Goal: Communication & Community: Answer question/provide support

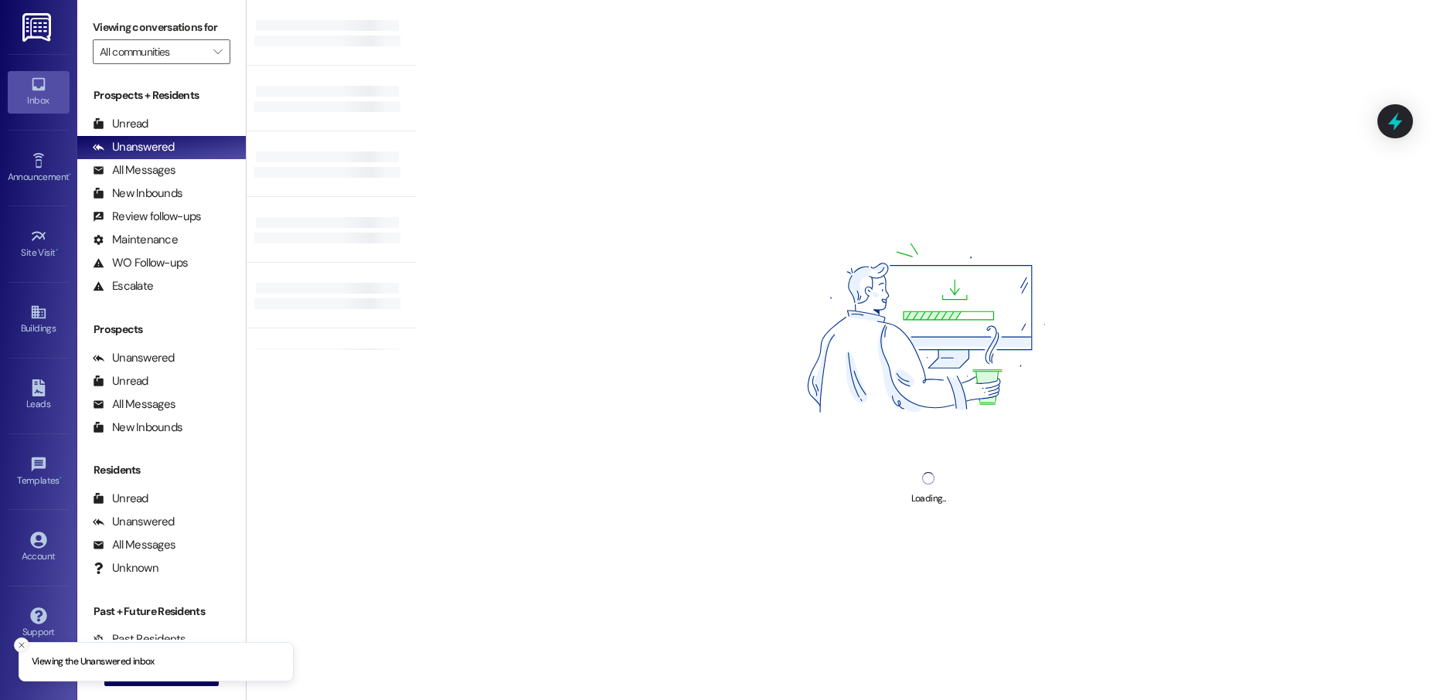
click at [24, 648] on icon "Close toast" at bounding box center [21, 645] width 9 height 9
click at [148, 680] on span "New Message" at bounding box center [170, 674] width 63 height 16
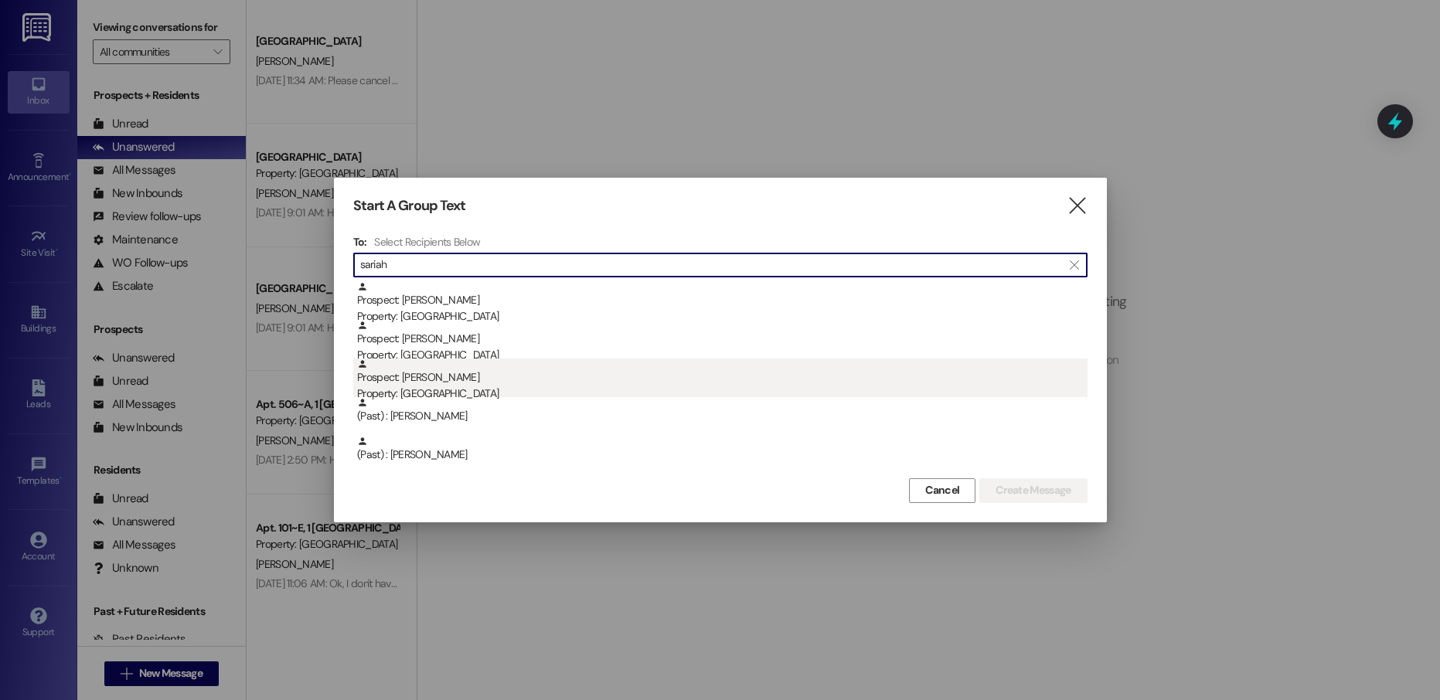
type input "sariah"
click at [442, 377] on div "Prospect: [PERSON_NAME] Property: [GEOGRAPHIC_DATA]" at bounding box center [722, 381] width 731 height 44
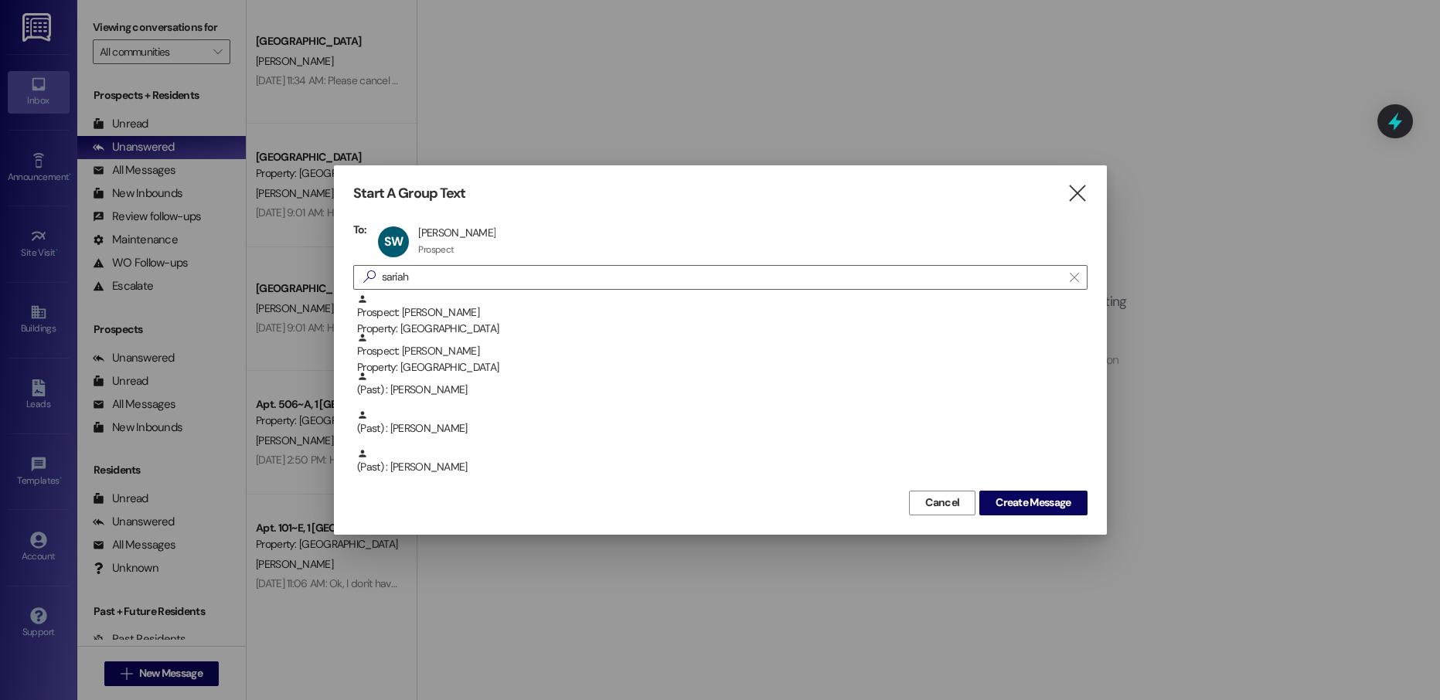
click at [1027, 516] on div "Start A Group Text  To: SW [PERSON_NAME] [PERSON_NAME] Prospect Prospect click…" at bounding box center [720, 349] width 773 height 369
click at [1026, 509] on span "Create Message" at bounding box center [1033, 503] width 75 height 16
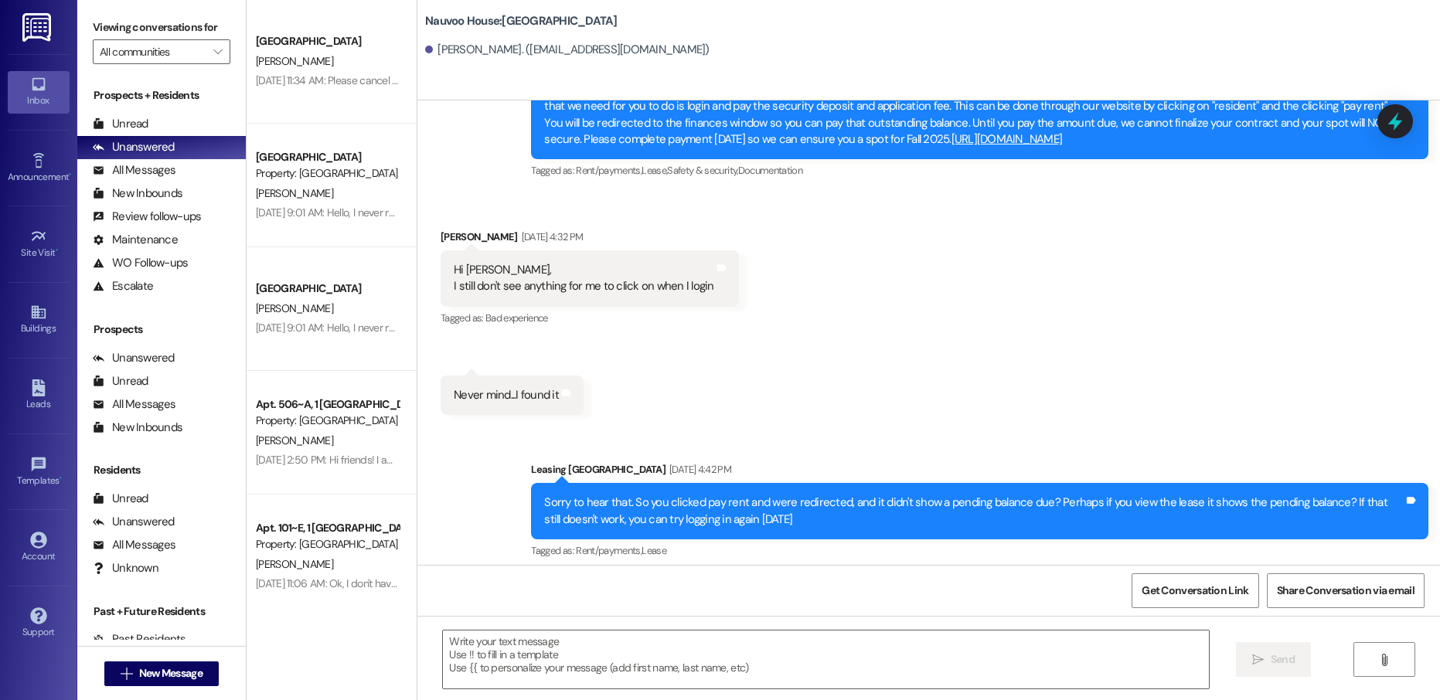
scroll to position [591, 0]
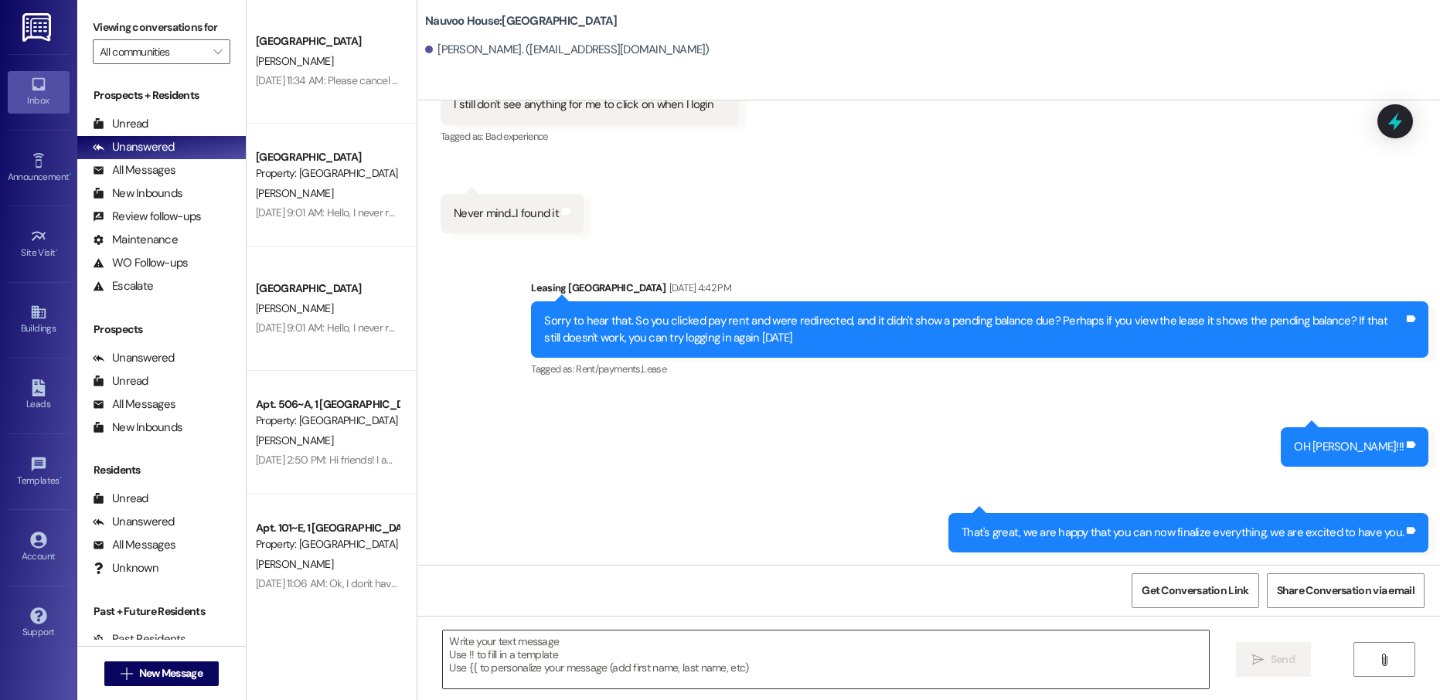
click at [557, 646] on textarea at bounding box center [825, 660] width 765 height 58
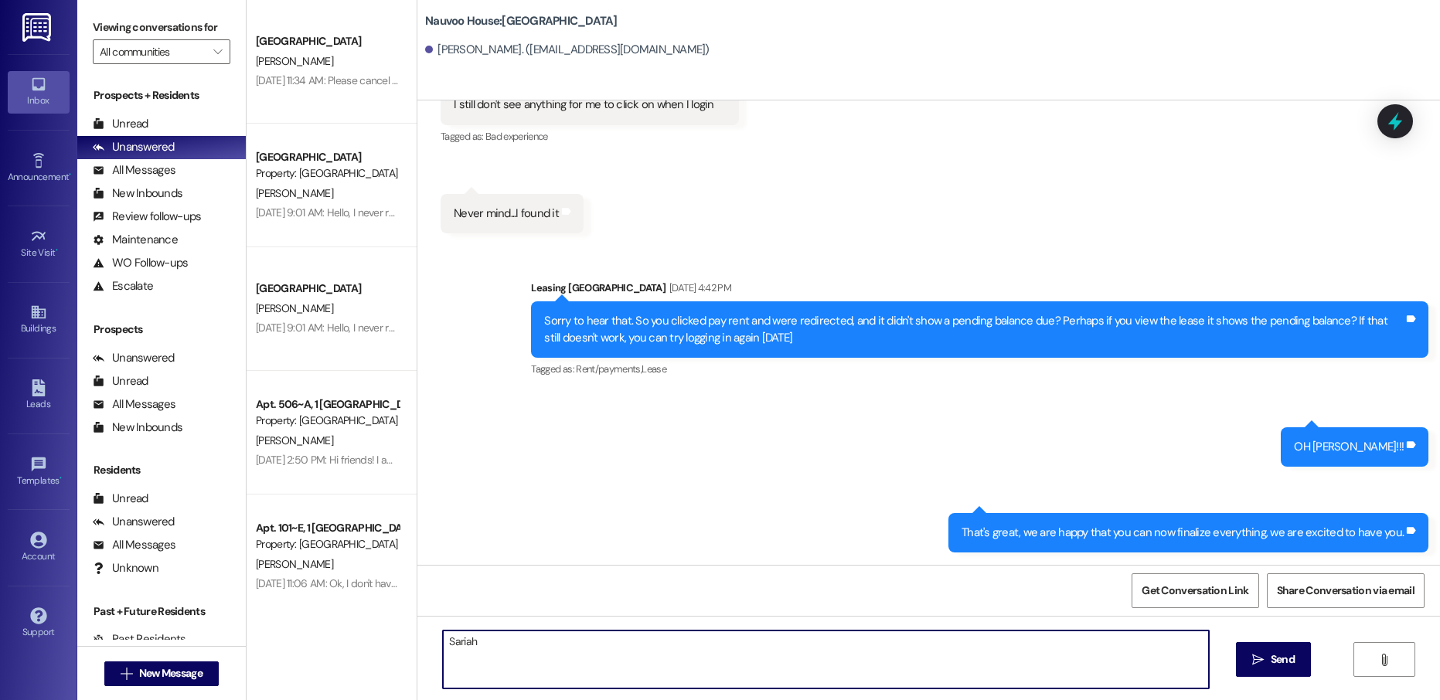
type textarea "Sariah"
click at [165, 676] on span "New Message" at bounding box center [170, 674] width 63 height 16
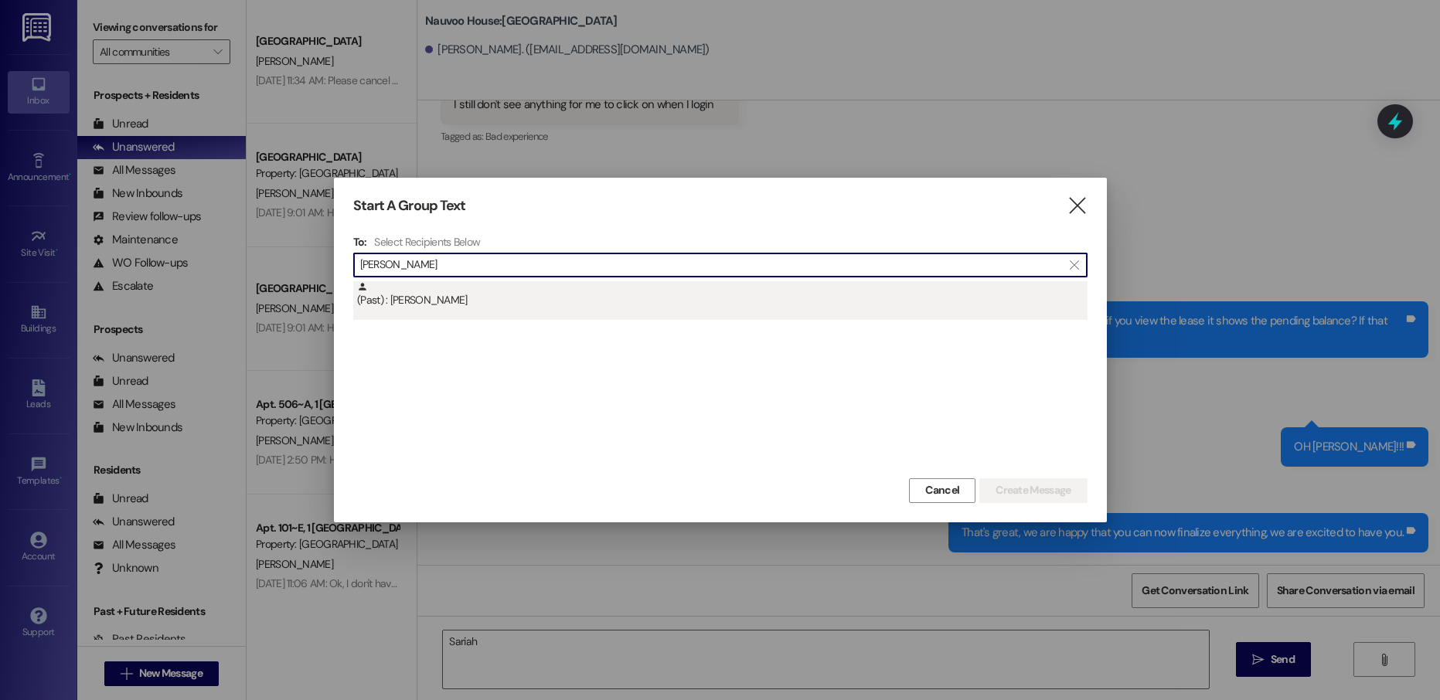
type input "[PERSON_NAME]"
click at [473, 291] on div "(Past) : [PERSON_NAME]" at bounding box center [722, 294] width 731 height 27
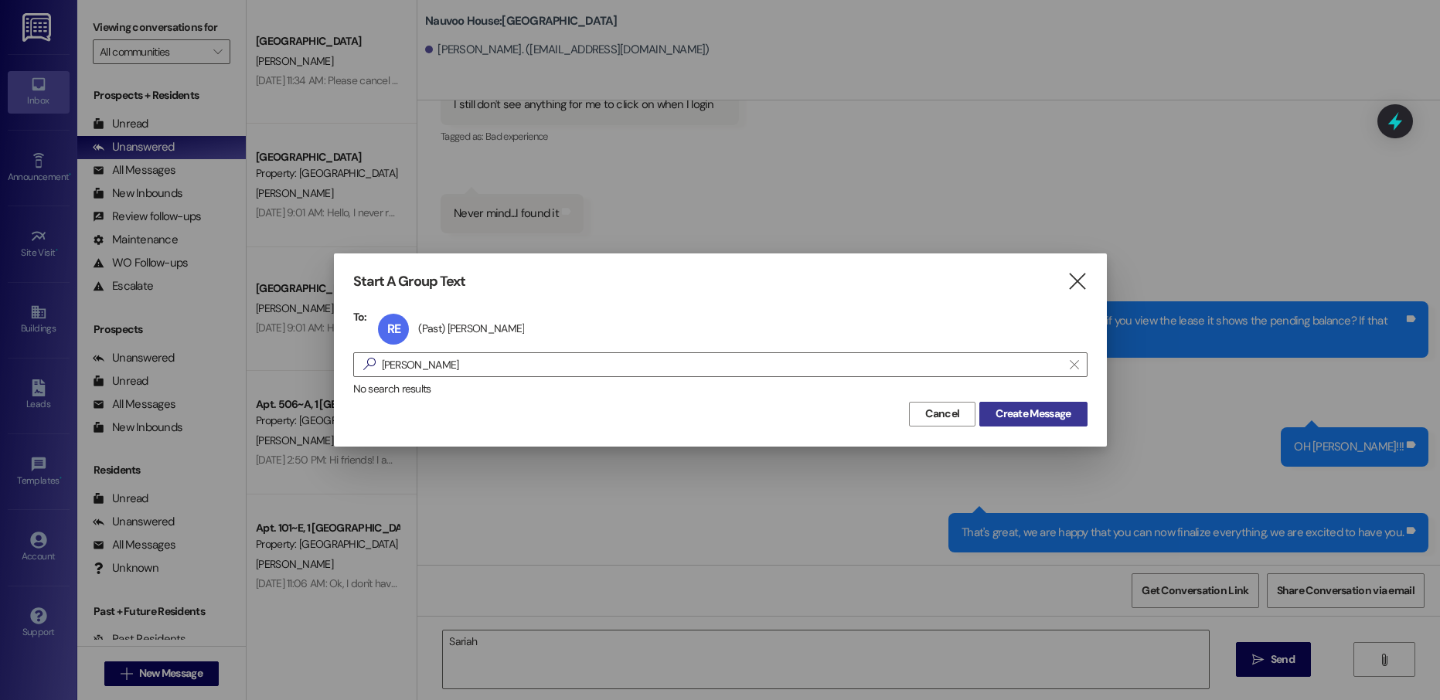
click at [1006, 411] on span "Create Message" at bounding box center [1033, 414] width 75 height 16
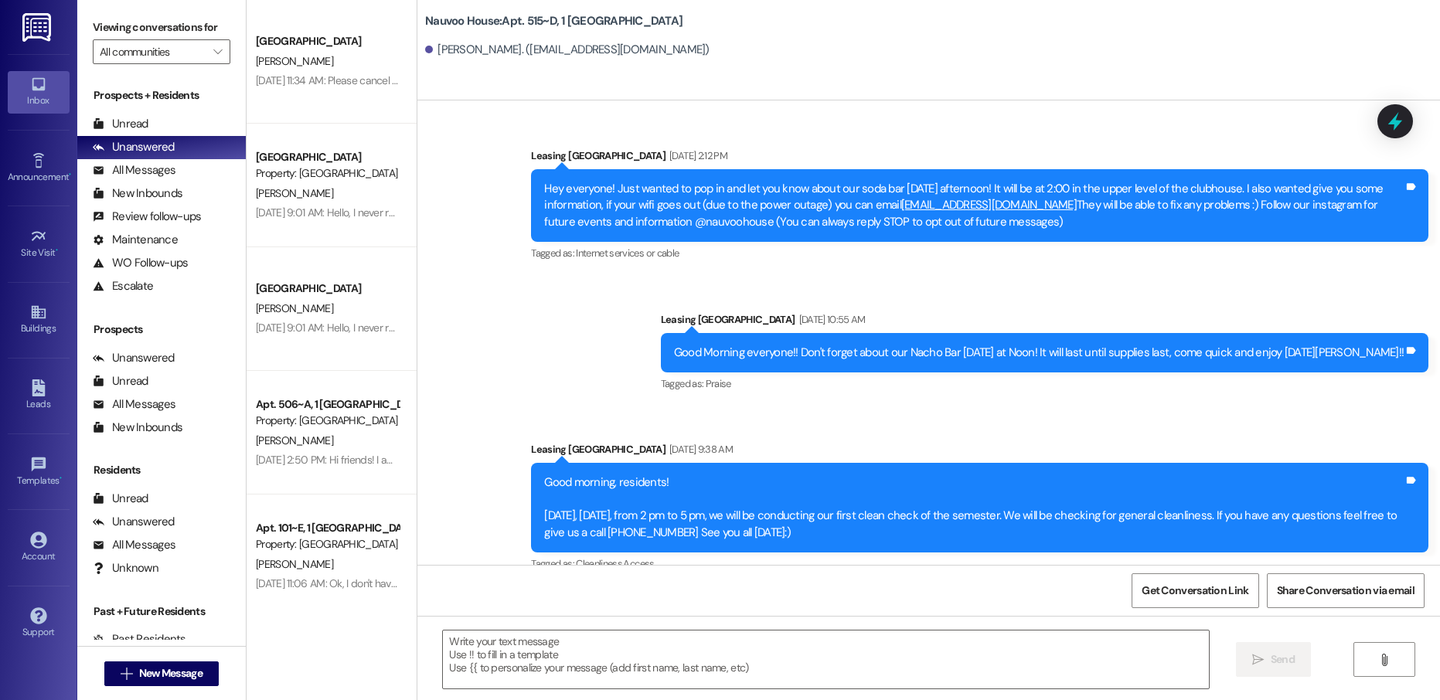
scroll to position [37903, 0]
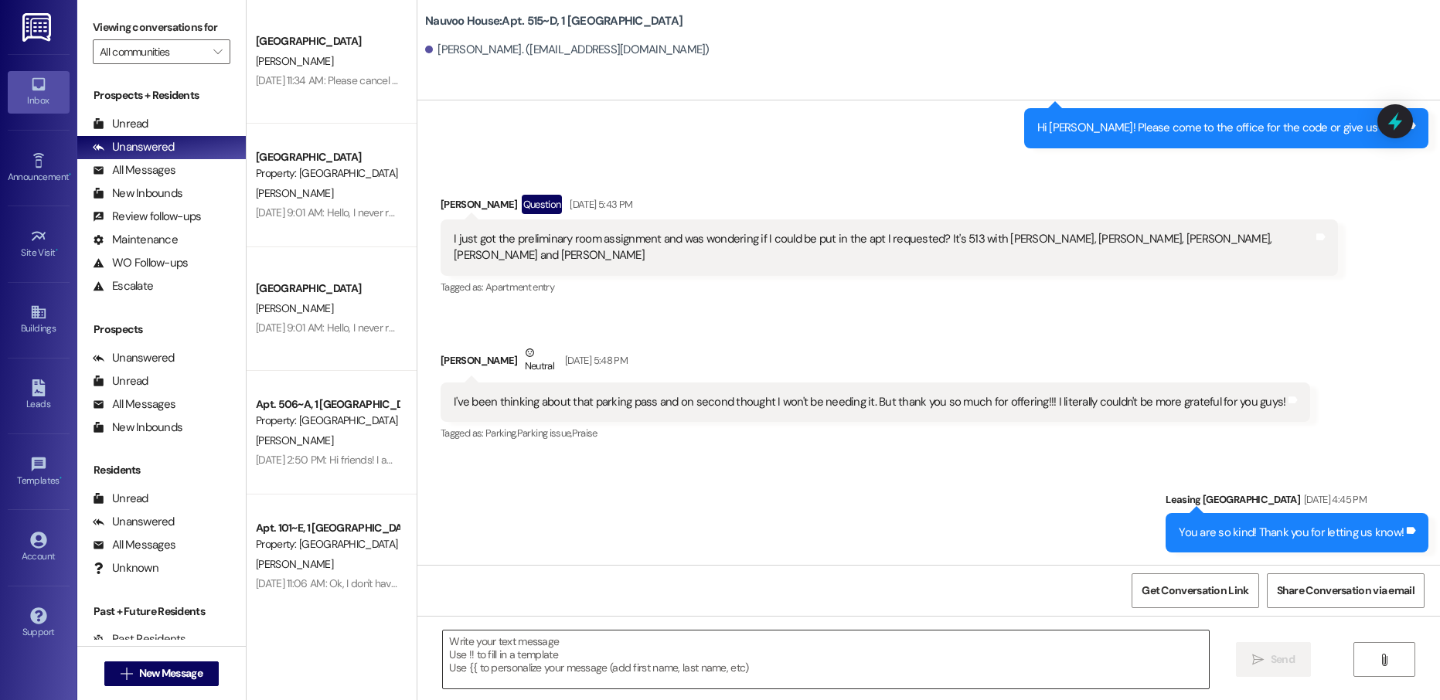
click at [558, 650] on textarea at bounding box center [825, 660] width 765 height 58
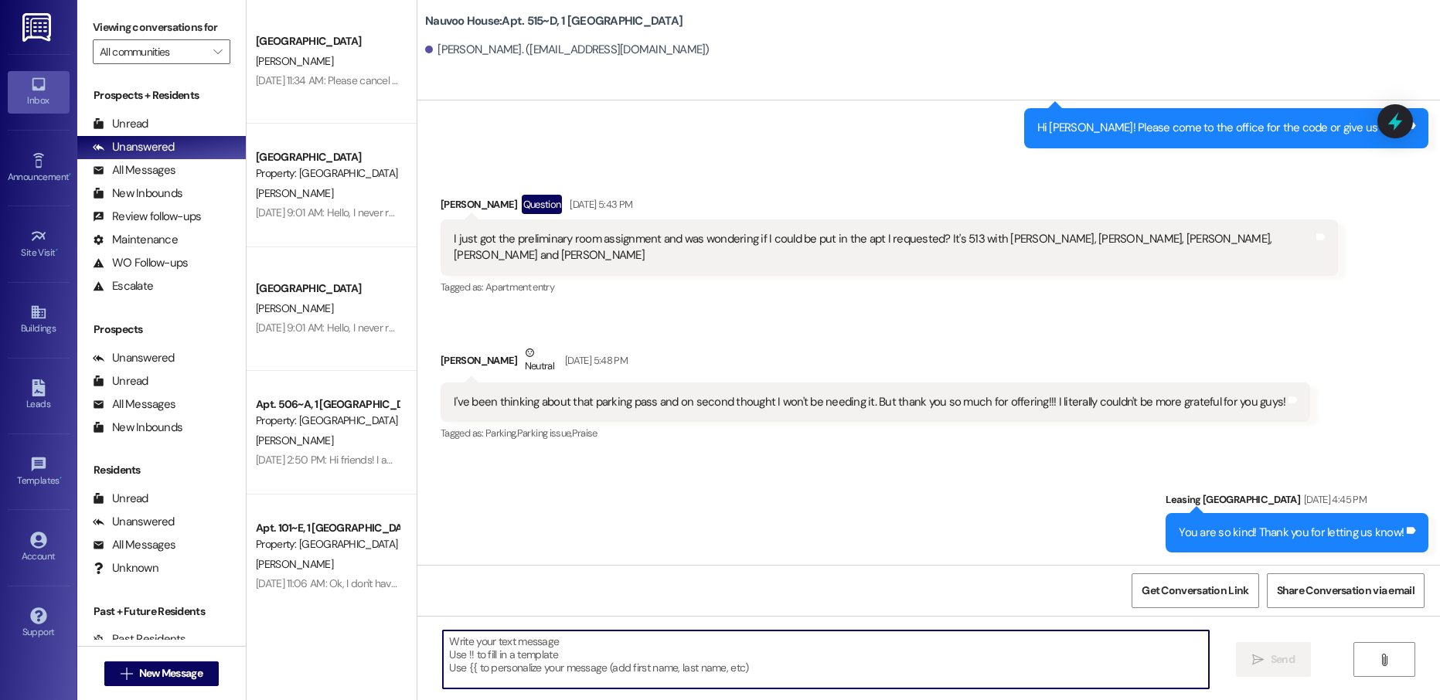
paste textarea "We just generated your renewal lease! Please review your lease to ensure everyt…"
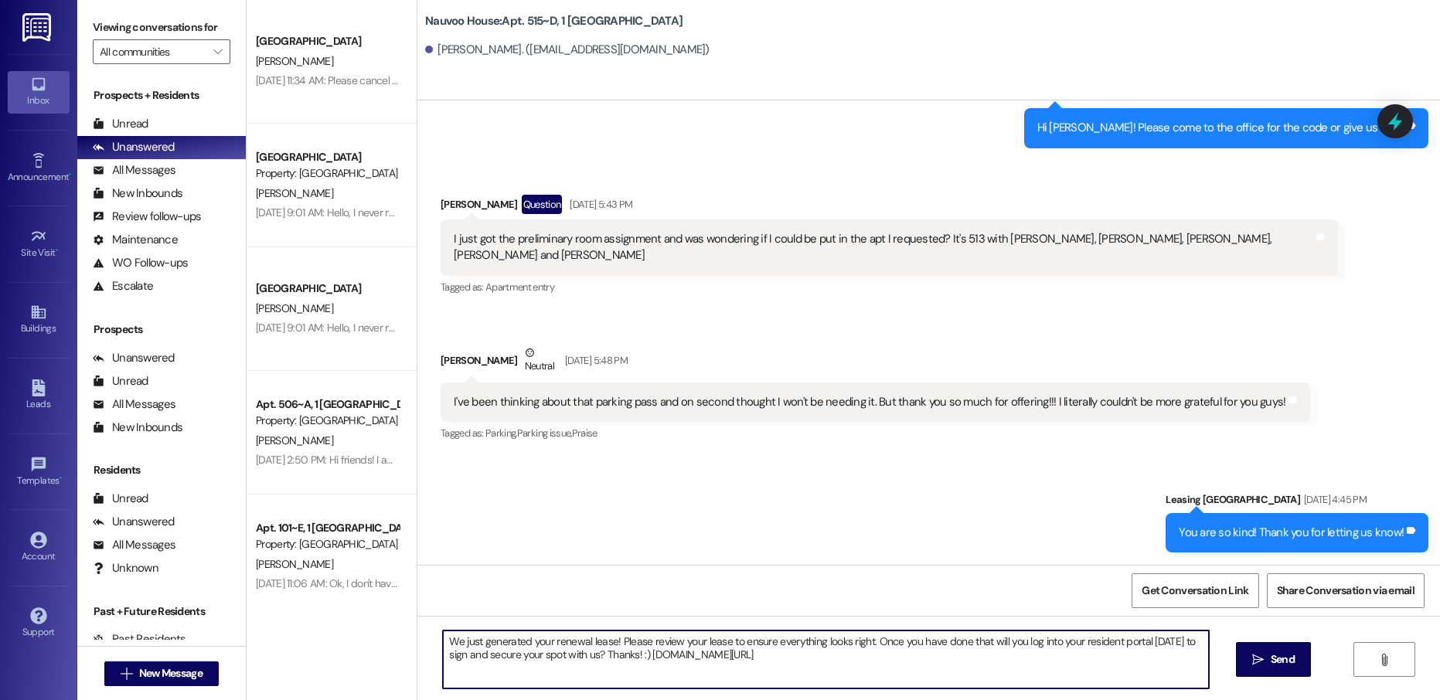
click at [443, 643] on textarea "We just generated your renewal lease! Please review your lease to ensure everyt…" at bounding box center [825, 660] width 765 height 58
type textarea "Hello [PERSON_NAME]! This is [PERSON_NAME] with Nauvoo House! We just generated…"
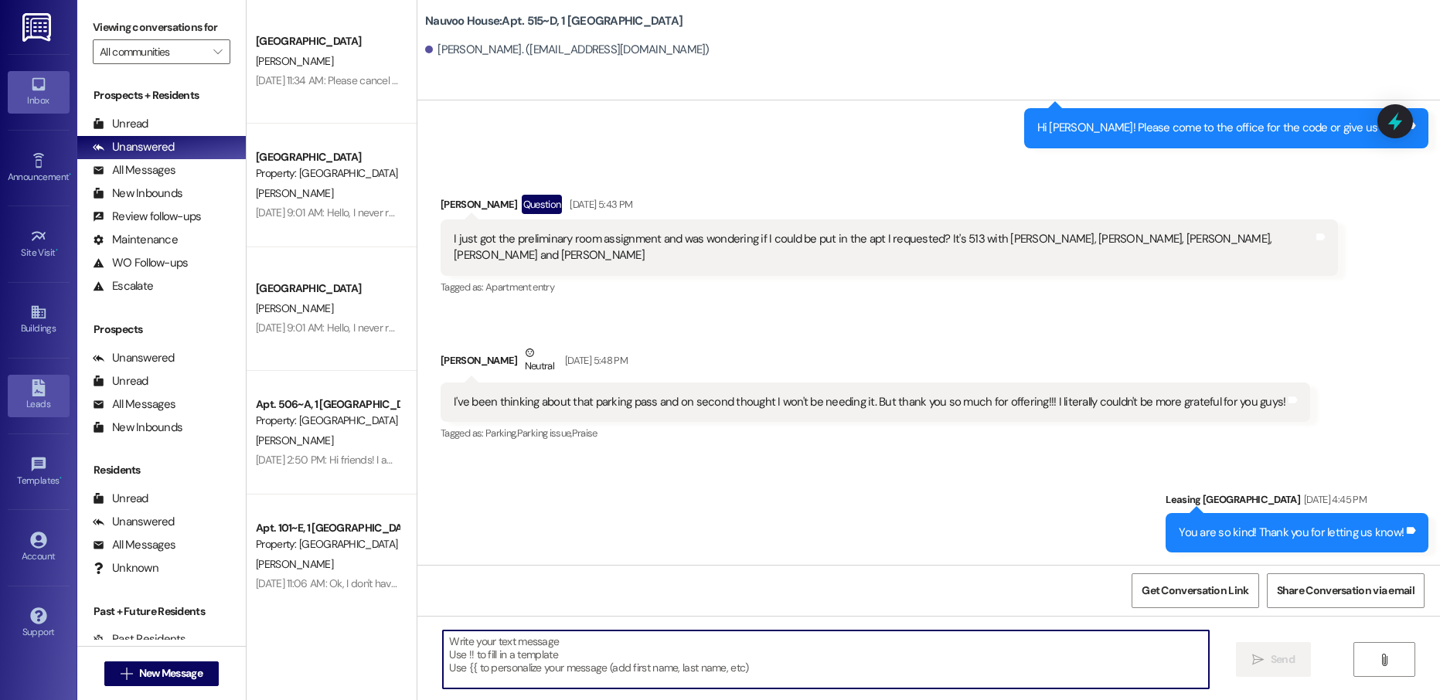
scroll to position [37795, 0]
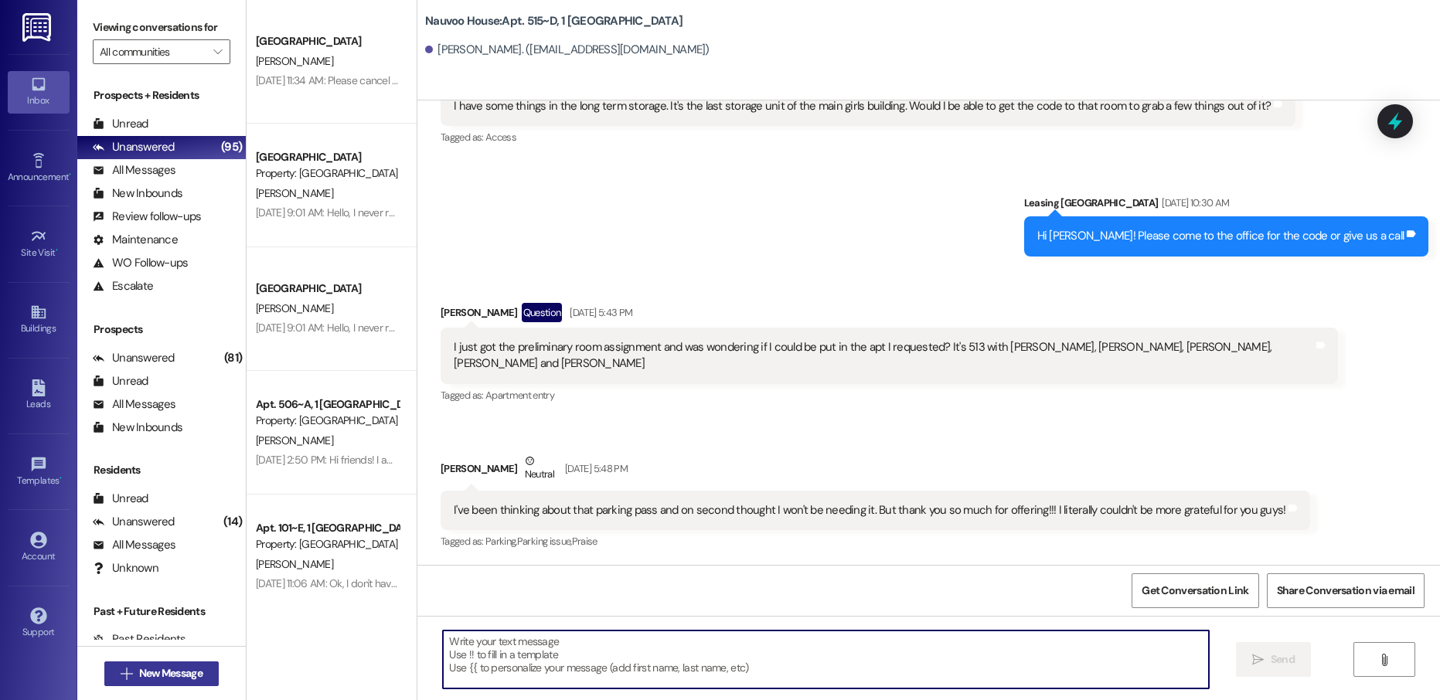
click at [139, 673] on span "New Message" at bounding box center [170, 674] width 63 height 16
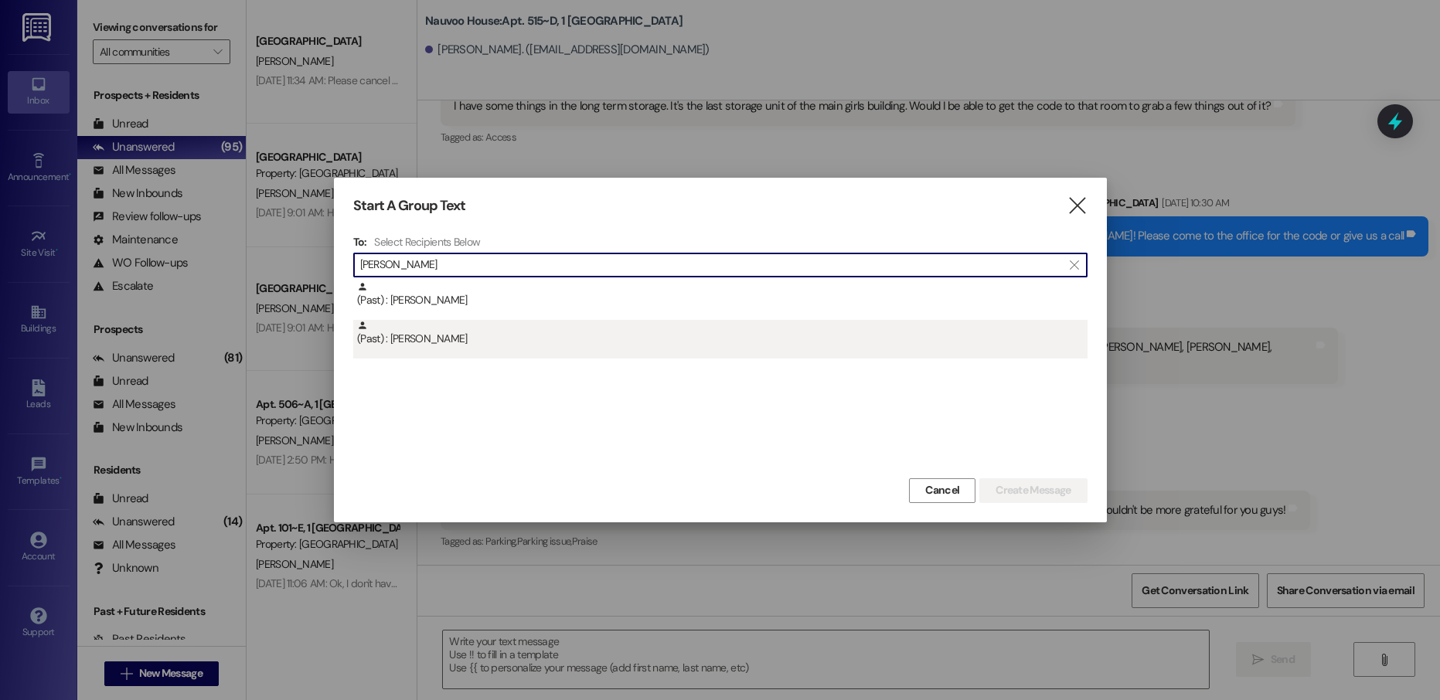
type input "[PERSON_NAME]"
click at [455, 339] on div "(Past) : [PERSON_NAME]" at bounding box center [722, 333] width 731 height 27
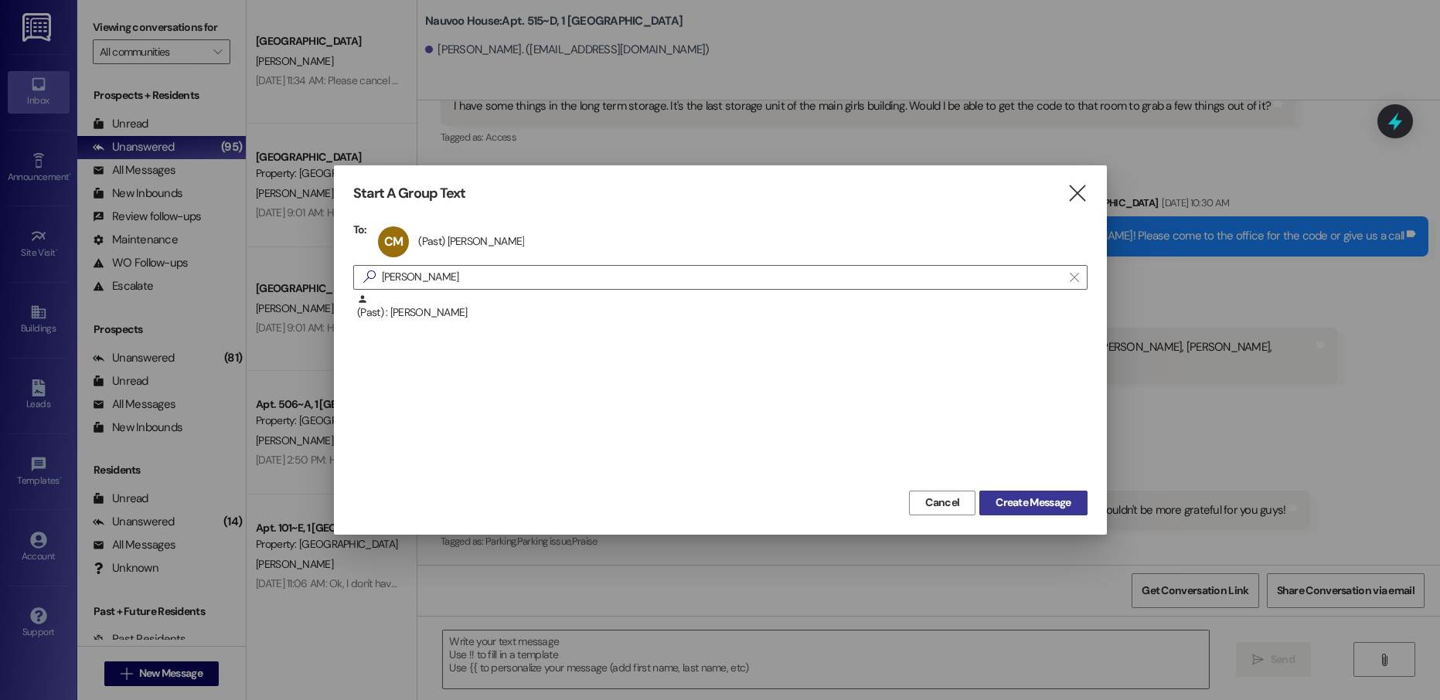
click at [1048, 502] on span "Create Message" at bounding box center [1033, 503] width 75 height 16
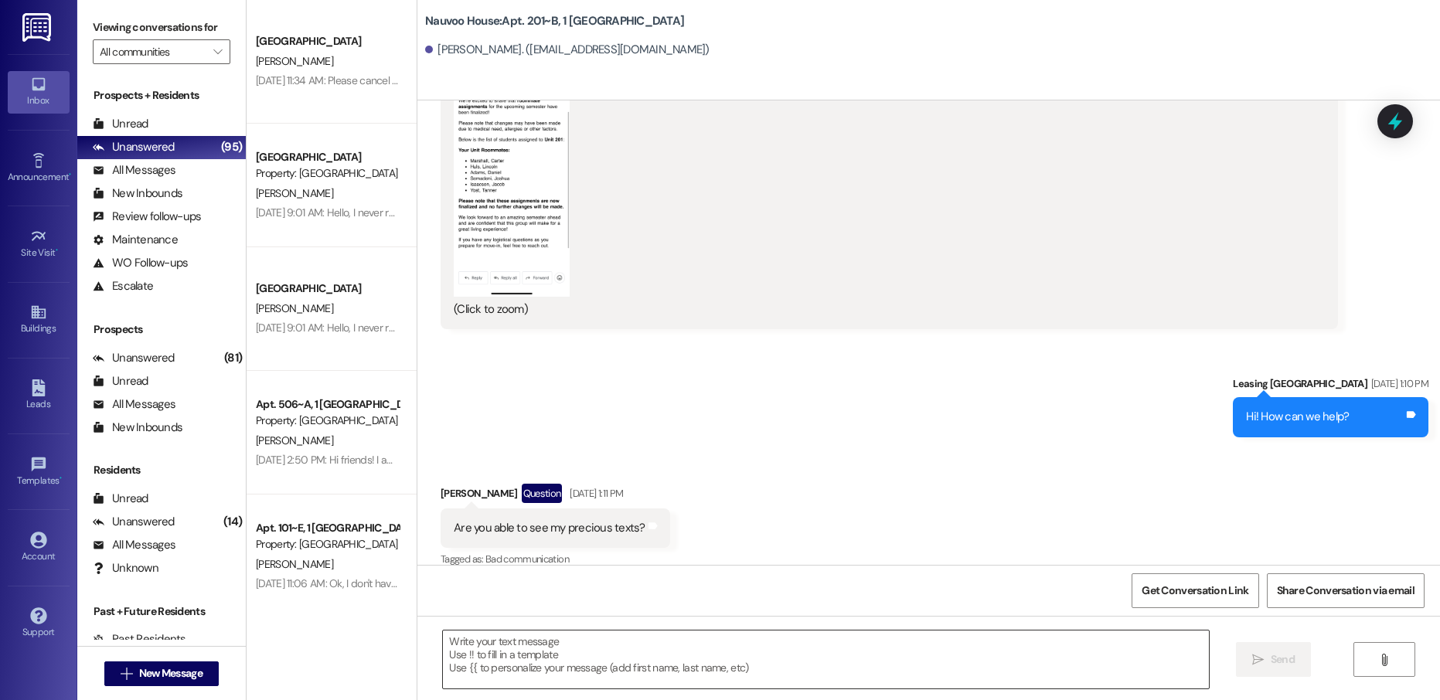
scroll to position [21249, 0]
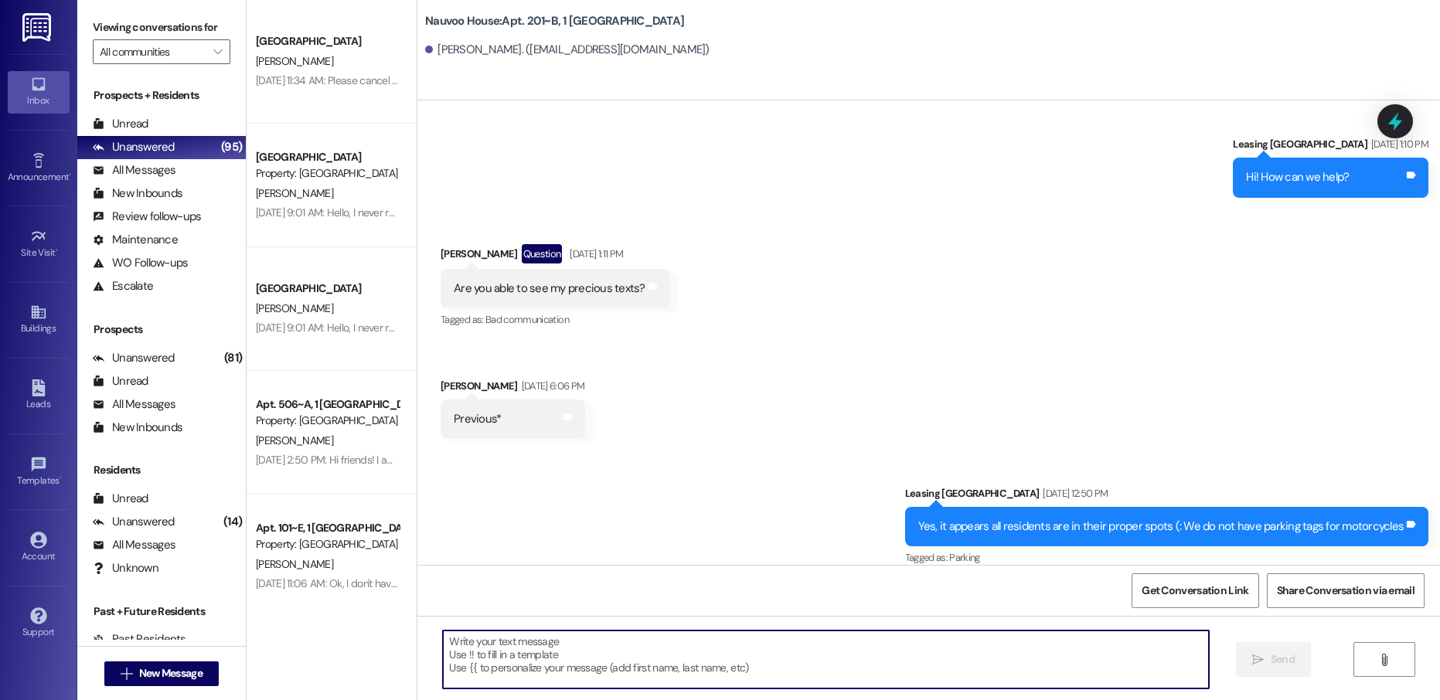
click at [520, 678] on textarea at bounding box center [825, 660] width 765 height 58
paste textarea "Hello [PERSON_NAME]! This is [PERSON_NAME] with Nauvoo House! We just generated…"
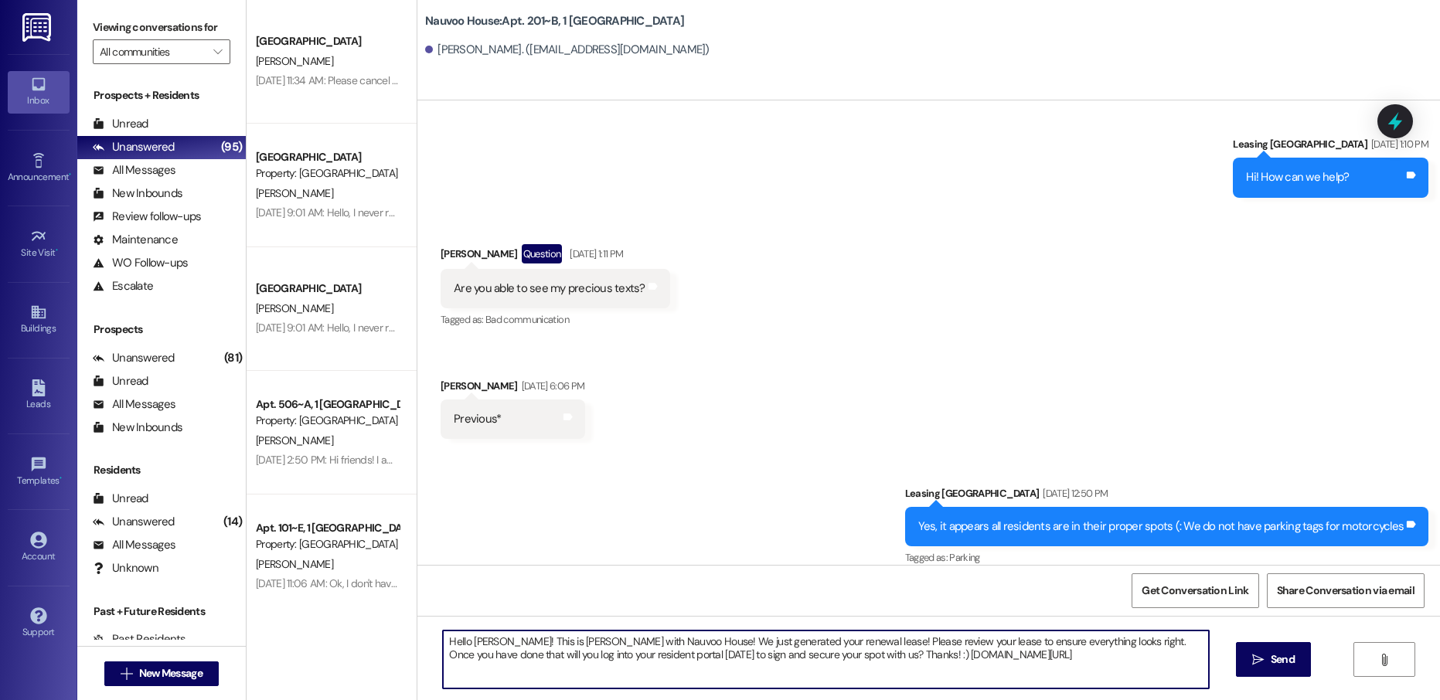
click at [479, 642] on textarea "Hello [PERSON_NAME]! This is [PERSON_NAME] with Nauvoo House! We just generated…" at bounding box center [825, 660] width 765 height 58
type textarea "Hello [PERSON_NAME]! This is [PERSON_NAME] with Nauvoo House! We just generated…"
click at [479, 642] on textarea "Hello [PERSON_NAME]! This is [PERSON_NAME] with Nauvoo House! We just generated…" at bounding box center [825, 660] width 765 height 58
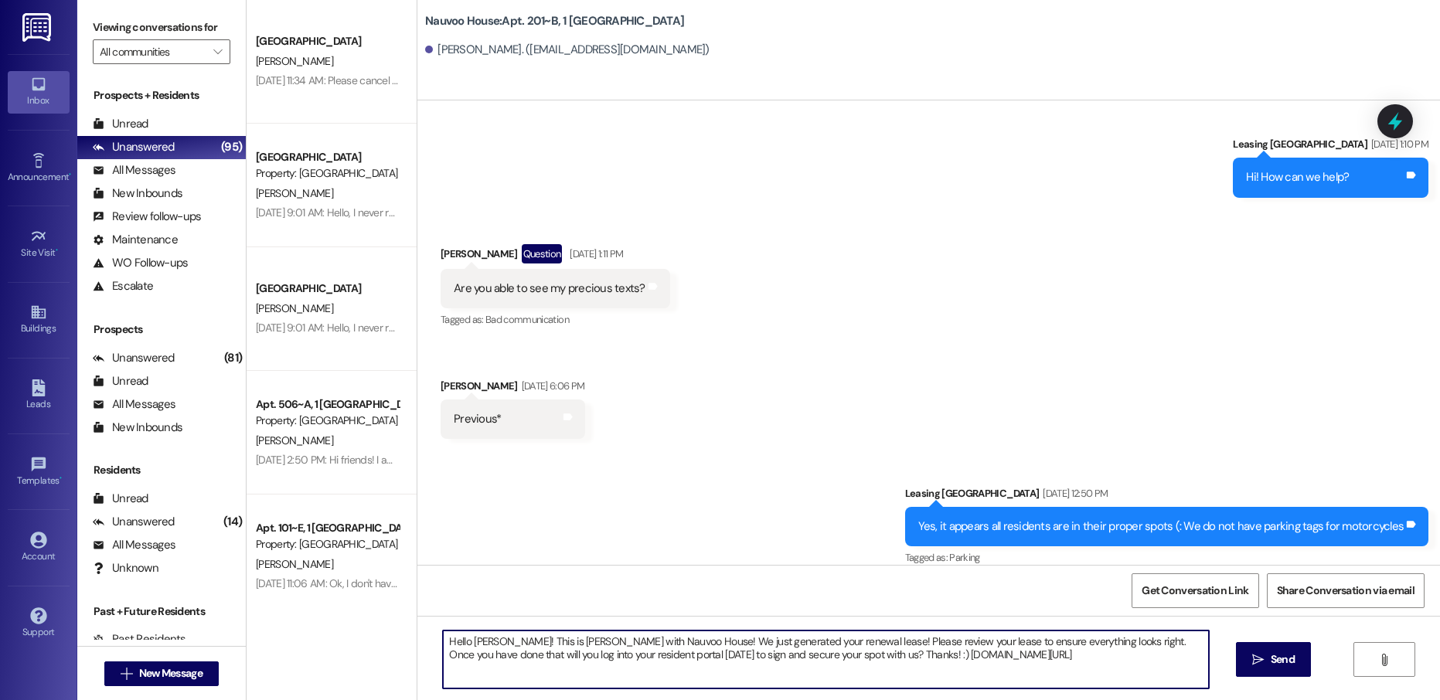
click at [479, 642] on textarea "Hello [PERSON_NAME]! This is [PERSON_NAME] with Nauvoo House! We just generated…" at bounding box center [825, 660] width 765 height 58
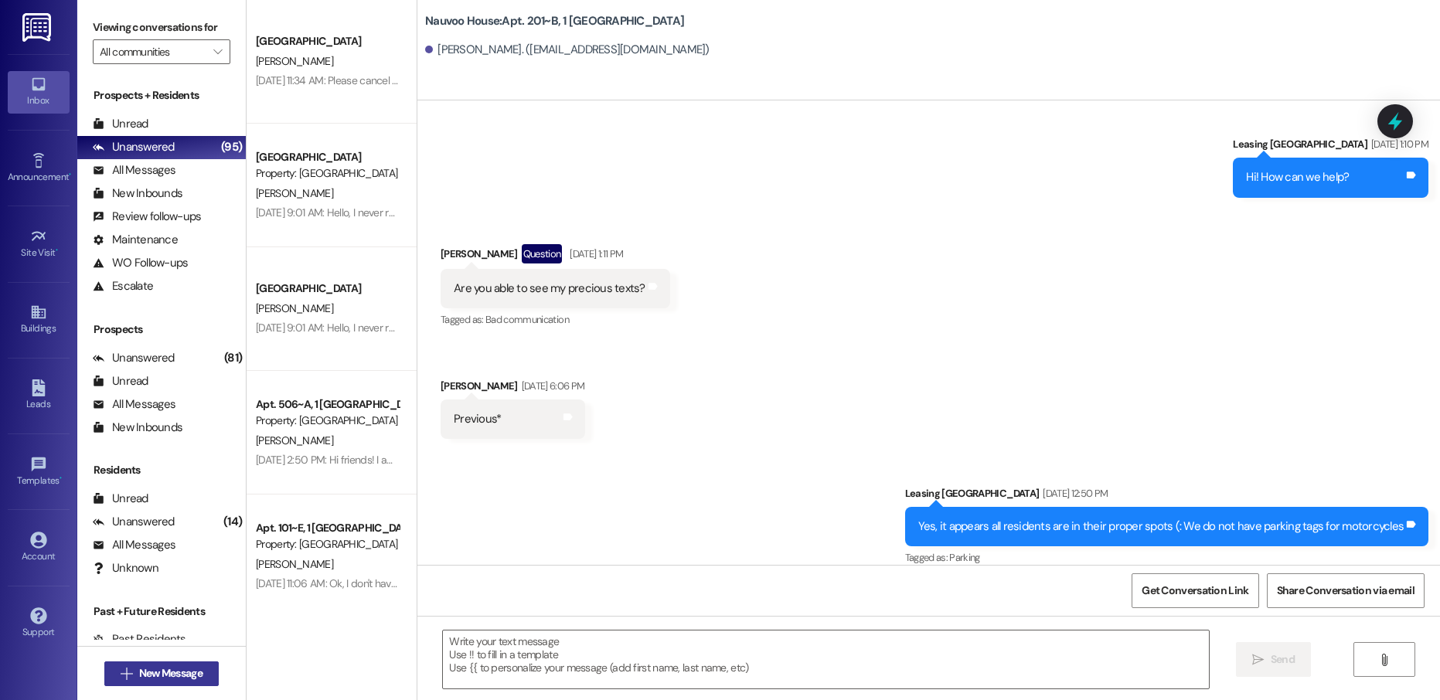
click at [152, 673] on span "New Message" at bounding box center [170, 674] width 63 height 16
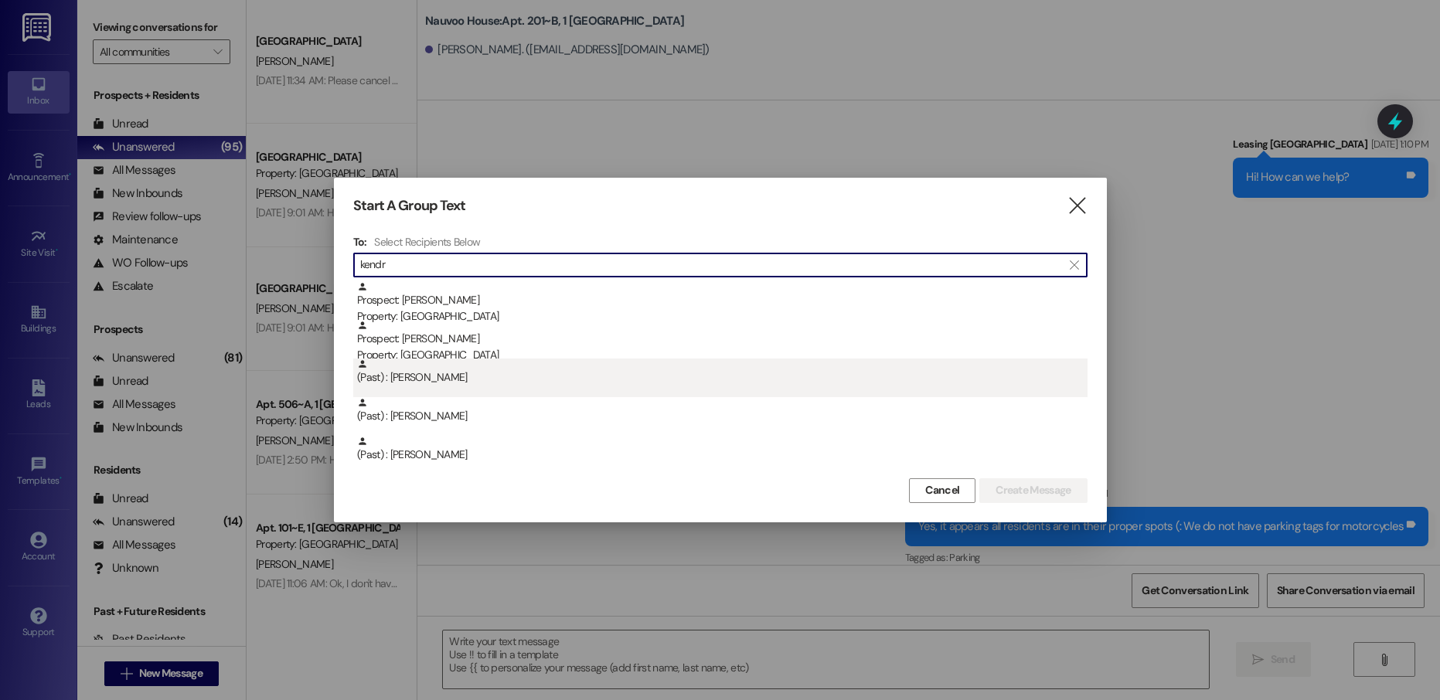
type input "kendr"
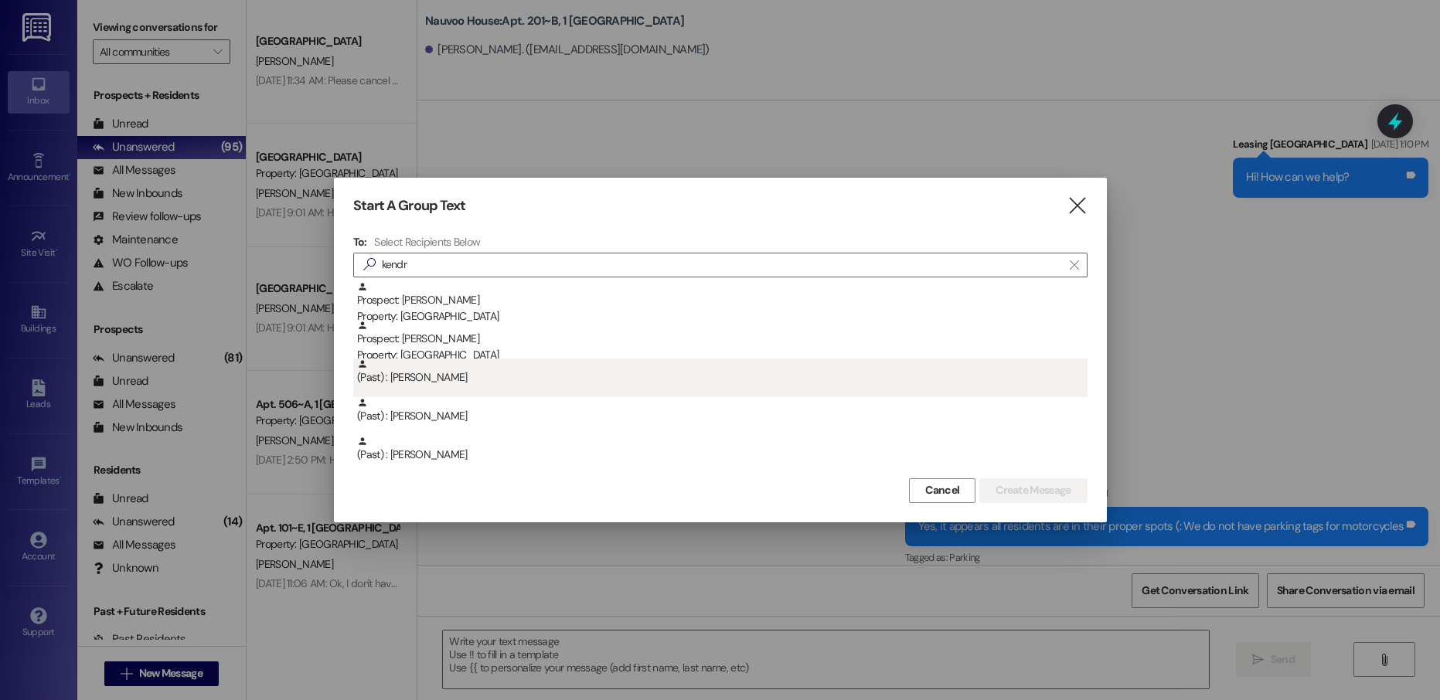
click at [557, 362] on div "(Past) : [PERSON_NAME]" at bounding box center [722, 372] width 731 height 27
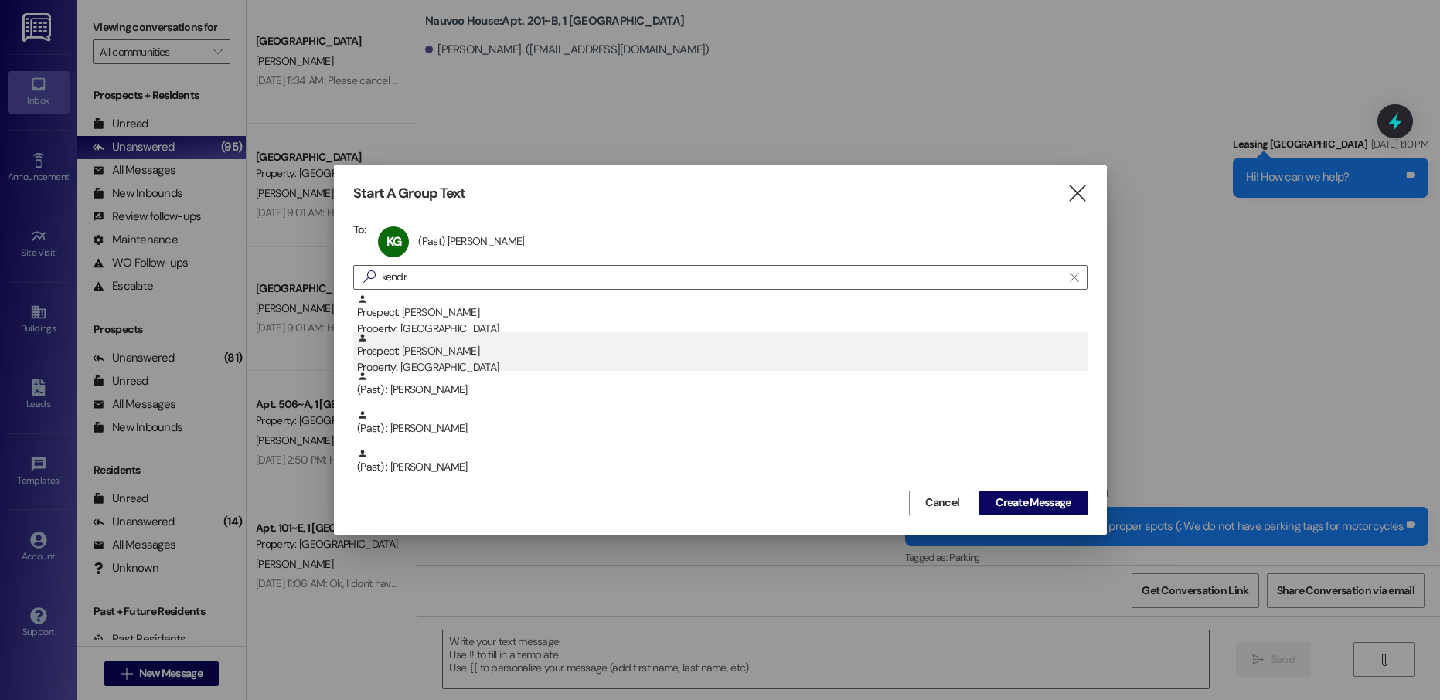
click at [551, 353] on div "Prospect: [PERSON_NAME] Property: [GEOGRAPHIC_DATA]" at bounding box center [722, 354] width 731 height 44
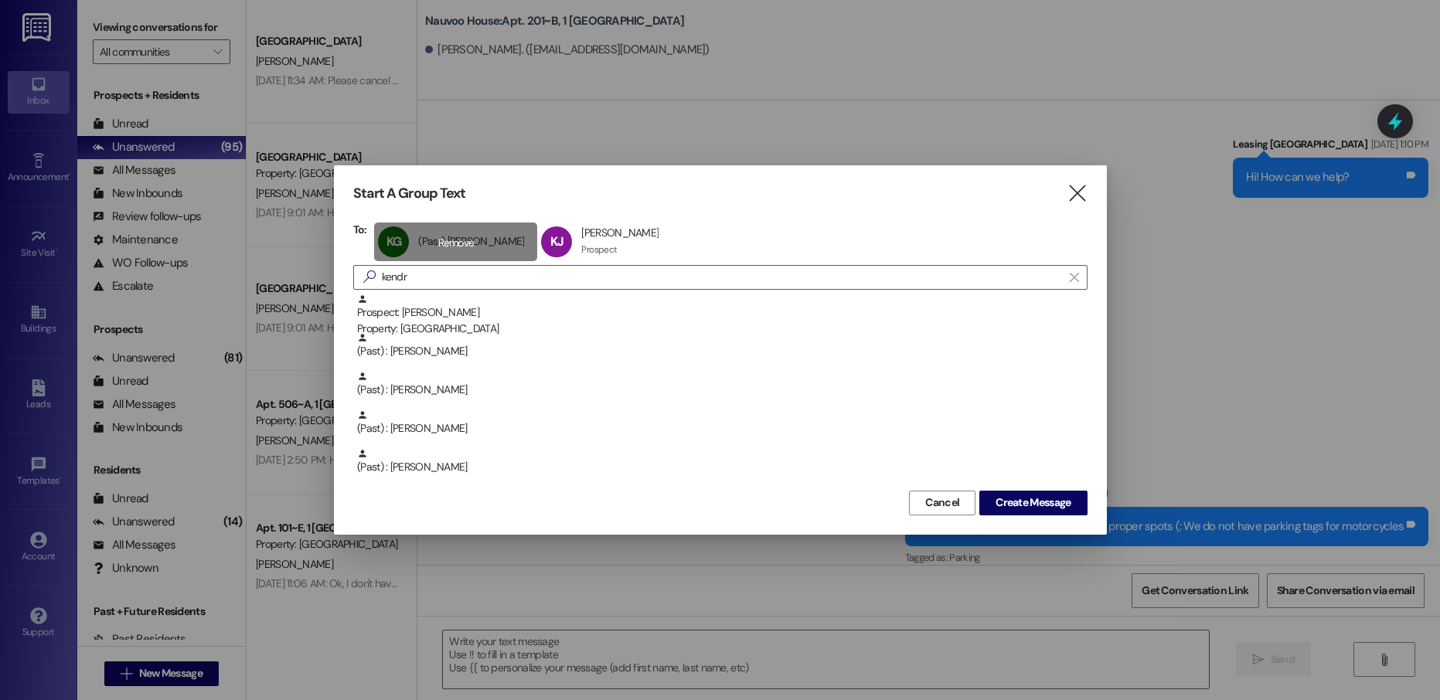
click at [481, 245] on div "KG (Past) [PERSON_NAME] (Past) [PERSON_NAME] click to remove" at bounding box center [455, 242] width 163 height 39
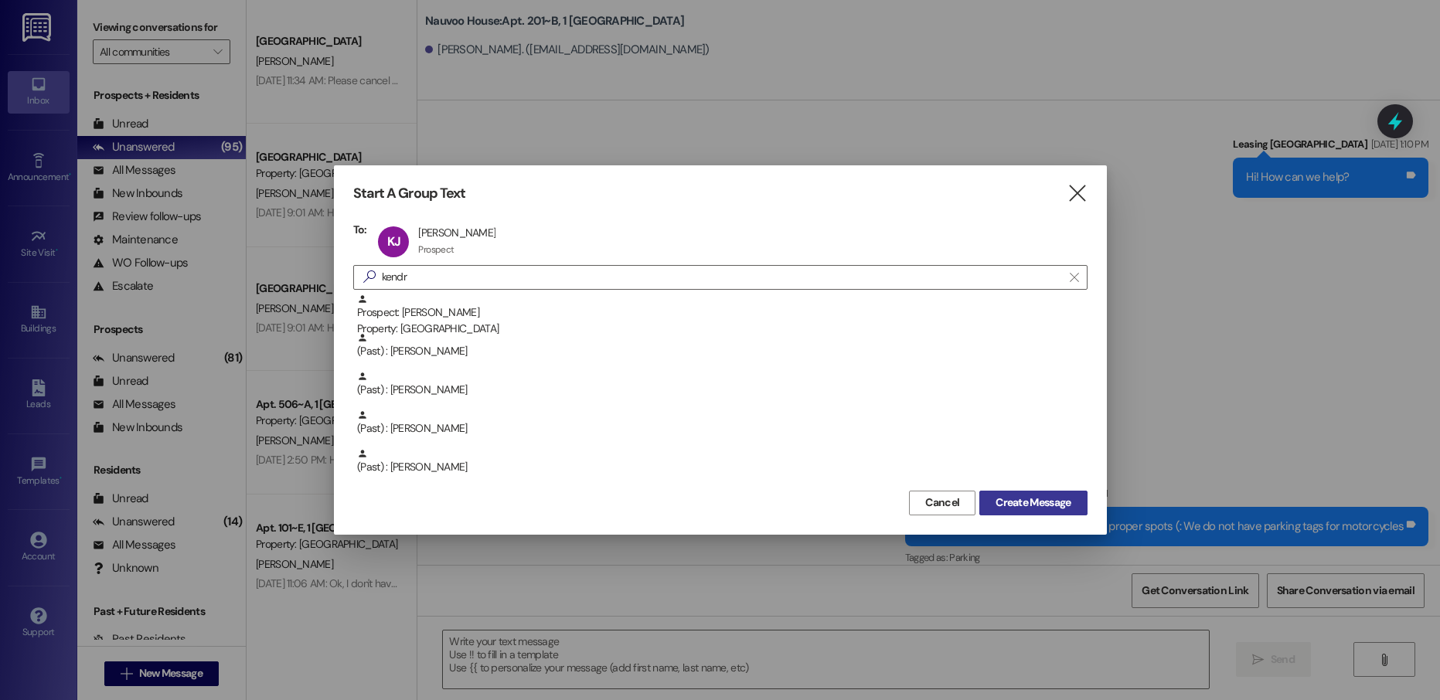
click at [1013, 502] on span "Create Message" at bounding box center [1033, 503] width 75 height 16
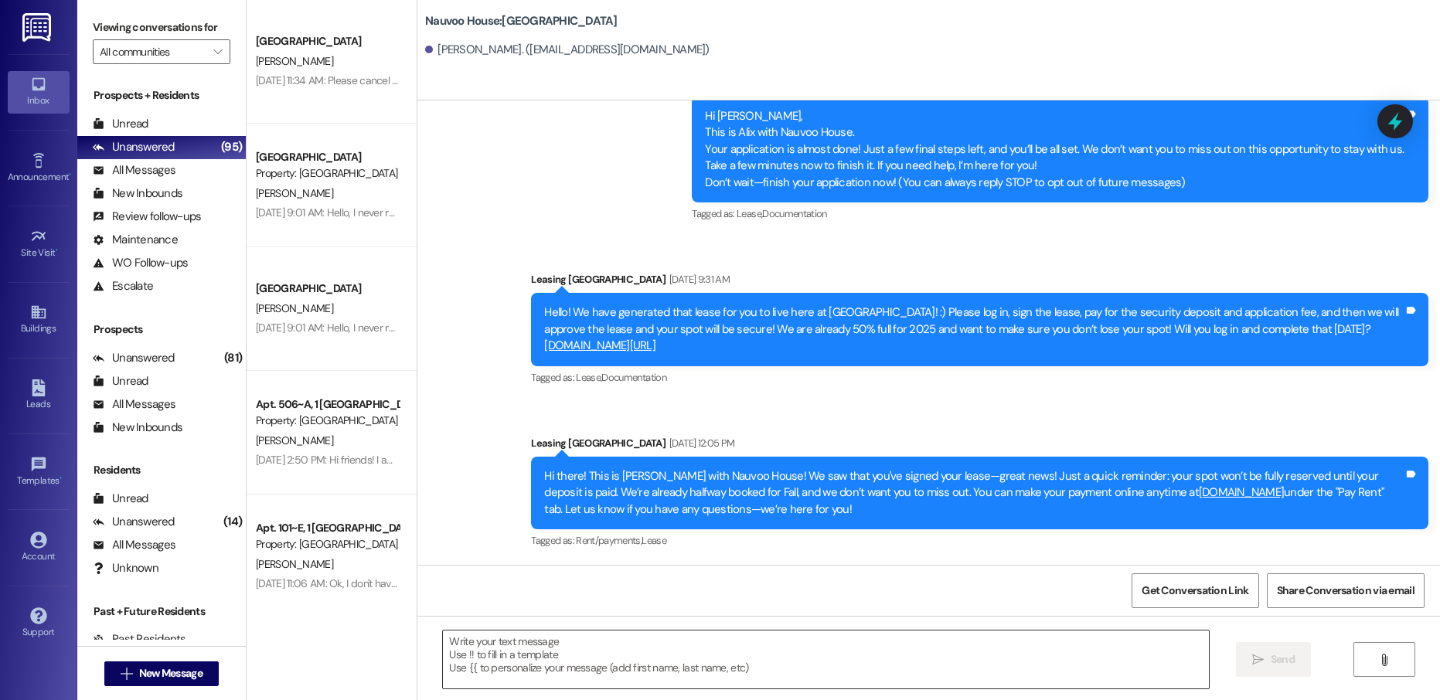
scroll to position [73, 0]
click at [557, 659] on textarea at bounding box center [825, 660] width 765 height 58
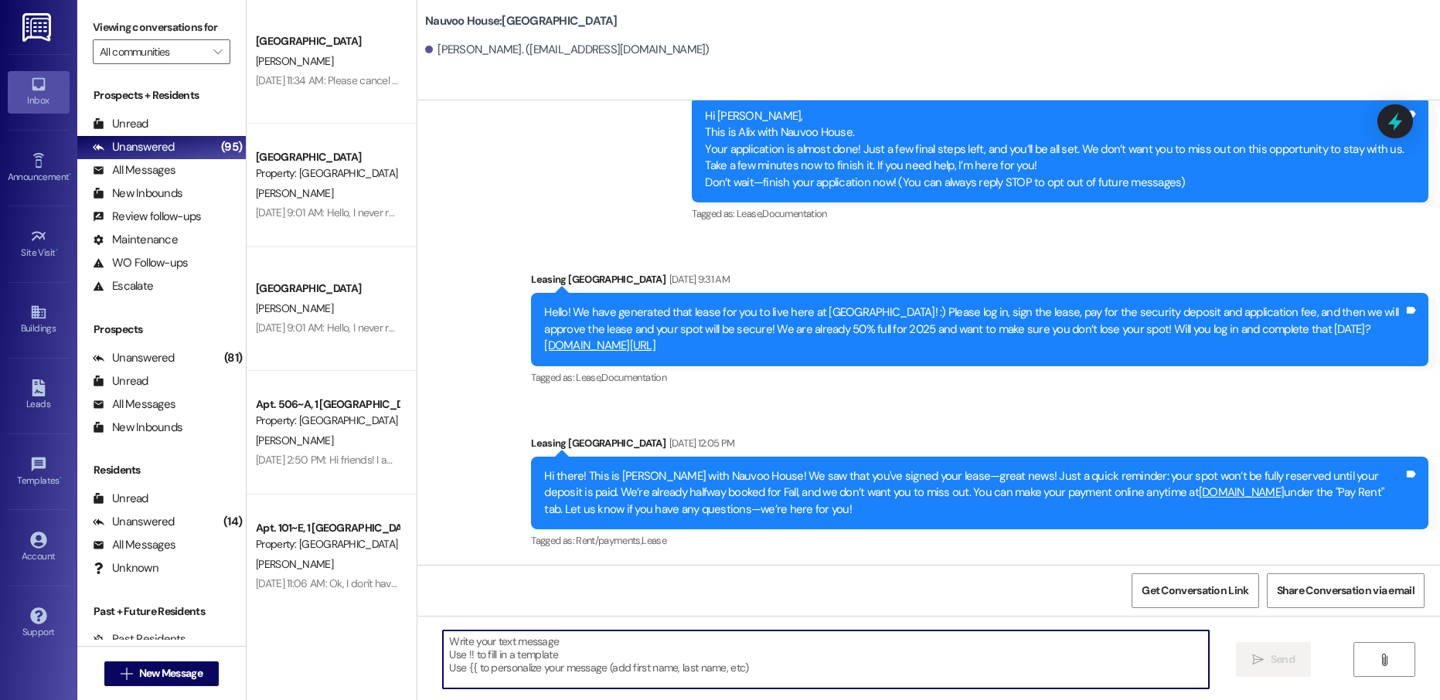
paste textarea "Hello [PERSON_NAME]! This is [PERSON_NAME] with Nauvoo House! We just generated…"
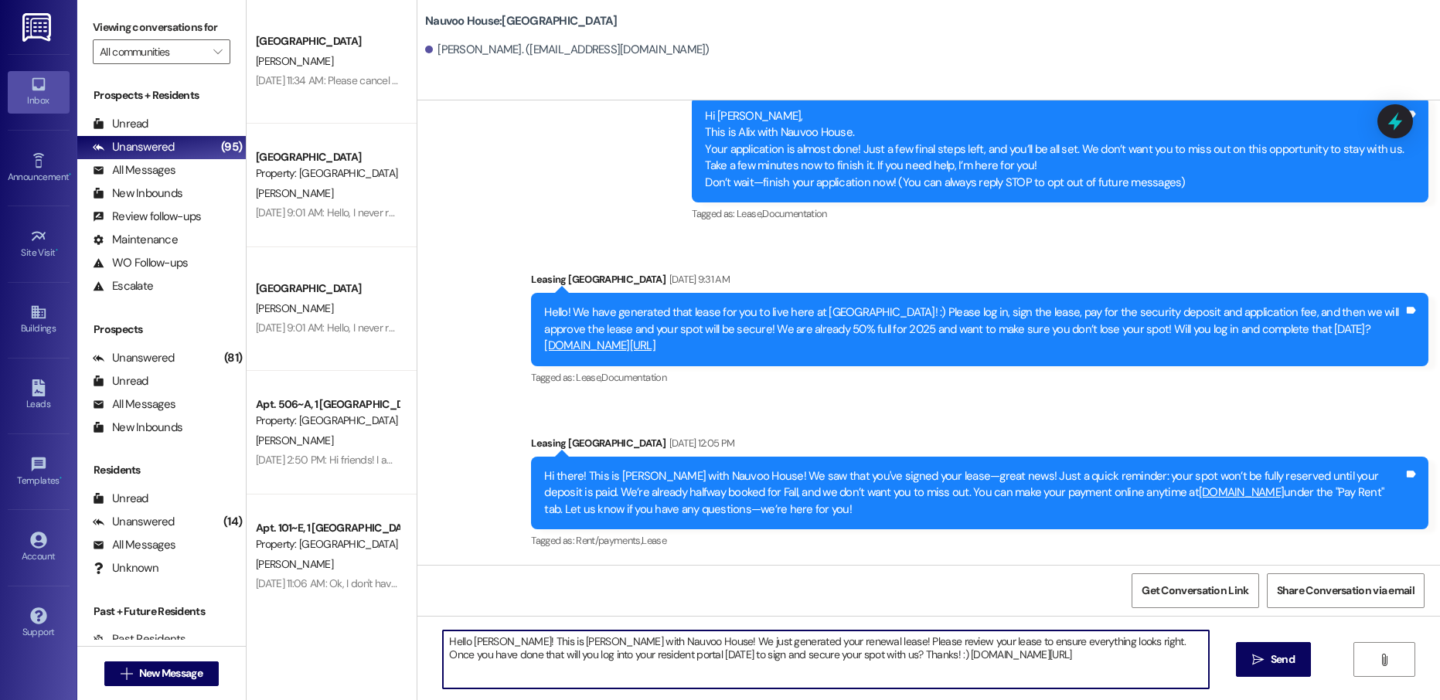
click at [479, 640] on textarea "Hello [PERSON_NAME]! This is [PERSON_NAME] with Nauvoo House! We just generated…" at bounding box center [825, 660] width 765 height 58
type textarea "Hello [PERSON_NAME]! This is [PERSON_NAME] with Nauvoo House! We just generated…"
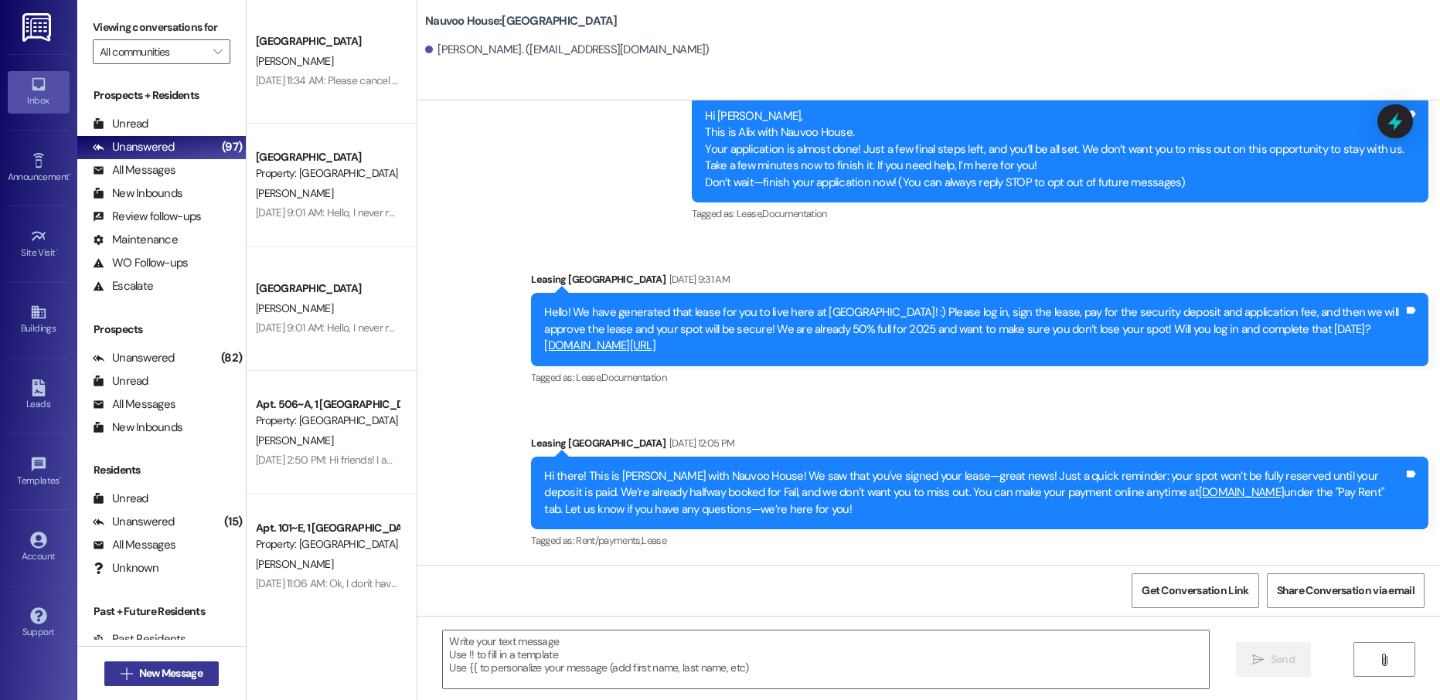
click at [149, 670] on span "New Message" at bounding box center [170, 674] width 63 height 16
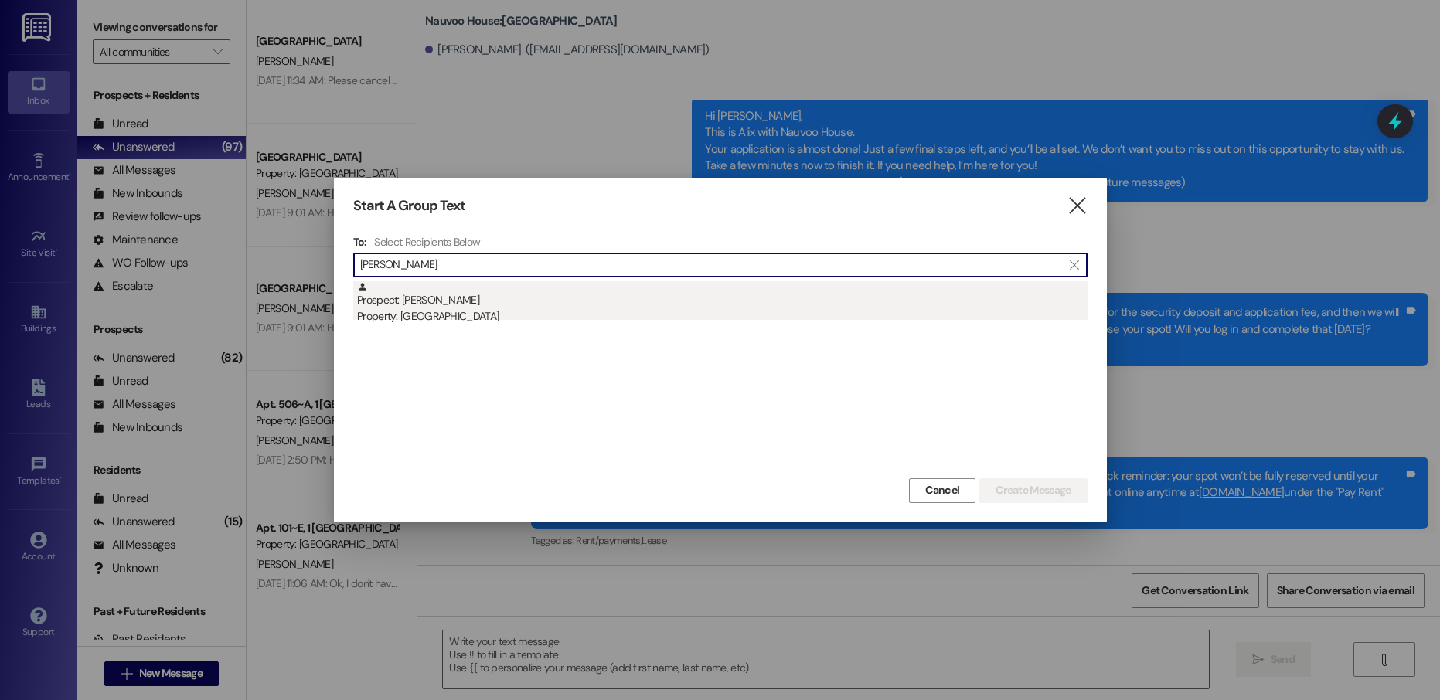
type input "[PERSON_NAME]"
click at [519, 320] on div "Property: [GEOGRAPHIC_DATA]" at bounding box center [722, 316] width 731 height 16
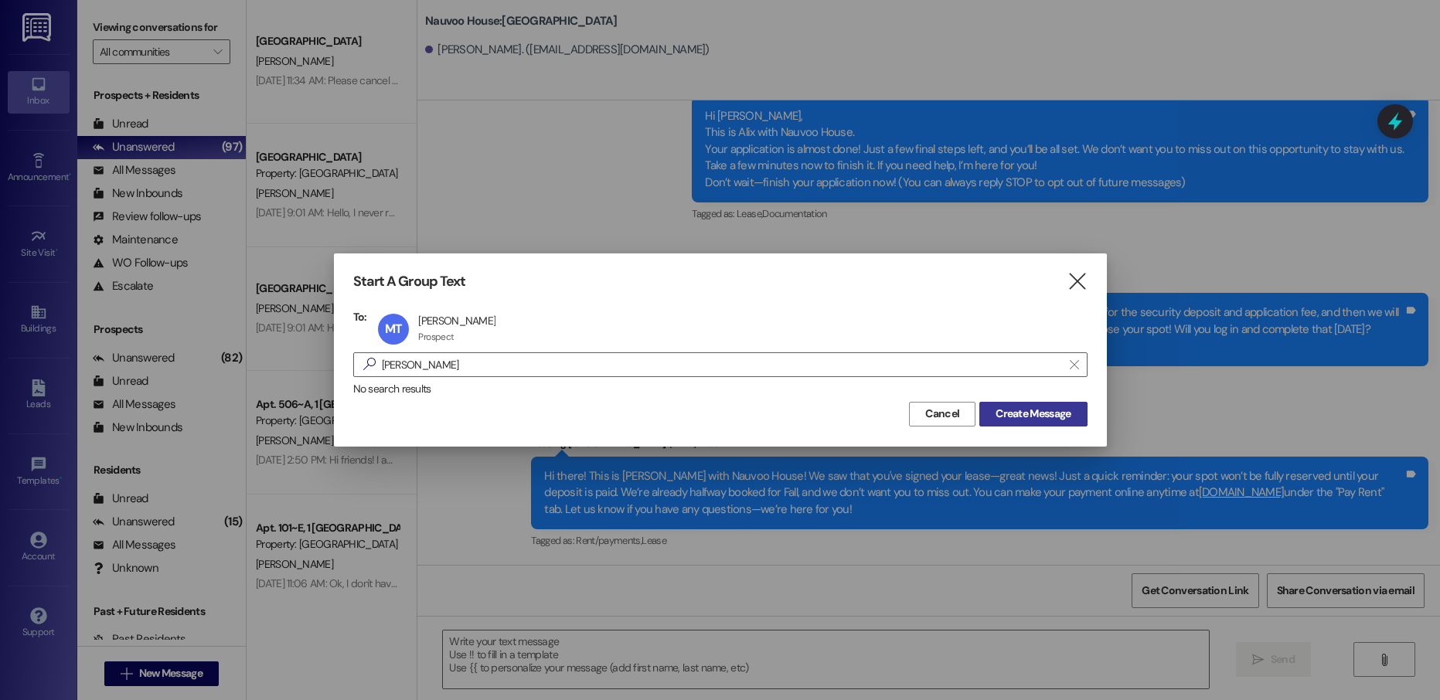
click at [1021, 419] on span "Create Message" at bounding box center [1033, 414] width 75 height 16
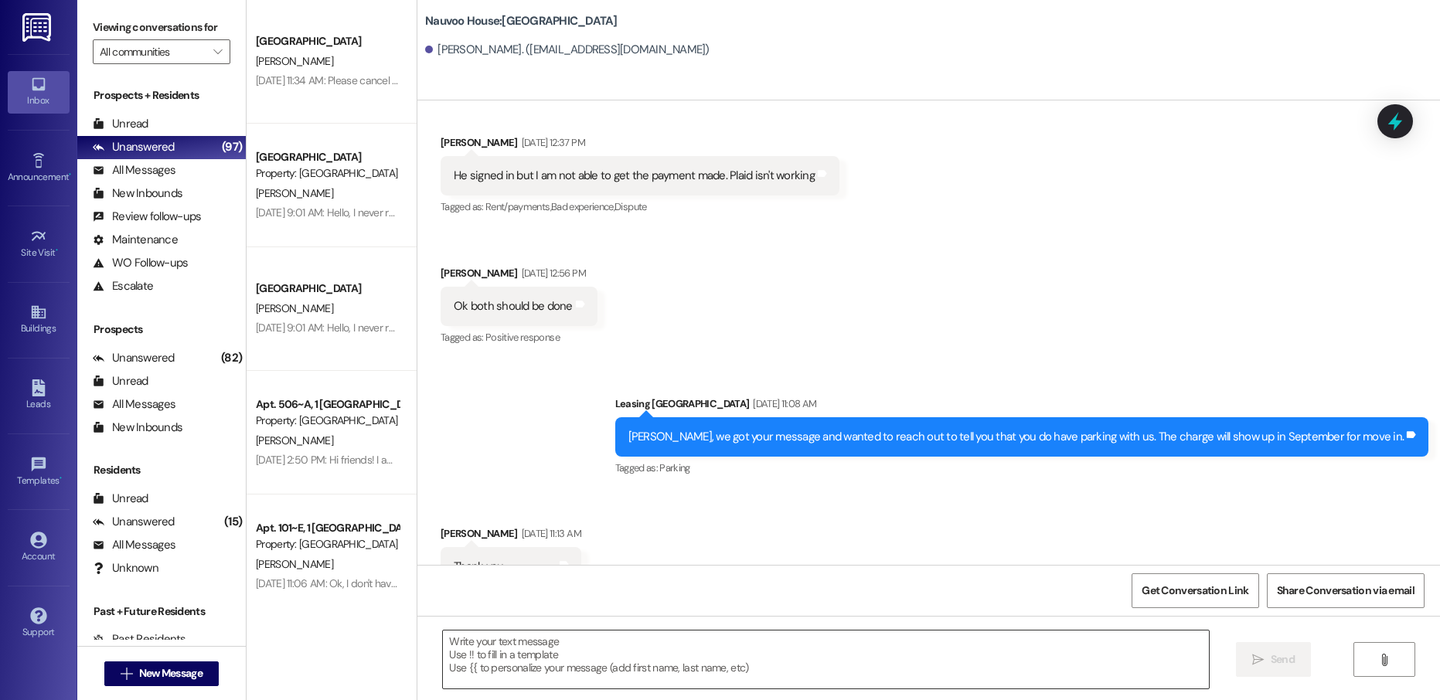
scroll to position [1396, 0]
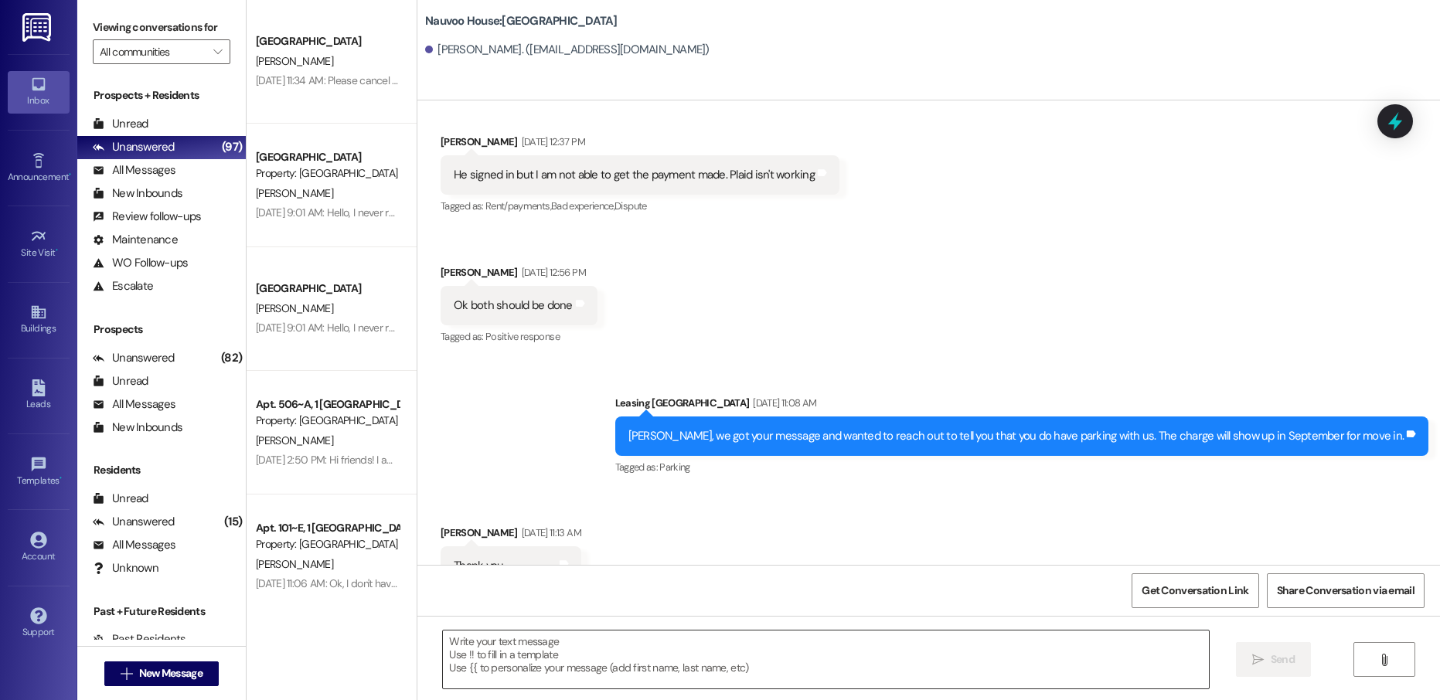
click at [508, 649] on textarea at bounding box center [825, 660] width 765 height 58
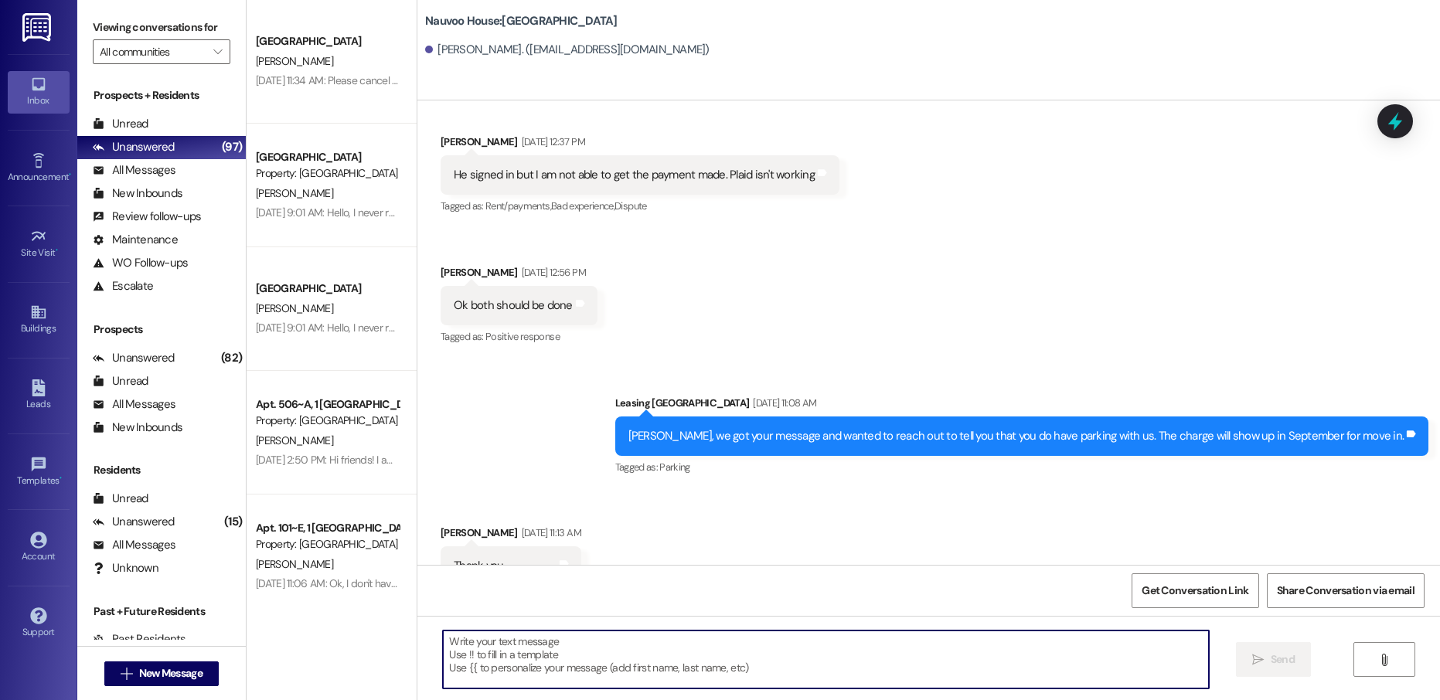
paste textarea "Hello [PERSON_NAME]! This is [PERSON_NAME] with Nauvoo House! We just generated…"
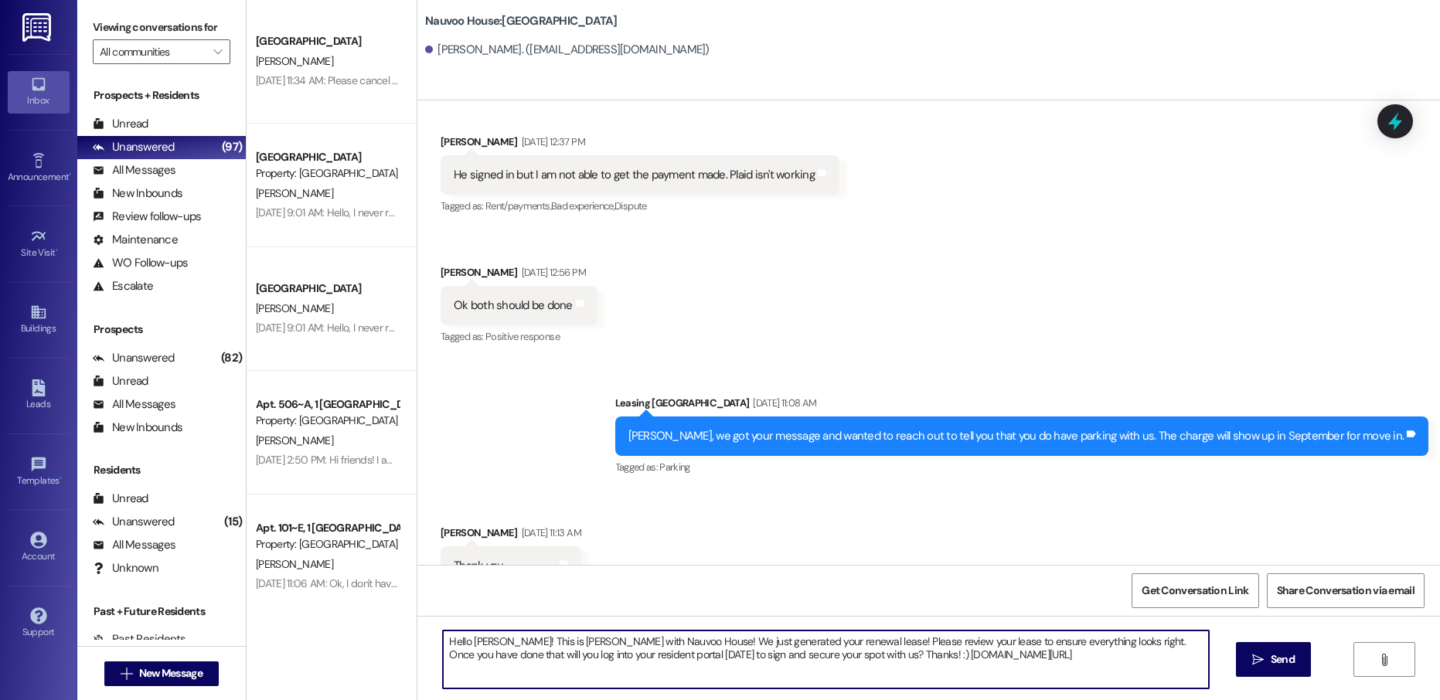
click at [472, 632] on textarea "Hello [PERSON_NAME]! This is [PERSON_NAME] with Nauvoo House! We just generated…" at bounding box center [825, 660] width 765 height 58
type textarea "Hello [PERSON_NAME]! This is [PERSON_NAME] with Nauvoo House! We just generated…"
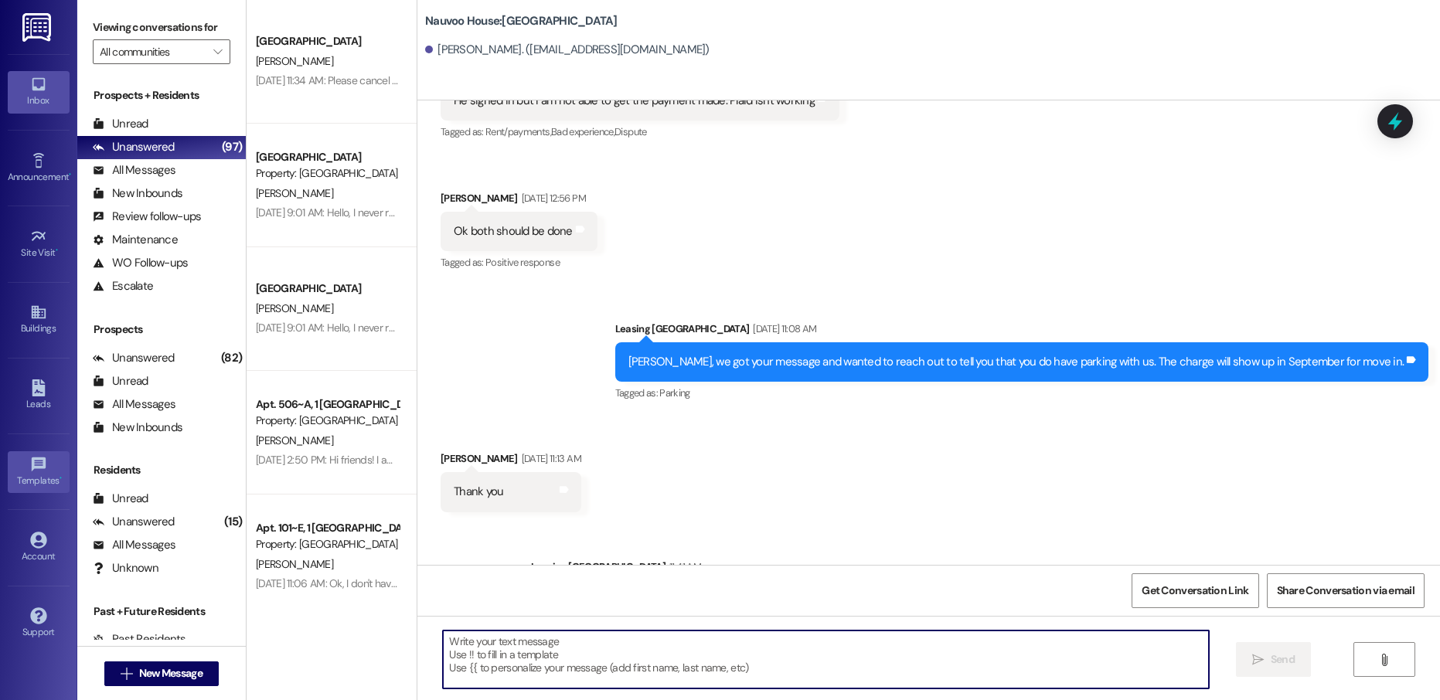
scroll to position [1521, 0]
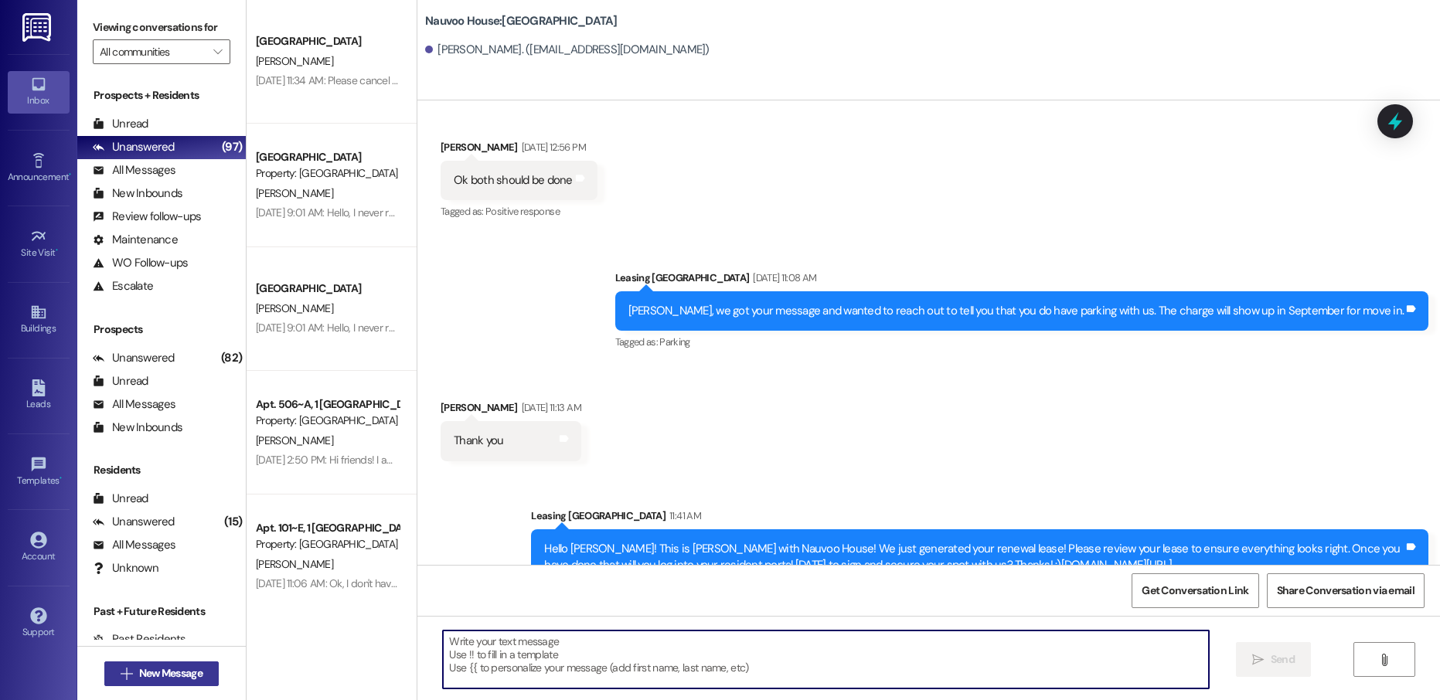
click at [163, 686] on button " New Message" at bounding box center [161, 674] width 114 height 25
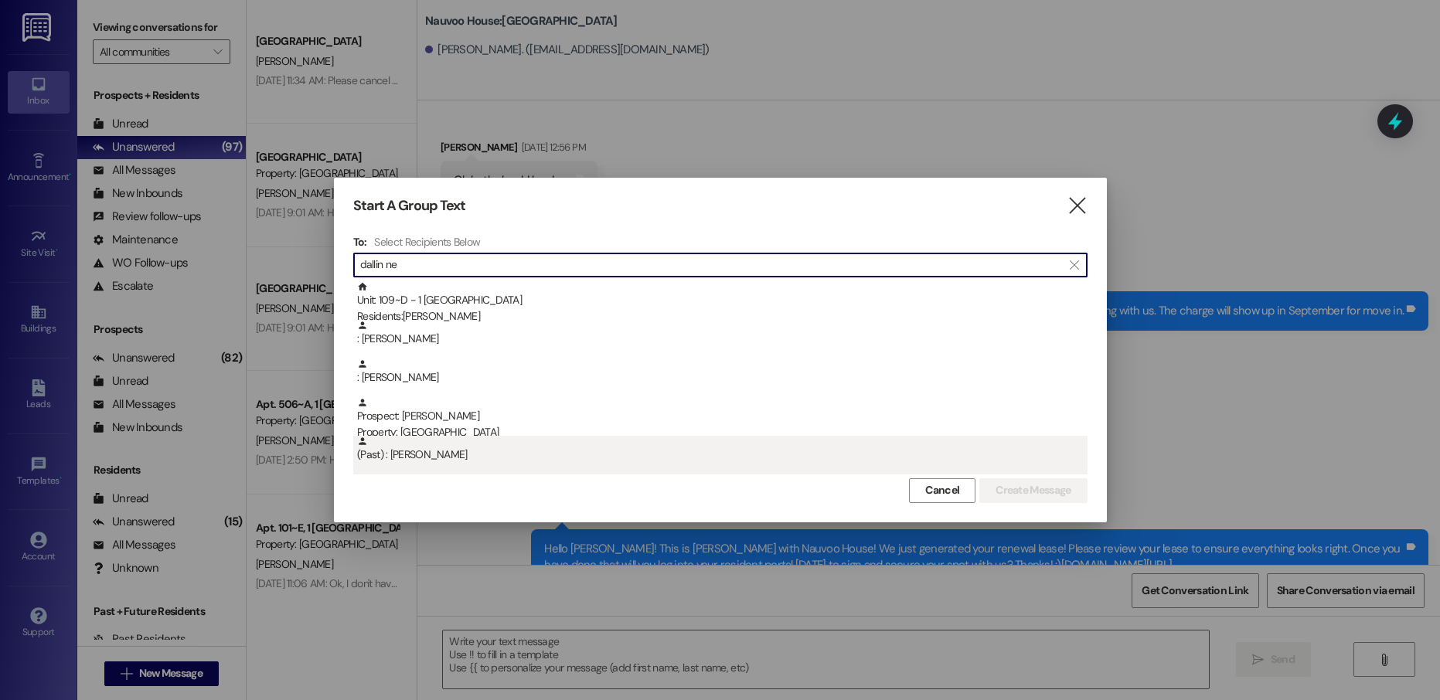
type input "dallin ne"
click at [446, 452] on div "(Past) : [PERSON_NAME]" at bounding box center [722, 449] width 731 height 27
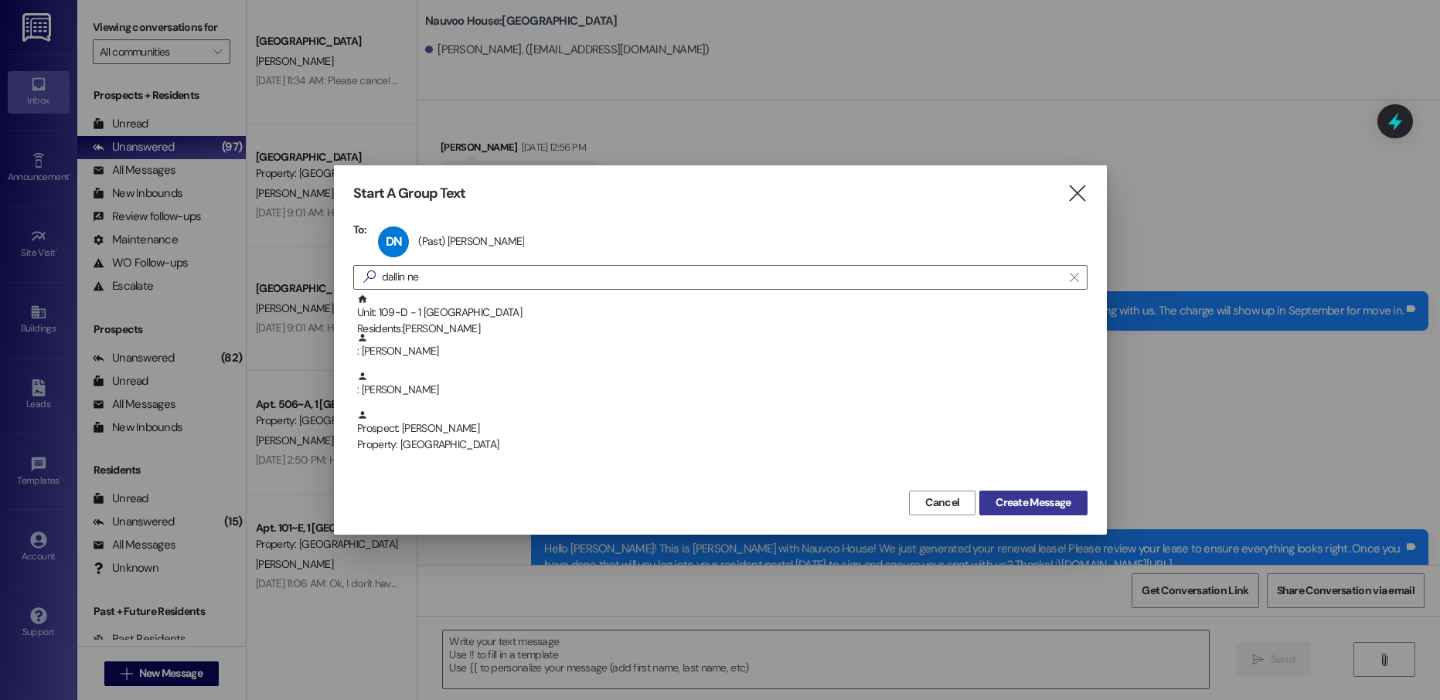
click at [1010, 501] on span "Create Message" at bounding box center [1033, 503] width 75 height 16
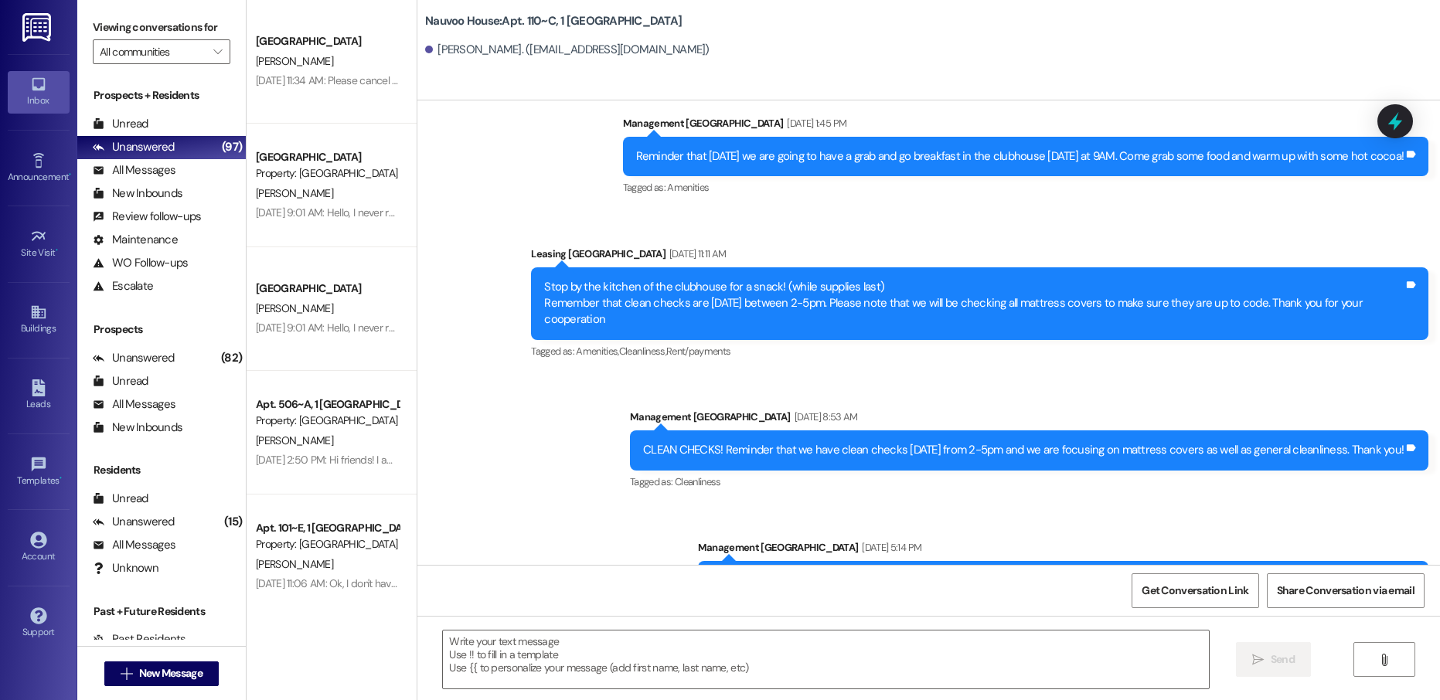
scroll to position [1396, 0]
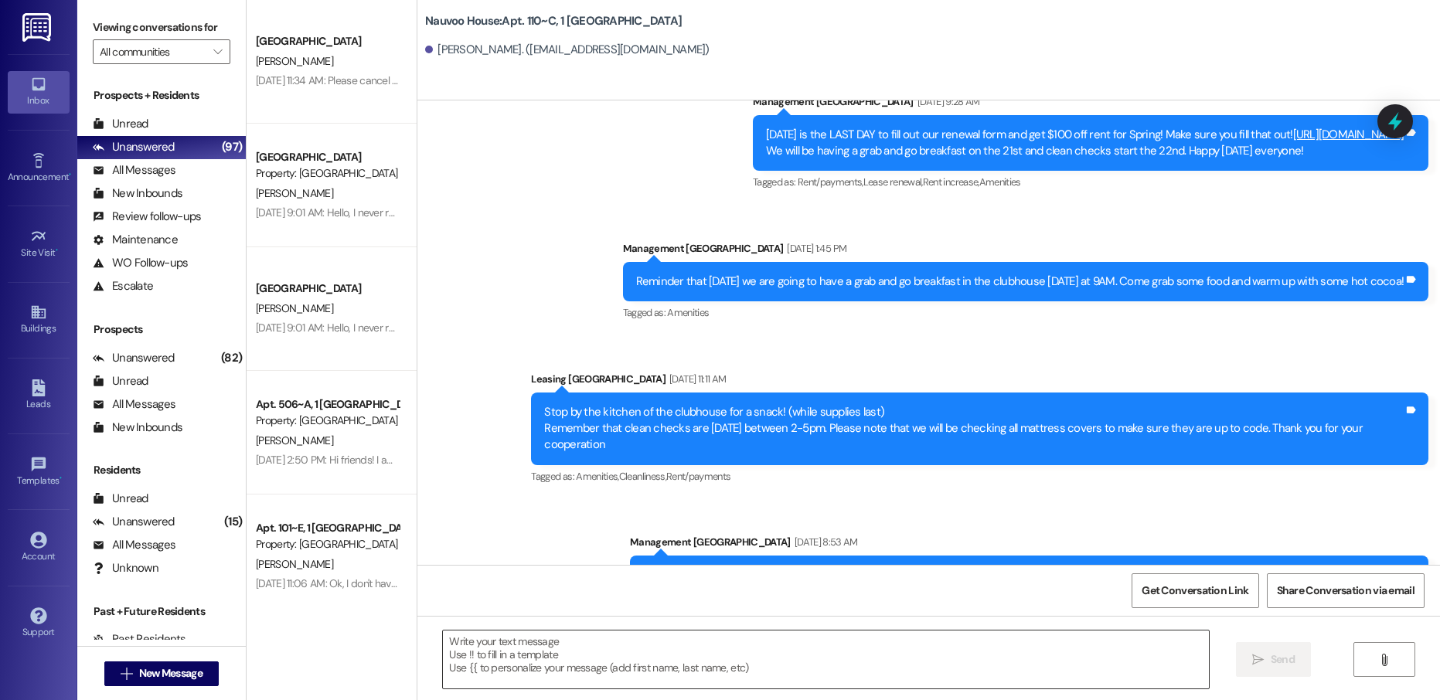
click at [515, 643] on textarea at bounding box center [825, 660] width 765 height 58
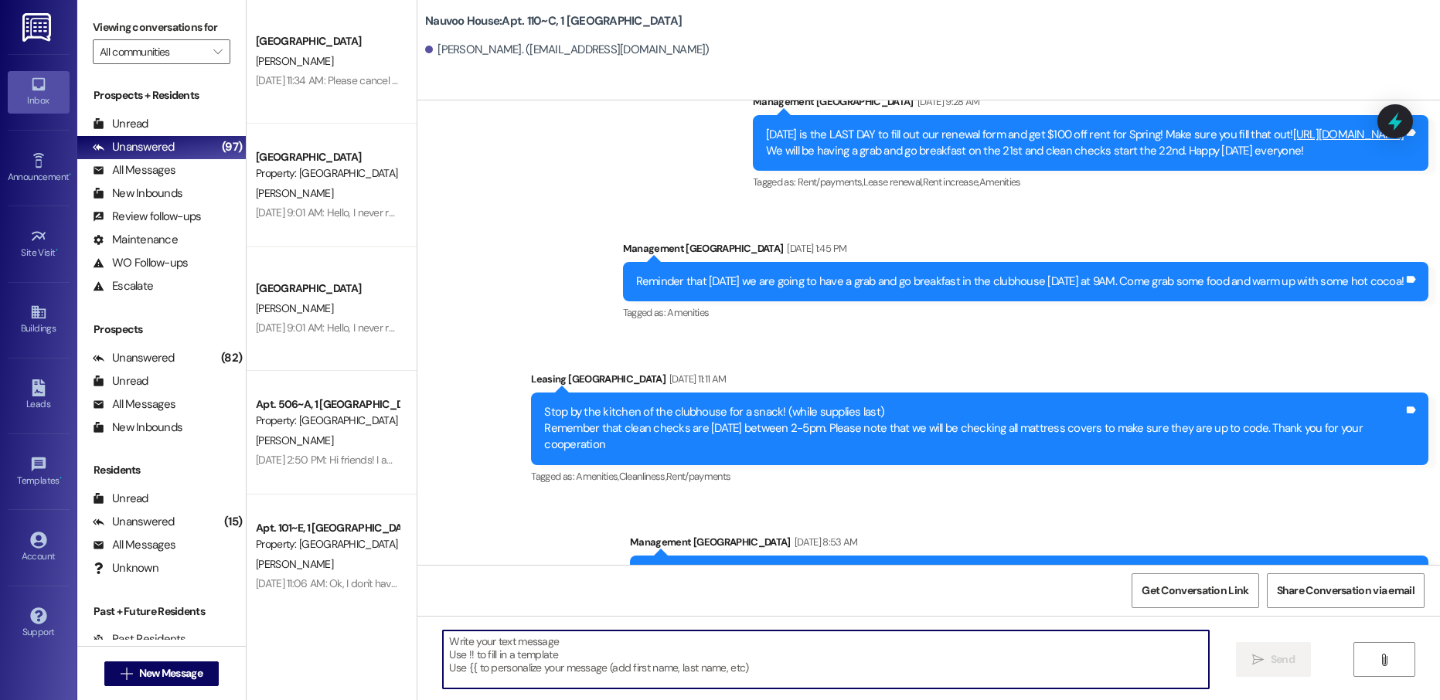
paste textarea "Hello [PERSON_NAME]! This is [PERSON_NAME] with Nauvoo House! We just generated…"
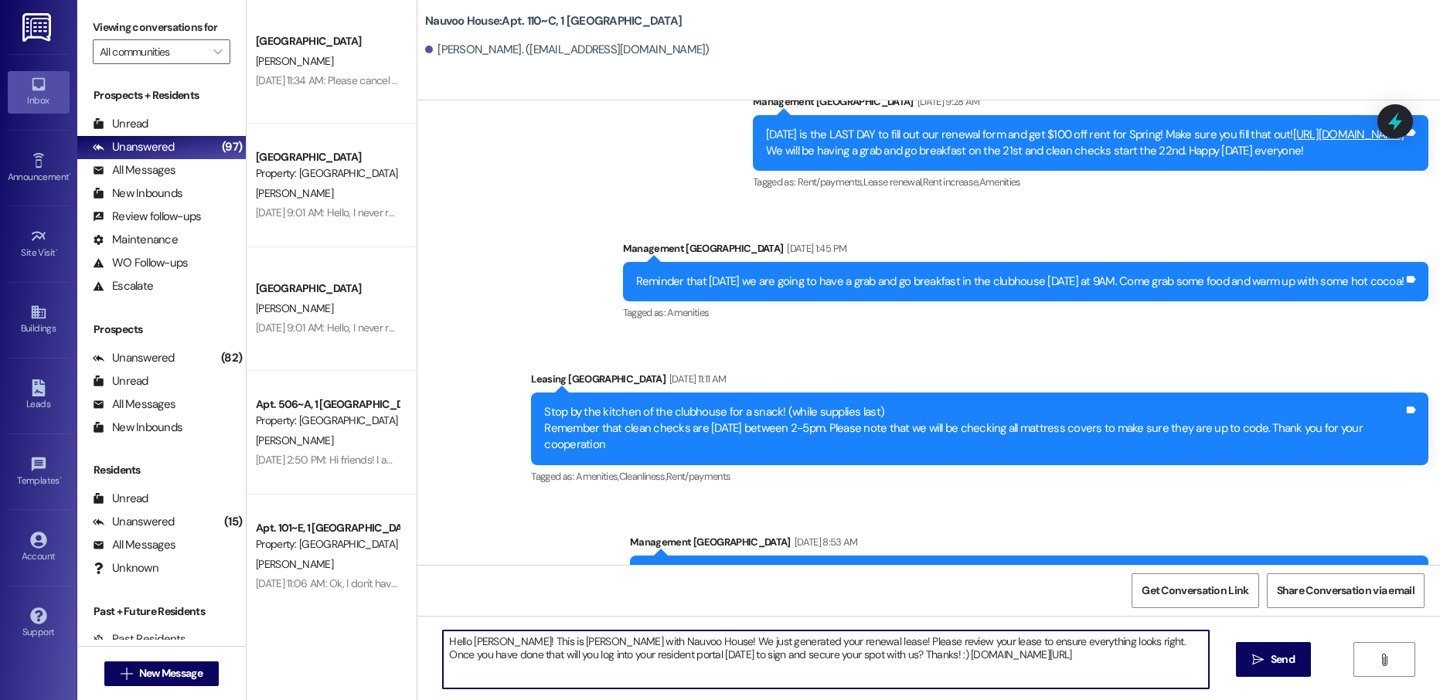
click at [477, 639] on textarea "Hello [PERSON_NAME]! This is [PERSON_NAME] with Nauvoo House! We just generated…" at bounding box center [825, 660] width 765 height 58
type textarea "Hello [PERSON_NAME]! This is [PERSON_NAME] with Nauvoo House! We just generated…"
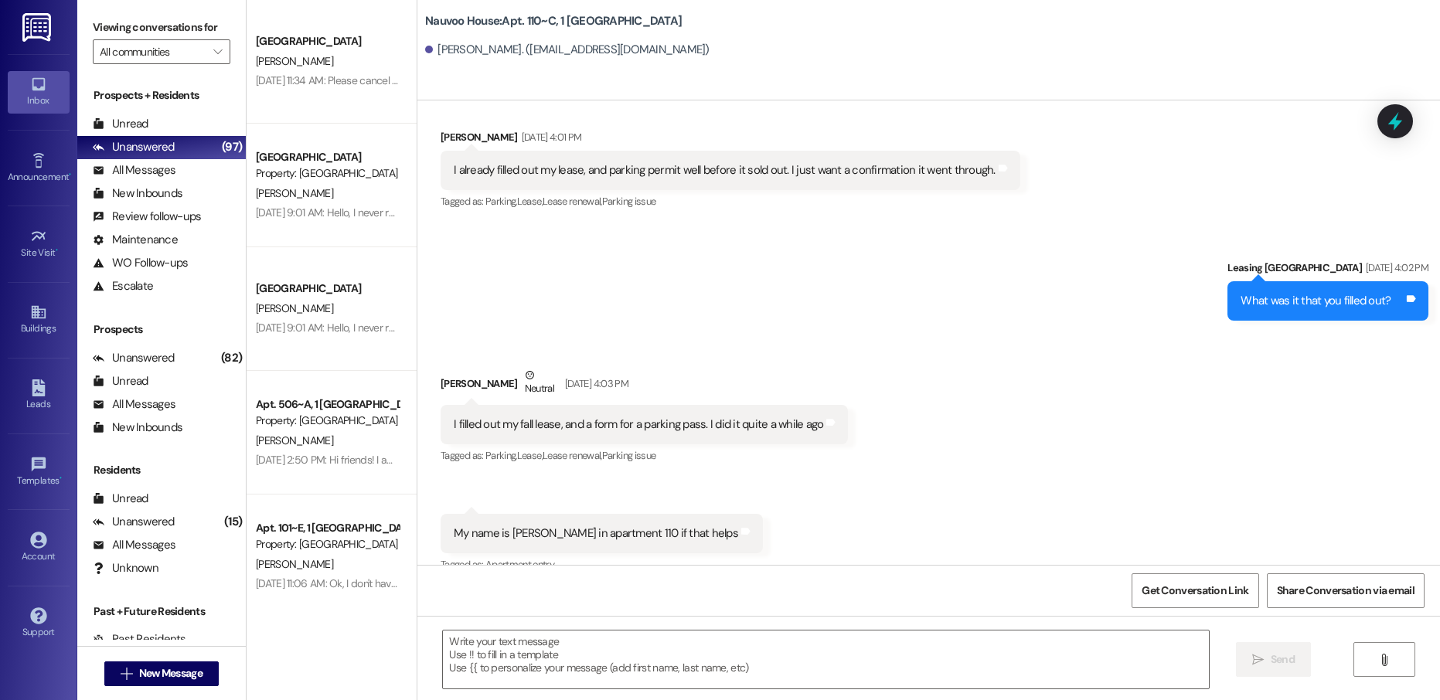
scroll to position [10138, 0]
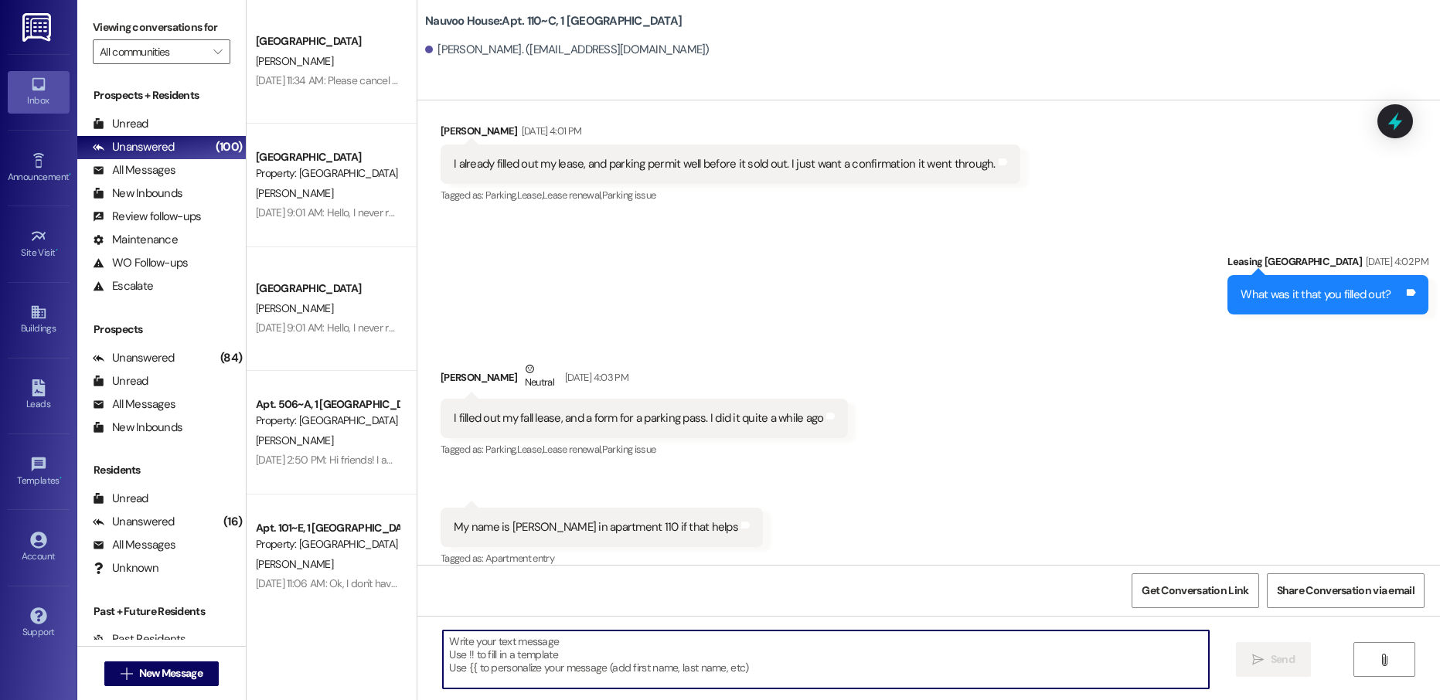
click at [146, 660] on div " New Message" at bounding box center [161, 674] width 114 height 39
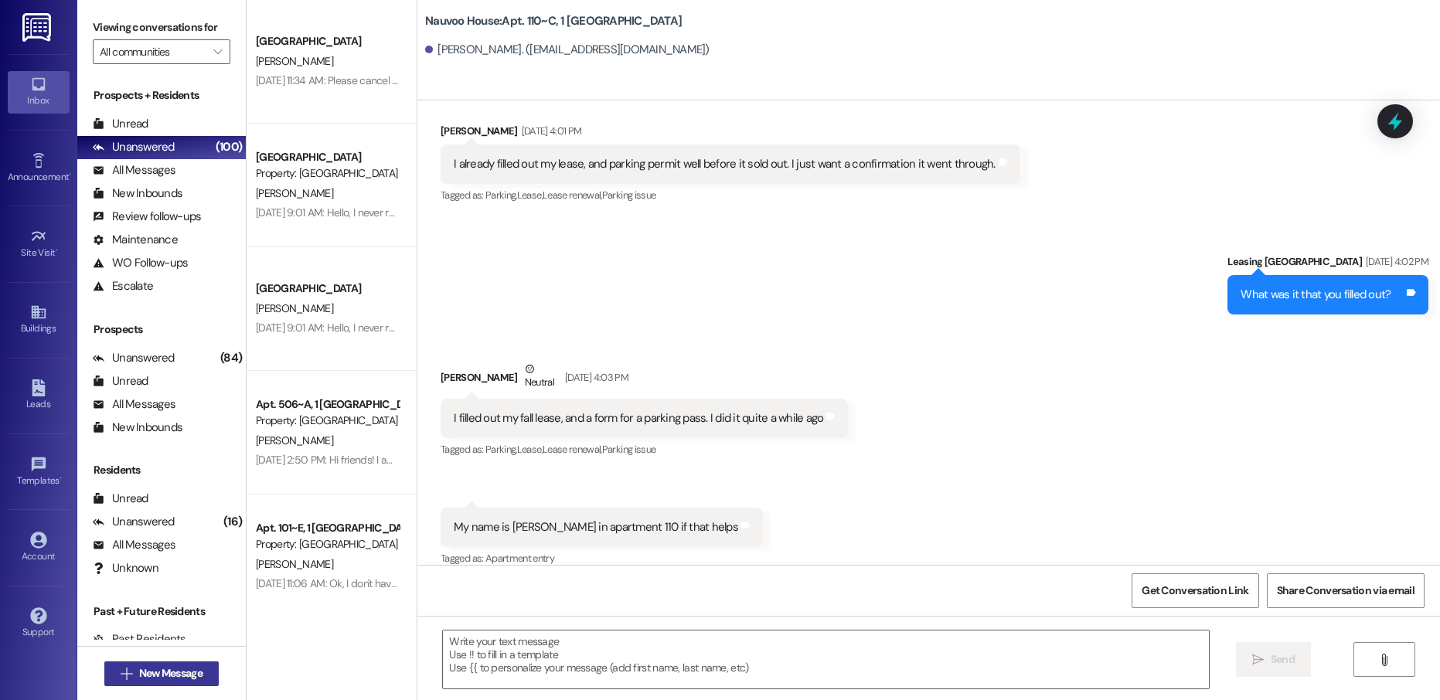
click at [147, 677] on span "New Message" at bounding box center [170, 674] width 63 height 16
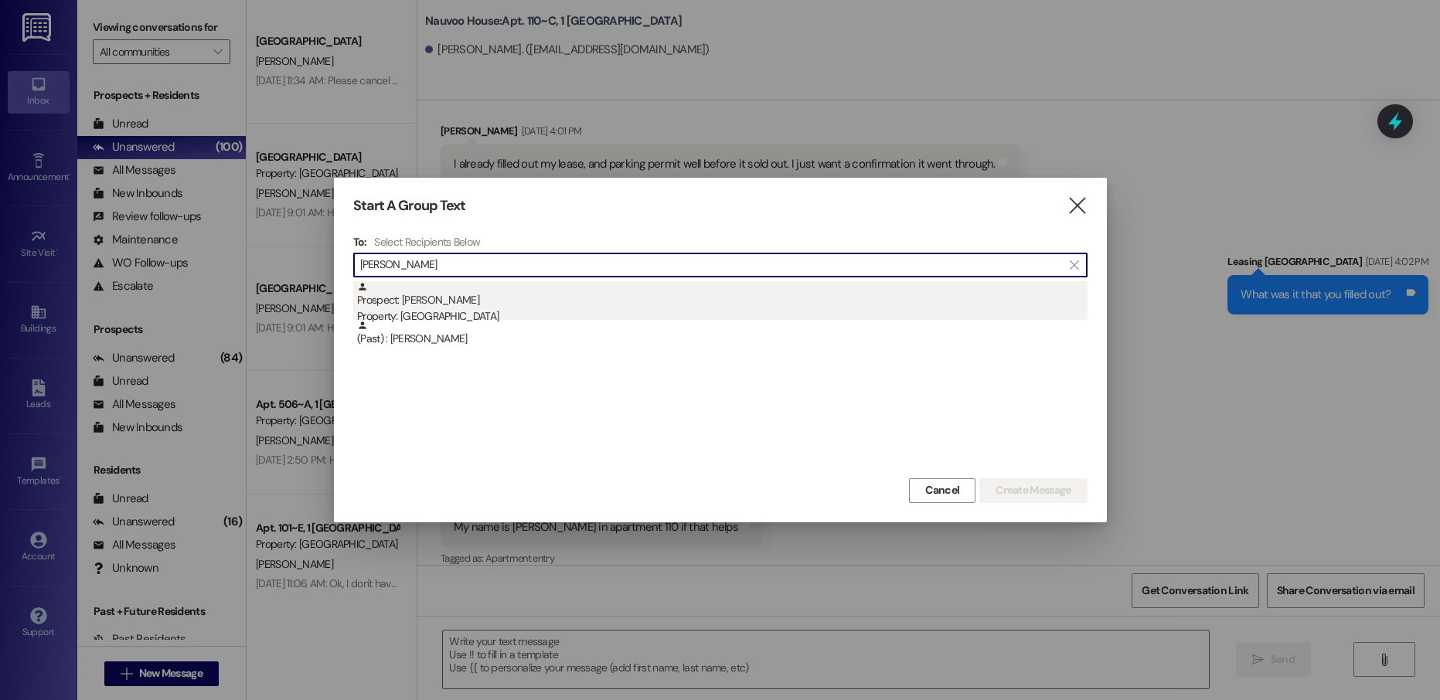
type input "[PERSON_NAME]"
click at [516, 295] on div "Prospect: [PERSON_NAME] Property: [GEOGRAPHIC_DATA]" at bounding box center [722, 303] width 731 height 44
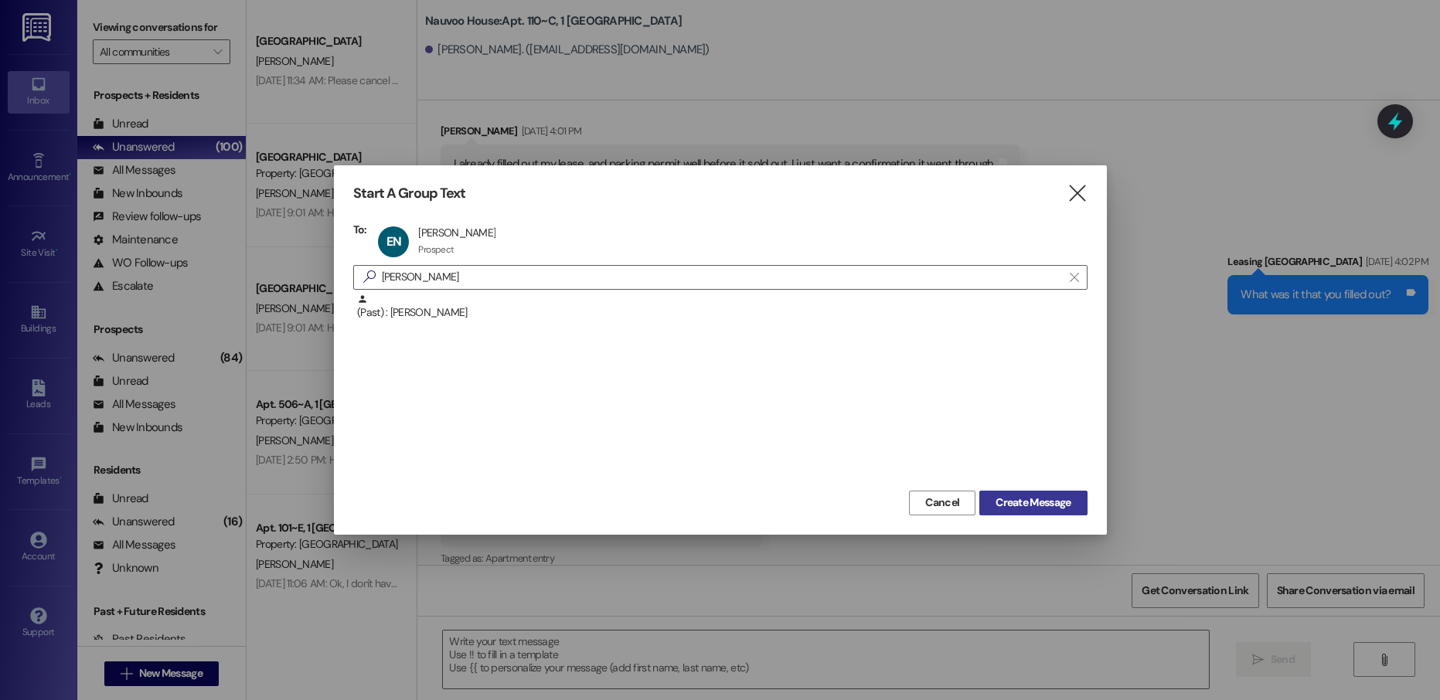
click at [1020, 492] on button "Create Message" at bounding box center [1032, 503] width 107 height 25
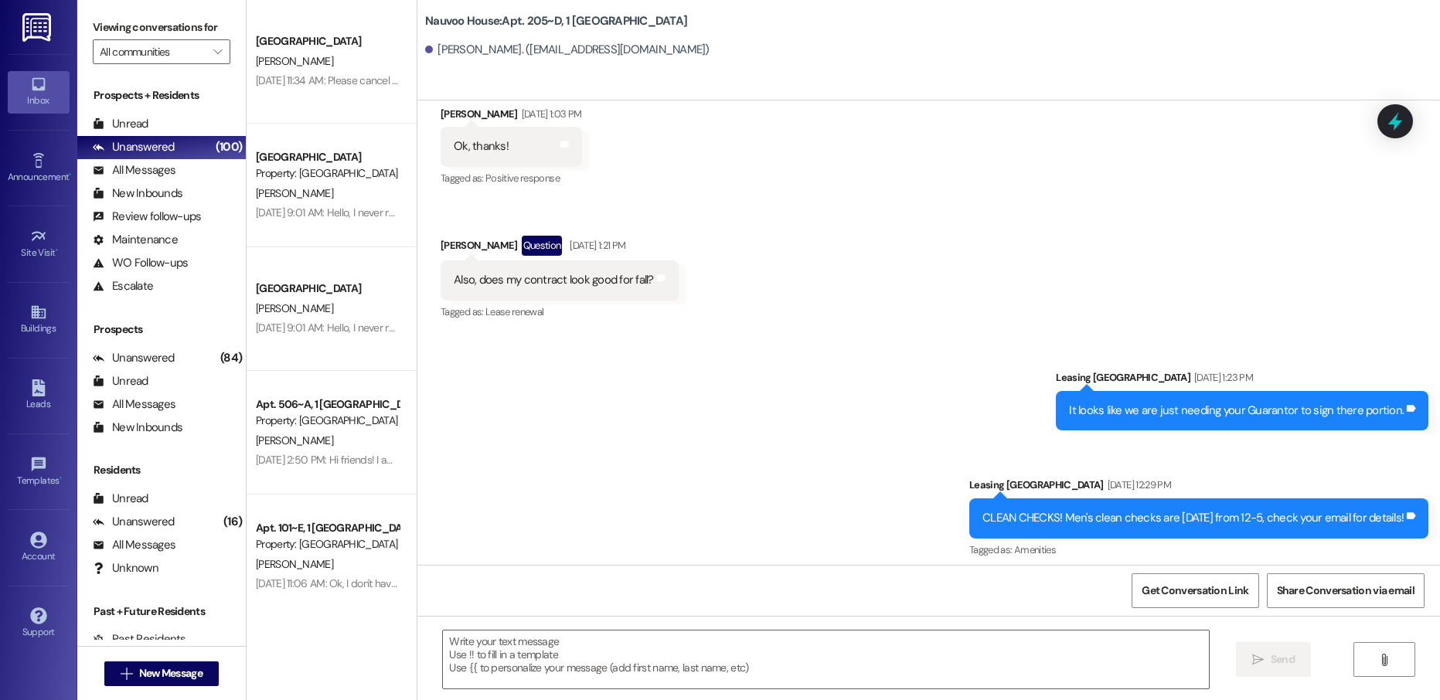
scroll to position [16061, 0]
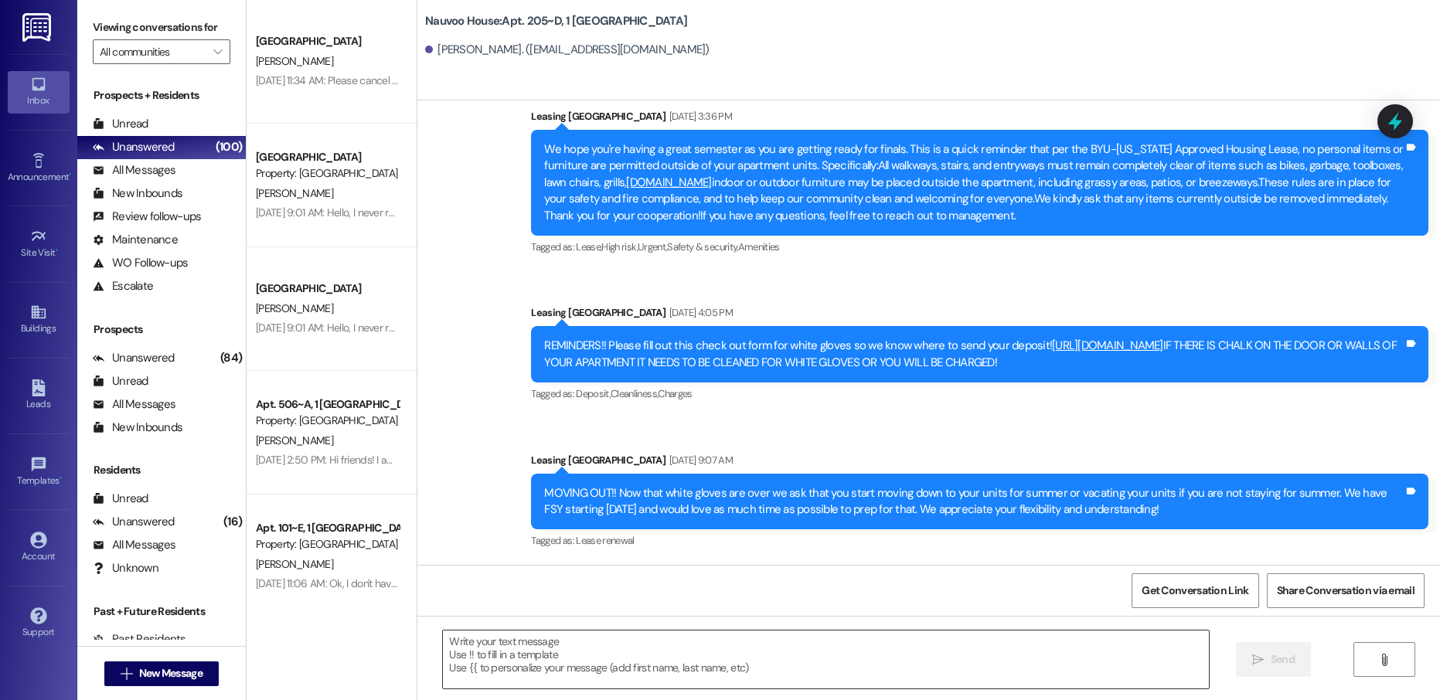
click at [516, 645] on textarea at bounding box center [825, 660] width 765 height 58
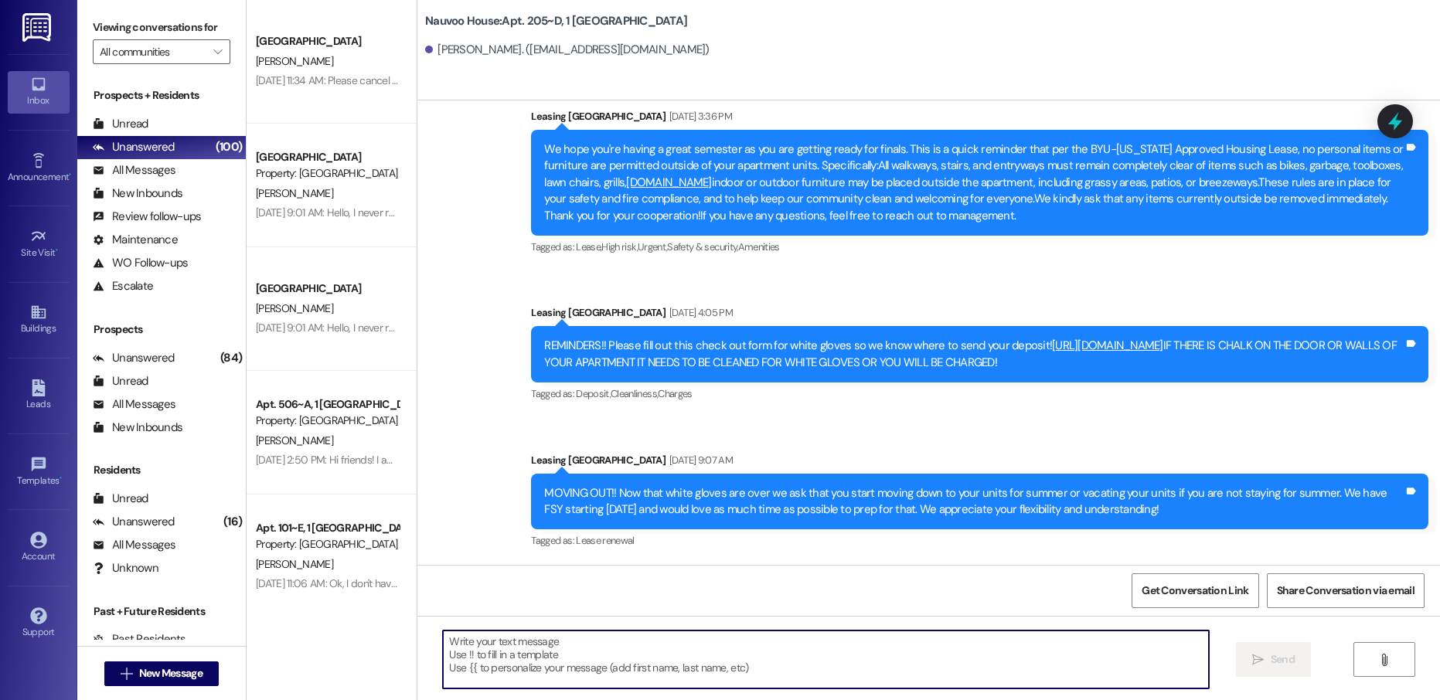
paste textarea "Hello [PERSON_NAME]! This is [PERSON_NAME] with Nauvoo House! We just generated…"
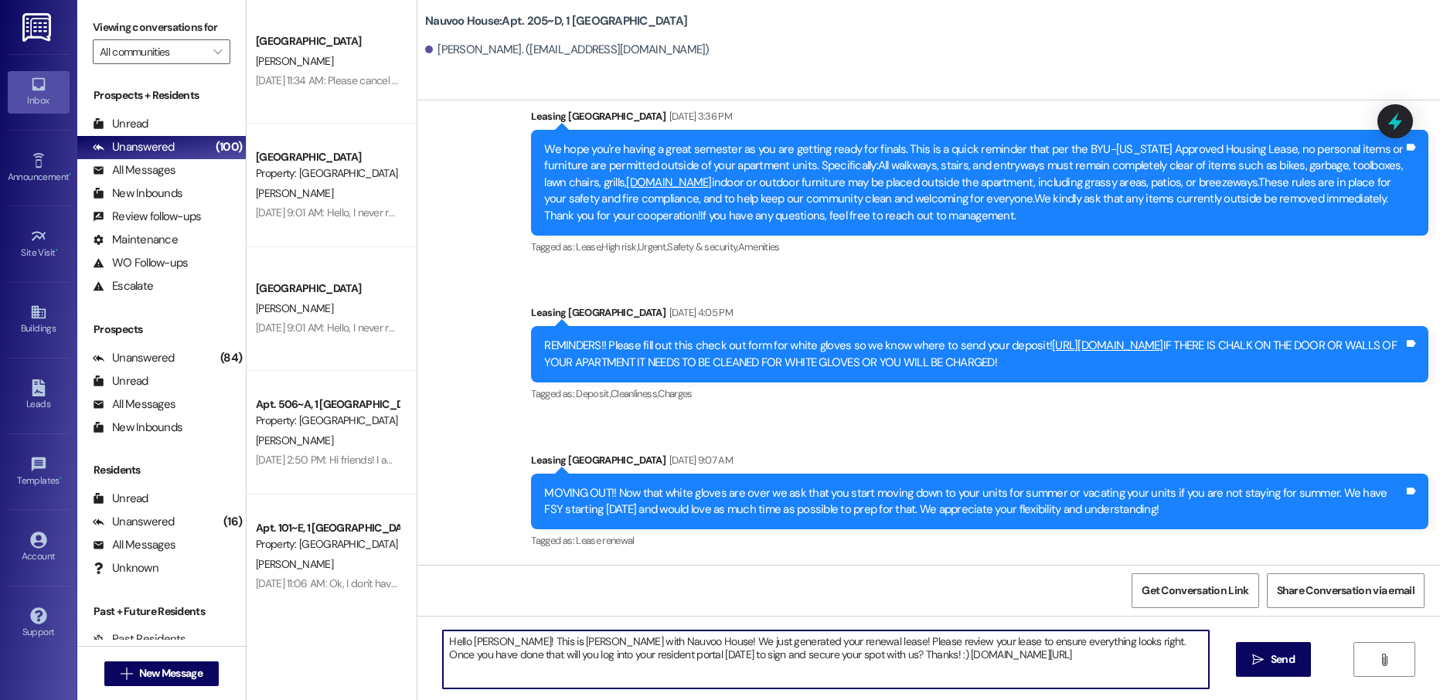
click at [470, 642] on textarea "Hello [PERSON_NAME]! This is [PERSON_NAME] with Nauvoo House! We just generated…" at bounding box center [825, 660] width 765 height 58
type textarea "Hello [PERSON_NAME]! This is [PERSON_NAME] with Nauvoo House! We just generated…"
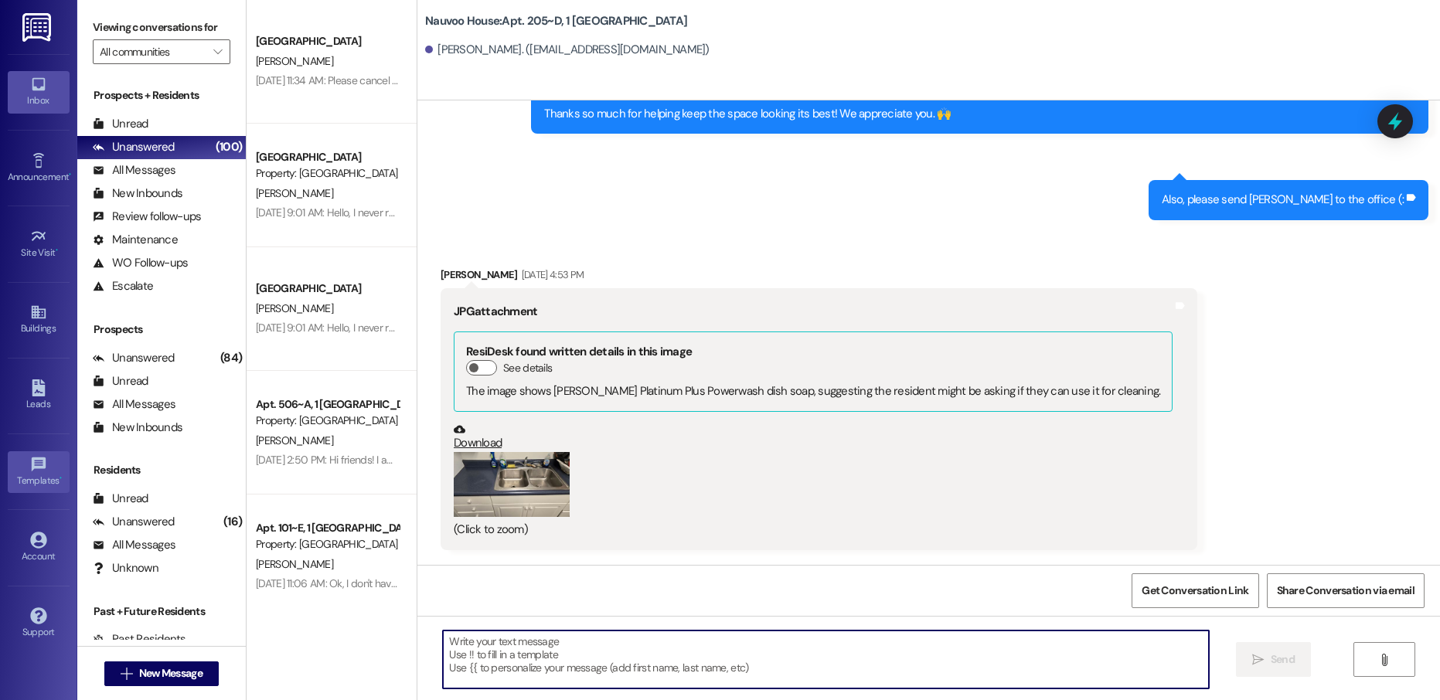
scroll to position [14030, 0]
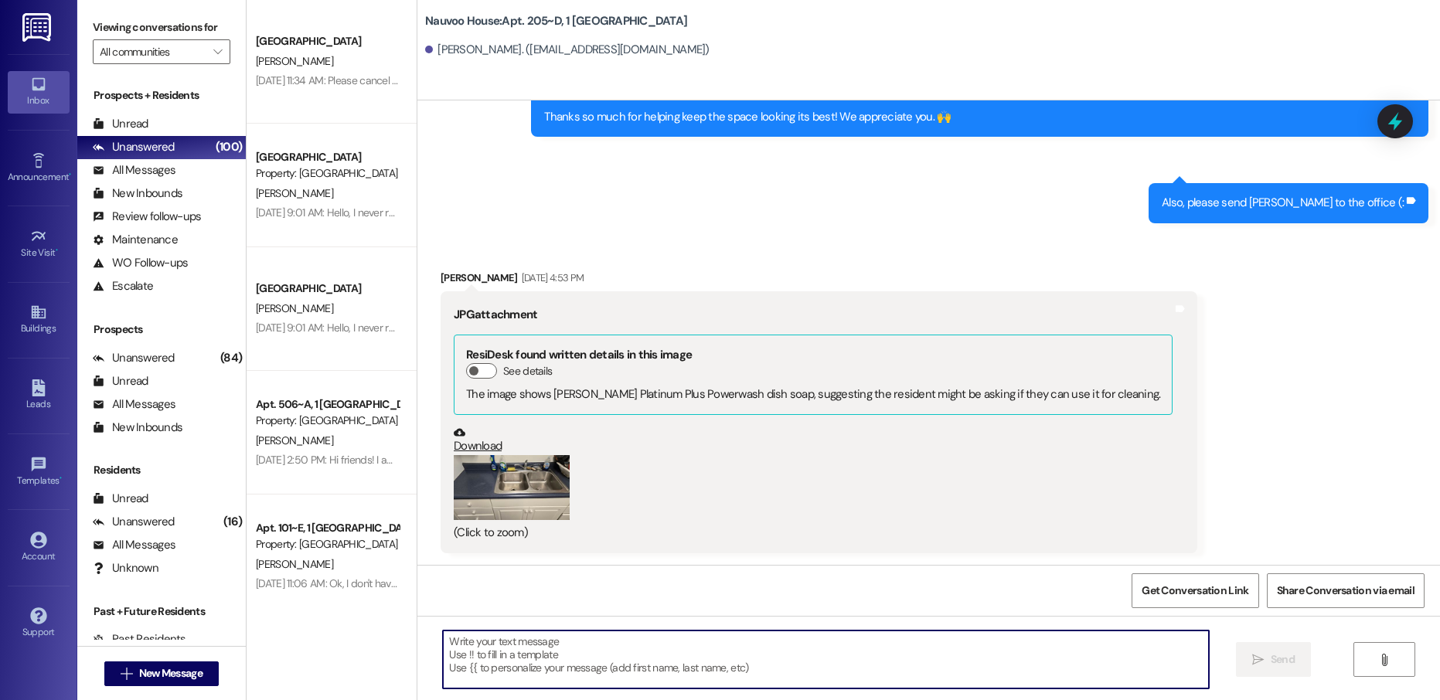
click at [506, 485] on button "Zoom image" at bounding box center [512, 487] width 116 height 65
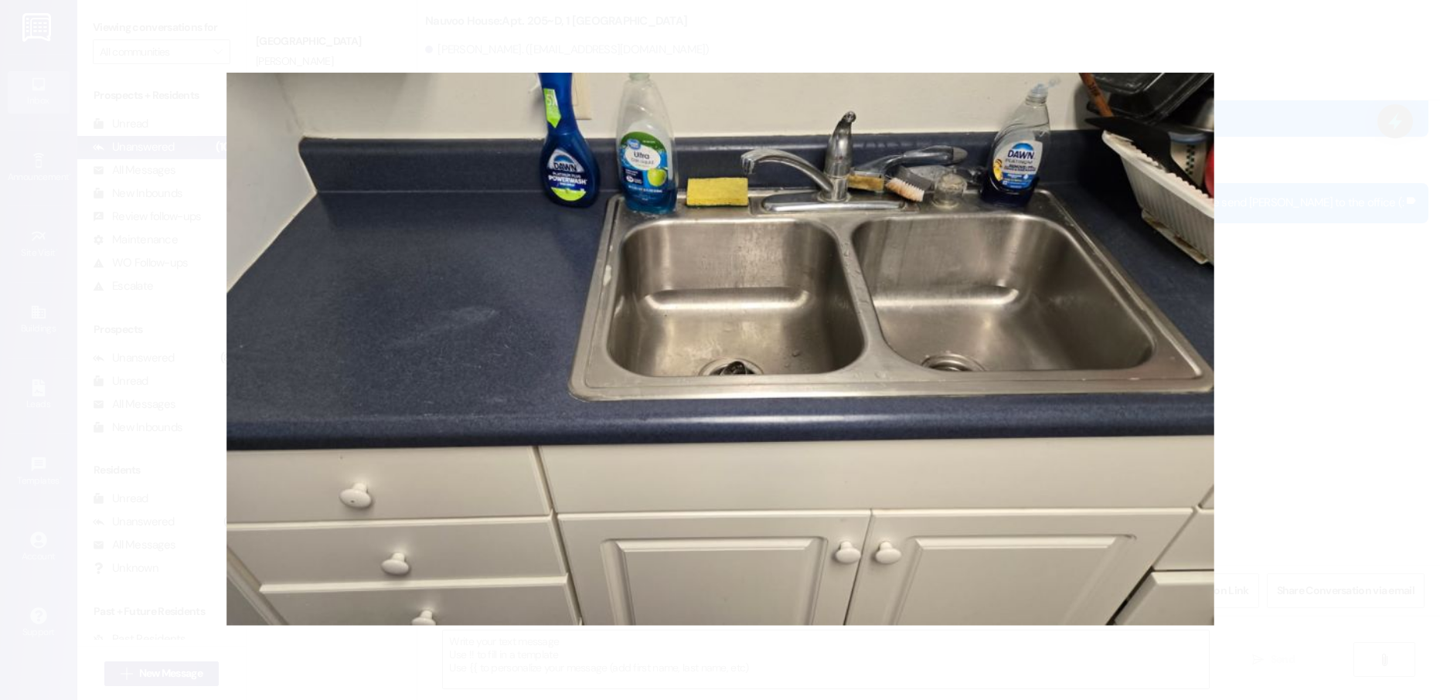
click at [991, 458] on button "Unzoom image" at bounding box center [720, 350] width 1440 height 700
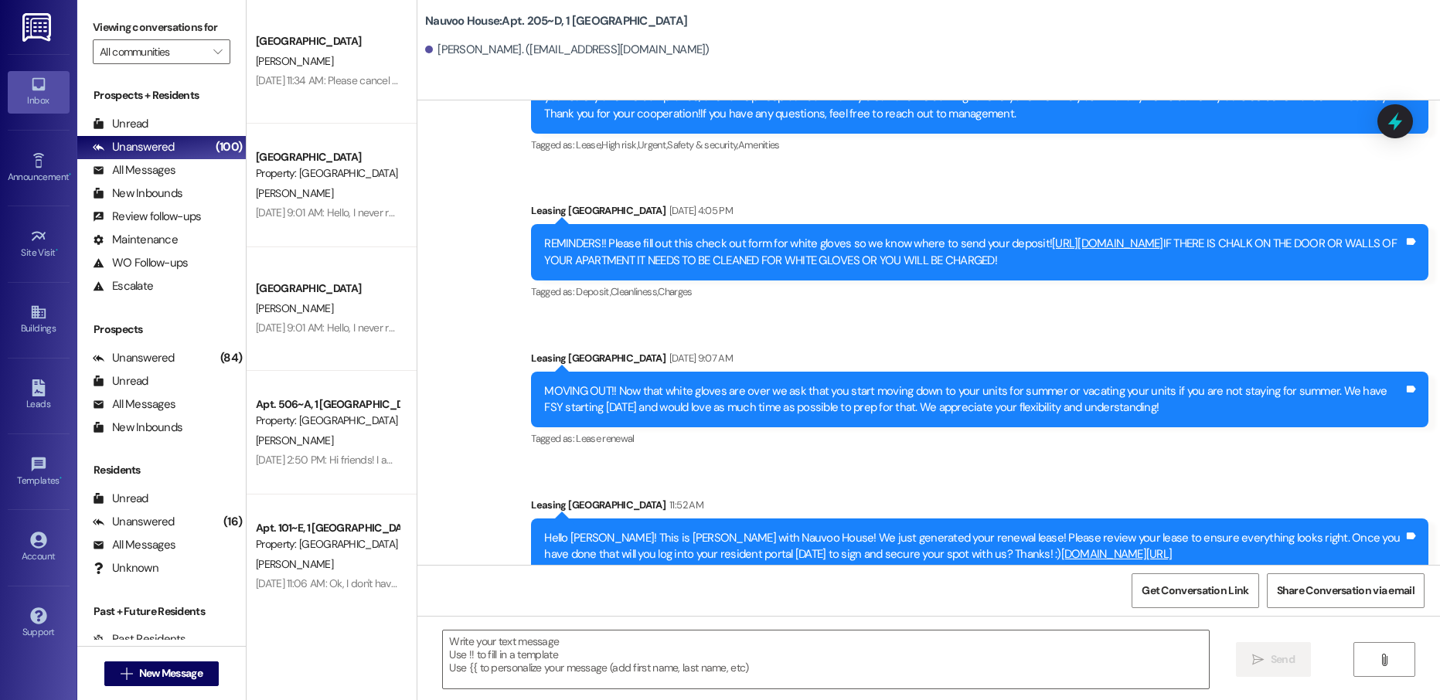
scroll to position [16185, 0]
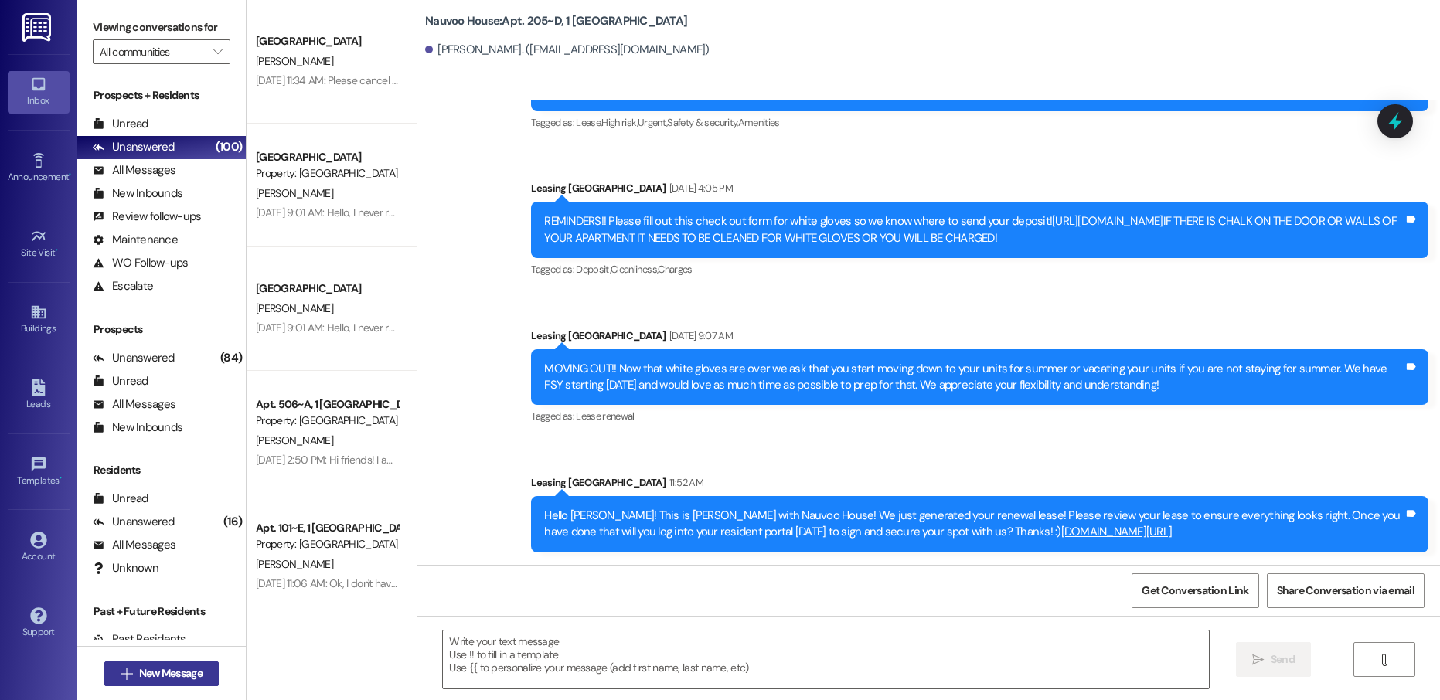
click at [169, 677] on span "New Message" at bounding box center [170, 674] width 63 height 16
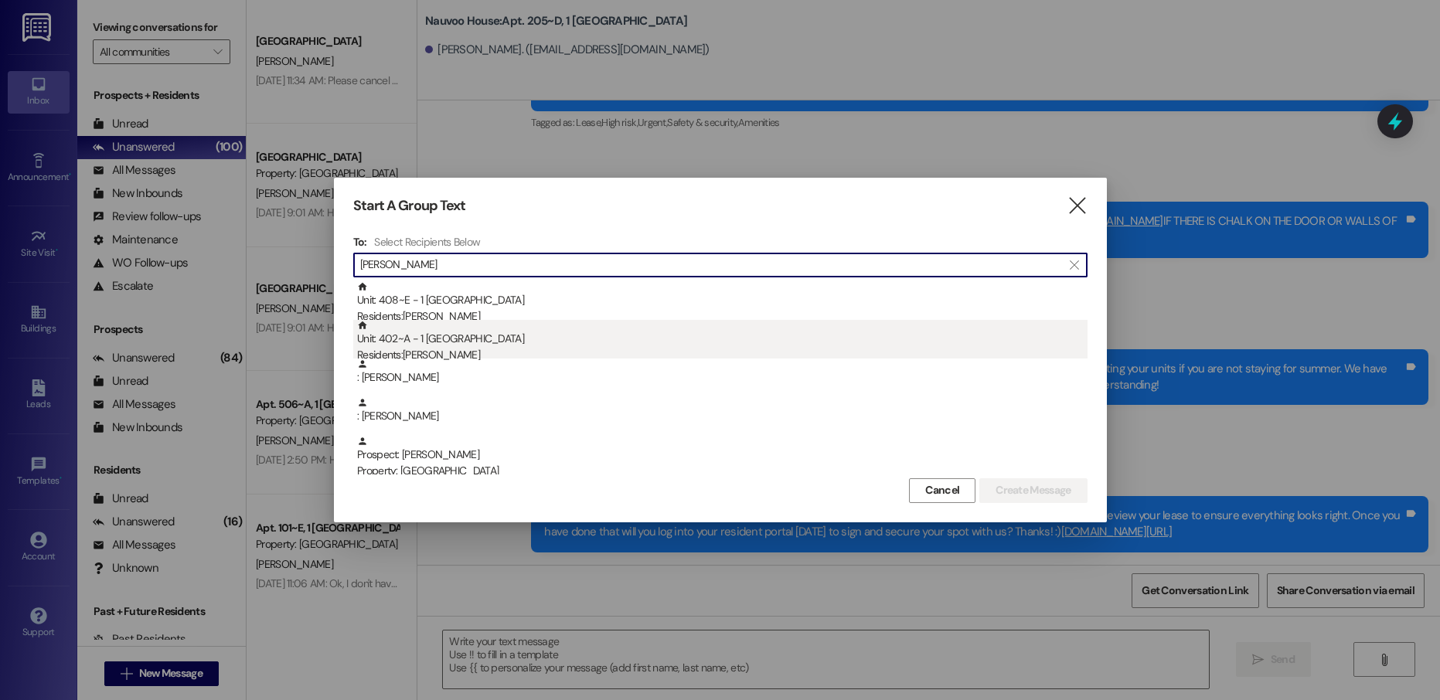
type input "[PERSON_NAME]"
click at [462, 345] on div "Unit: 402~A - 1 Nauvoo House Residents: [PERSON_NAME]" at bounding box center [722, 342] width 731 height 44
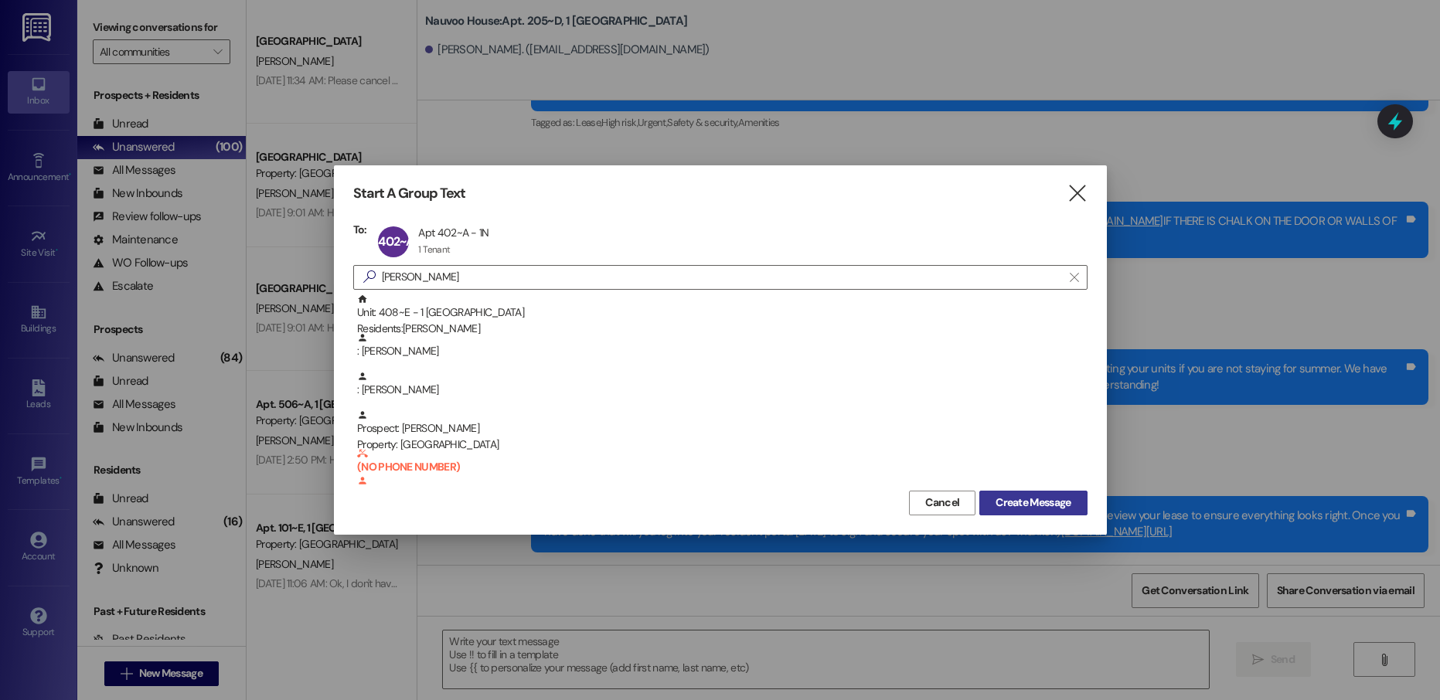
click at [1025, 504] on span "Create Message" at bounding box center [1033, 503] width 75 height 16
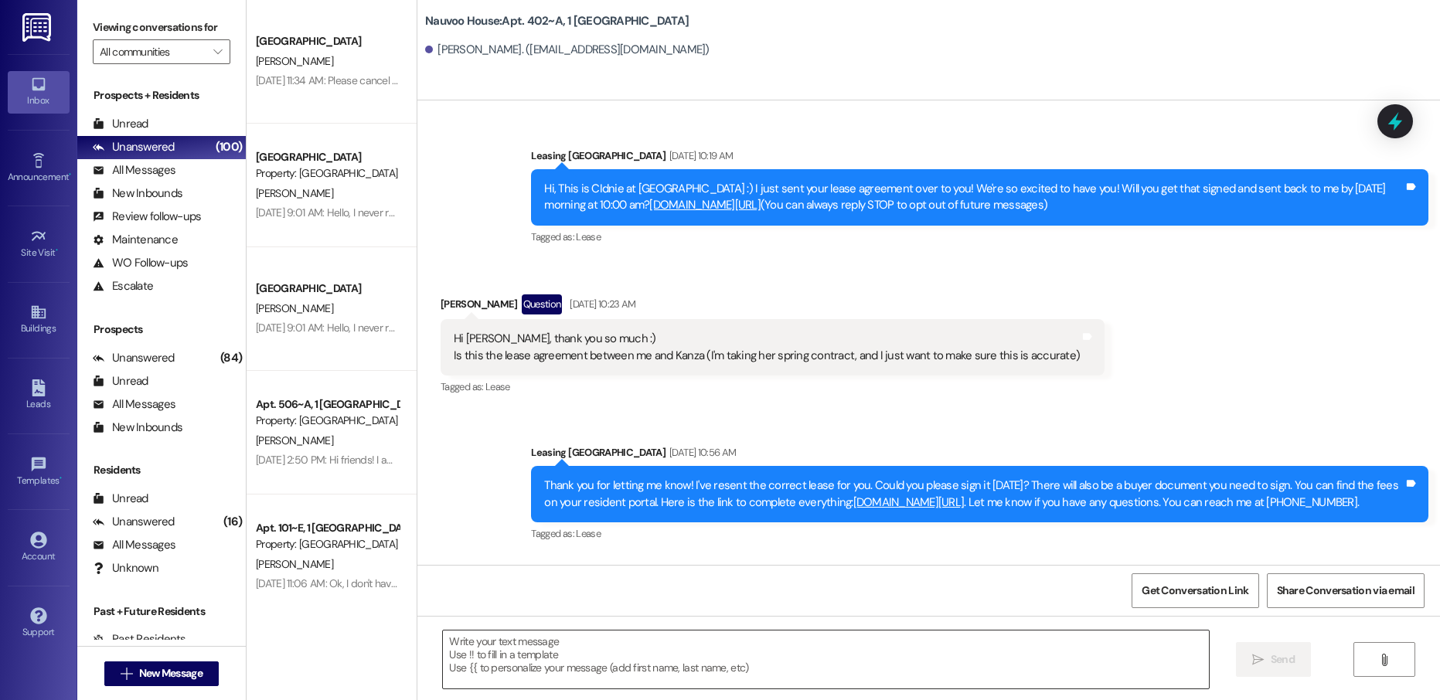
scroll to position [63872, 0]
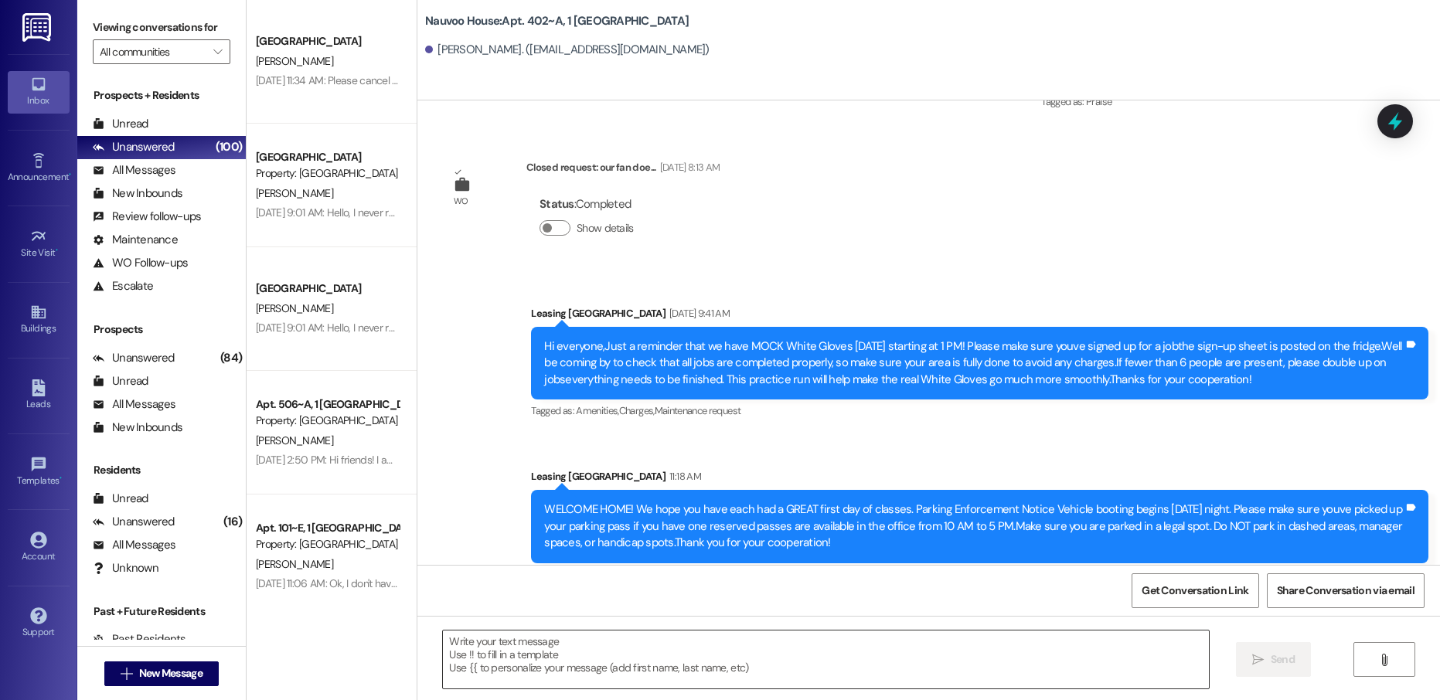
click at [496, 654] on textarea at bounding box center [825, 660] width 765 height 58
paste textarea "Hello [PERSON_NAME]! This is [PERSON_NAME] with Nauvoo House! We just generated…"
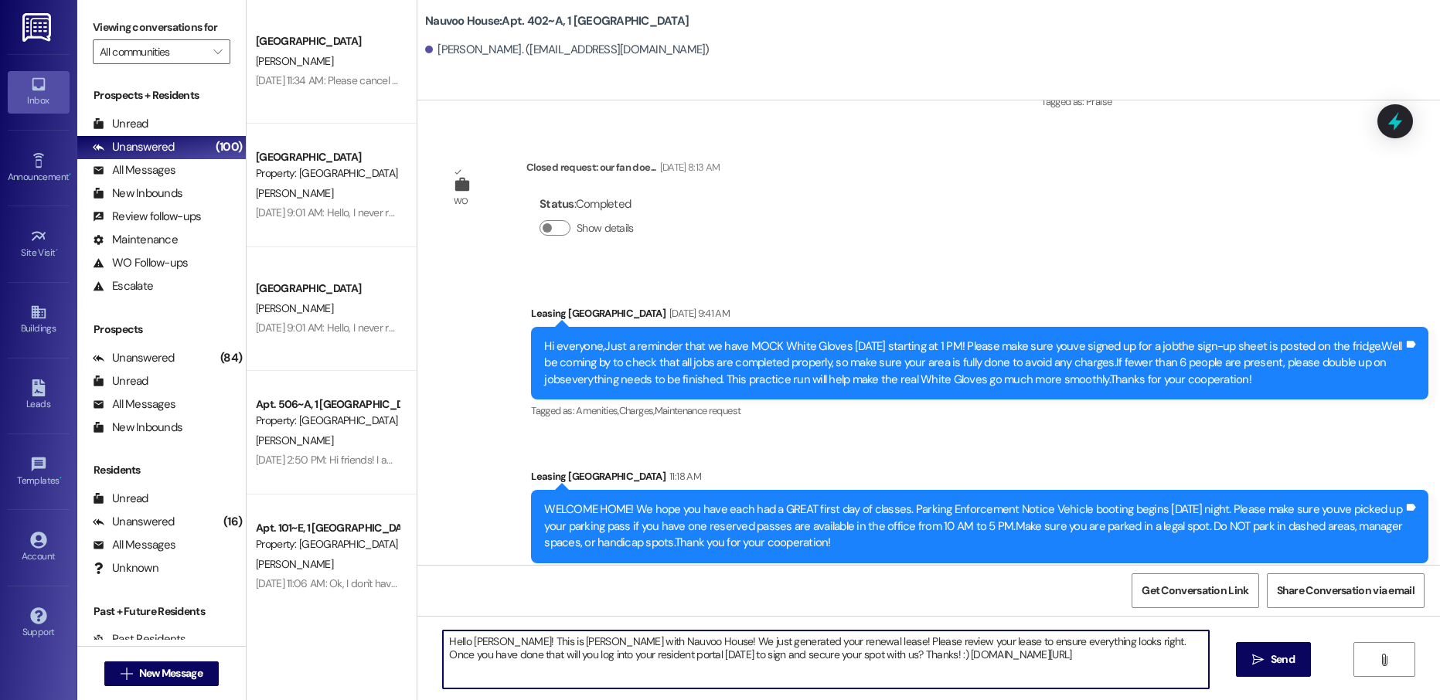
click at [461, 639] on textarea "Hello [PERSON_NAME]! This is [PERSON_NAME] with Nauvoo House! We just generated…" at bounding box center [825, 660] width 765 height 58
click at [463, 644] on textarea "Hello [PERSON_NAME]! This is [PERSON_NAME] with Nauvoo House! We just generated…" at bounding box center [825, 660] width 765 height 58
type textarea "Hello [PERSON_NAME]! This is [PERSON_NAME] with Nauvoo House! We just generated…"
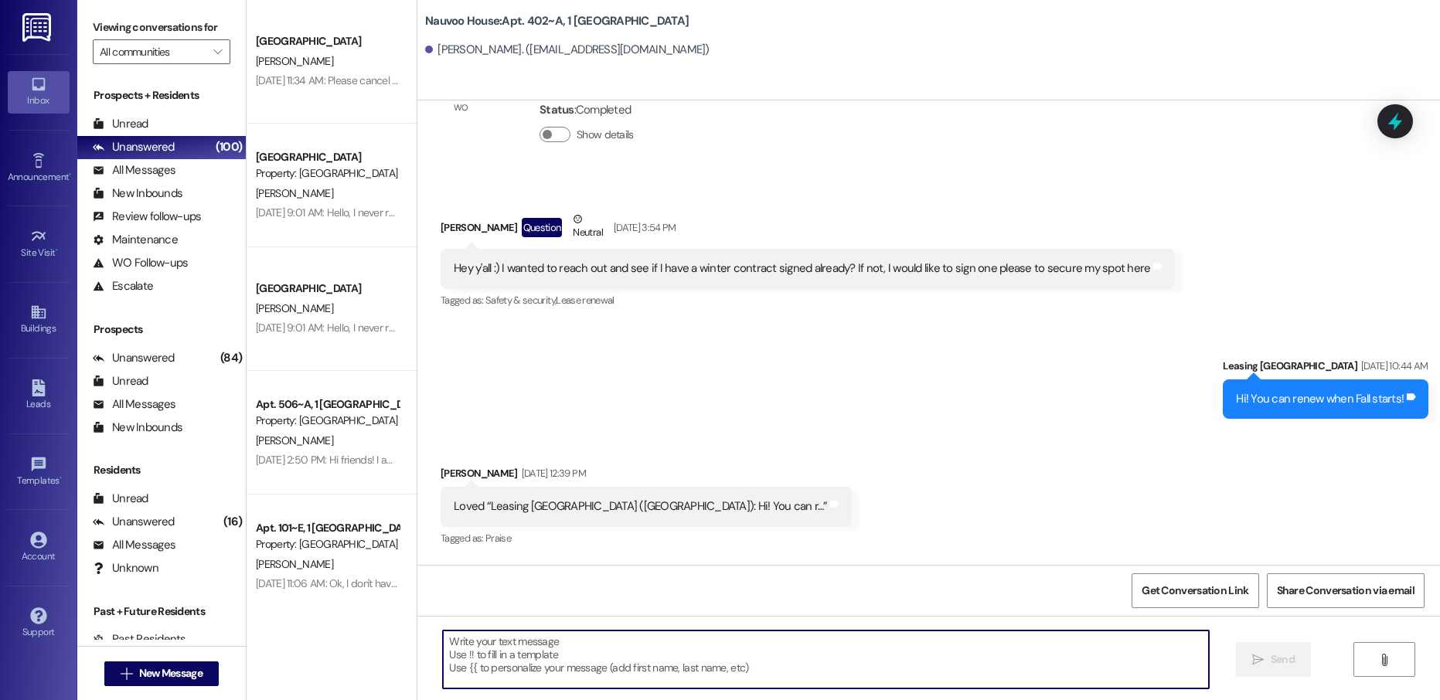
scroll to position [62715, 0]
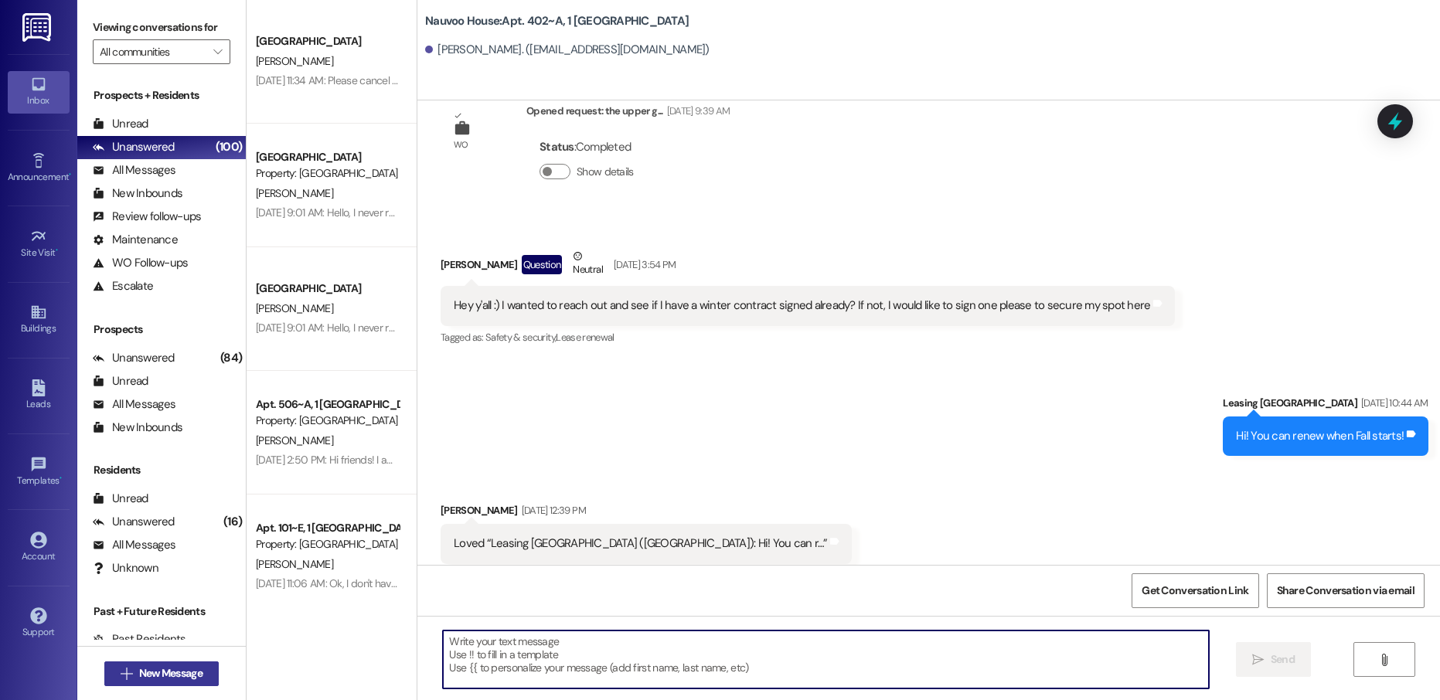
click at [146, 678] on span "New Message" at bounding box center [170, 674] width 63 height 16
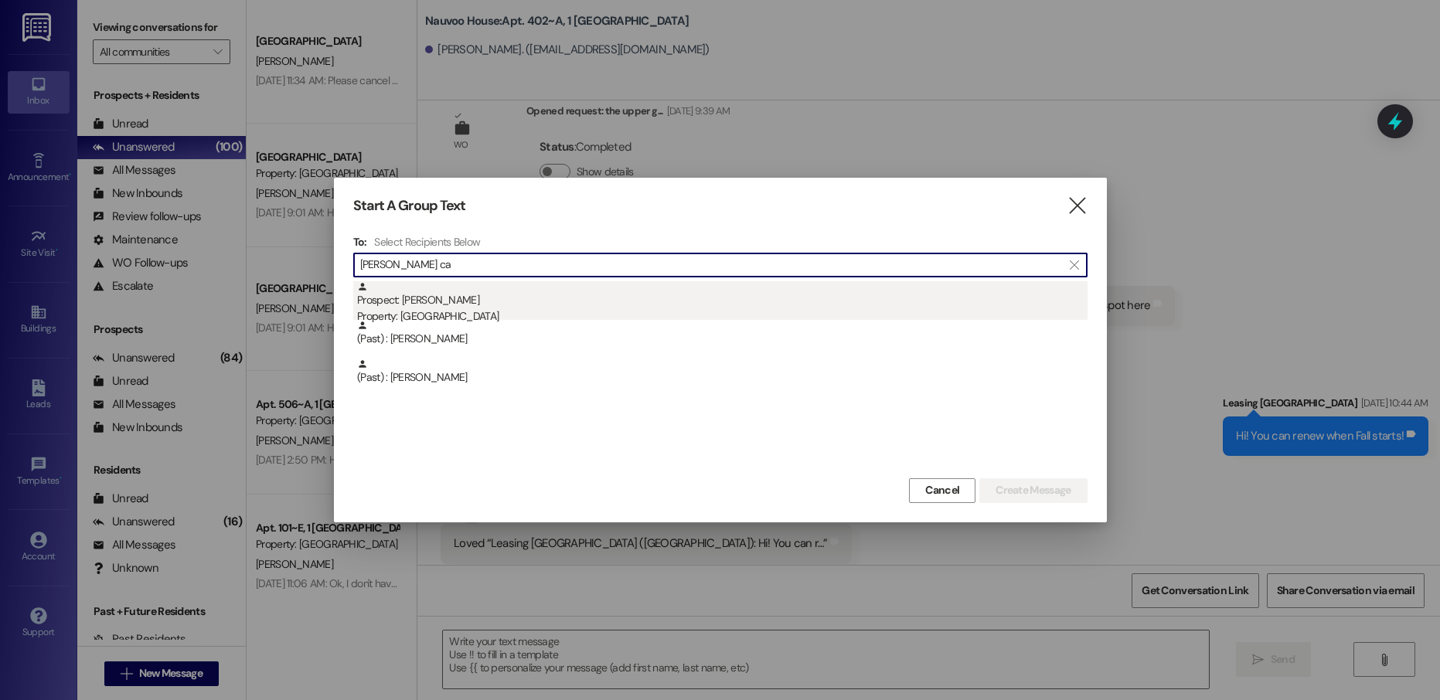
type input "[PERSON_NAME] ca"
click at [449, 308] on div "Prospect: [PERSON_NAME] Property: [GEOGRAPHIC_DATA]" at bounding box center [722, 303] width 731 height 44
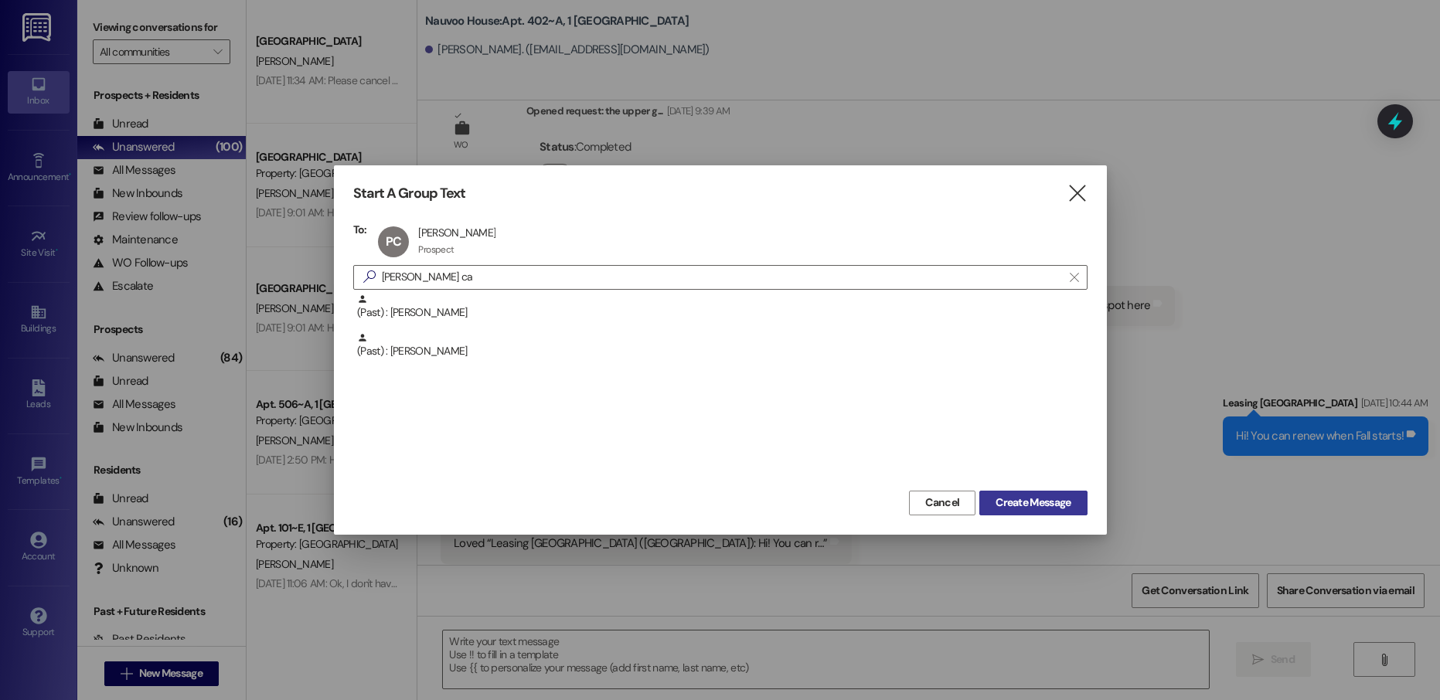
click at [1016, 499] on span "Create Message" at bounding box center [1033, 503] width 75 height 16
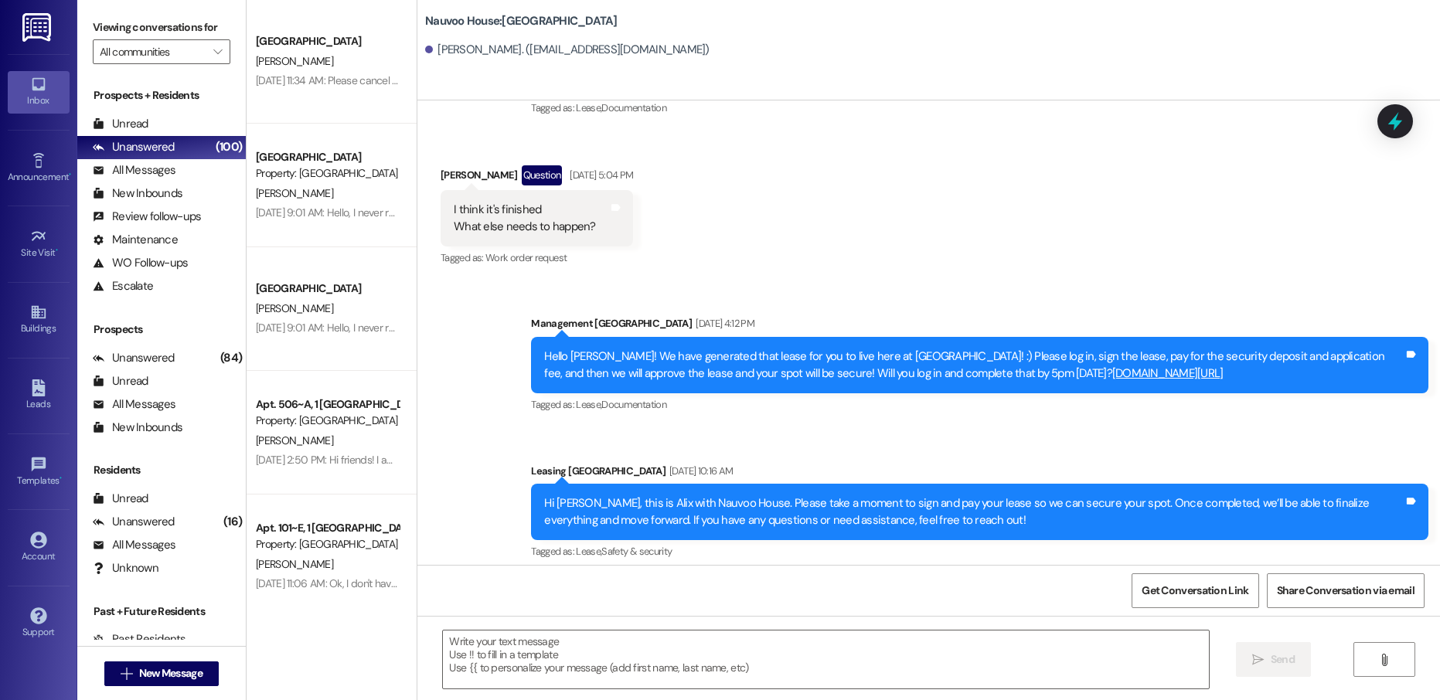
scroll to position [140, 0]
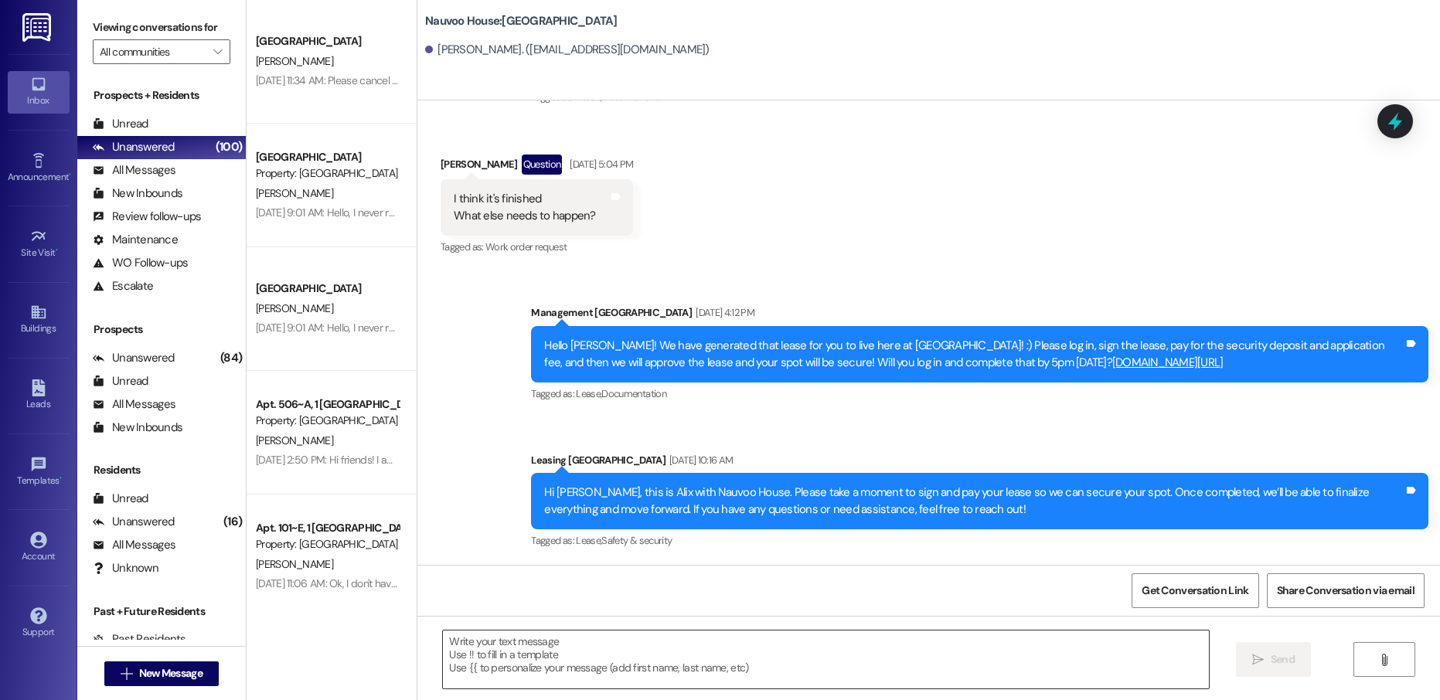
click at [547, 656] on textarea at bounding box center [825, 660] width 765 height 58
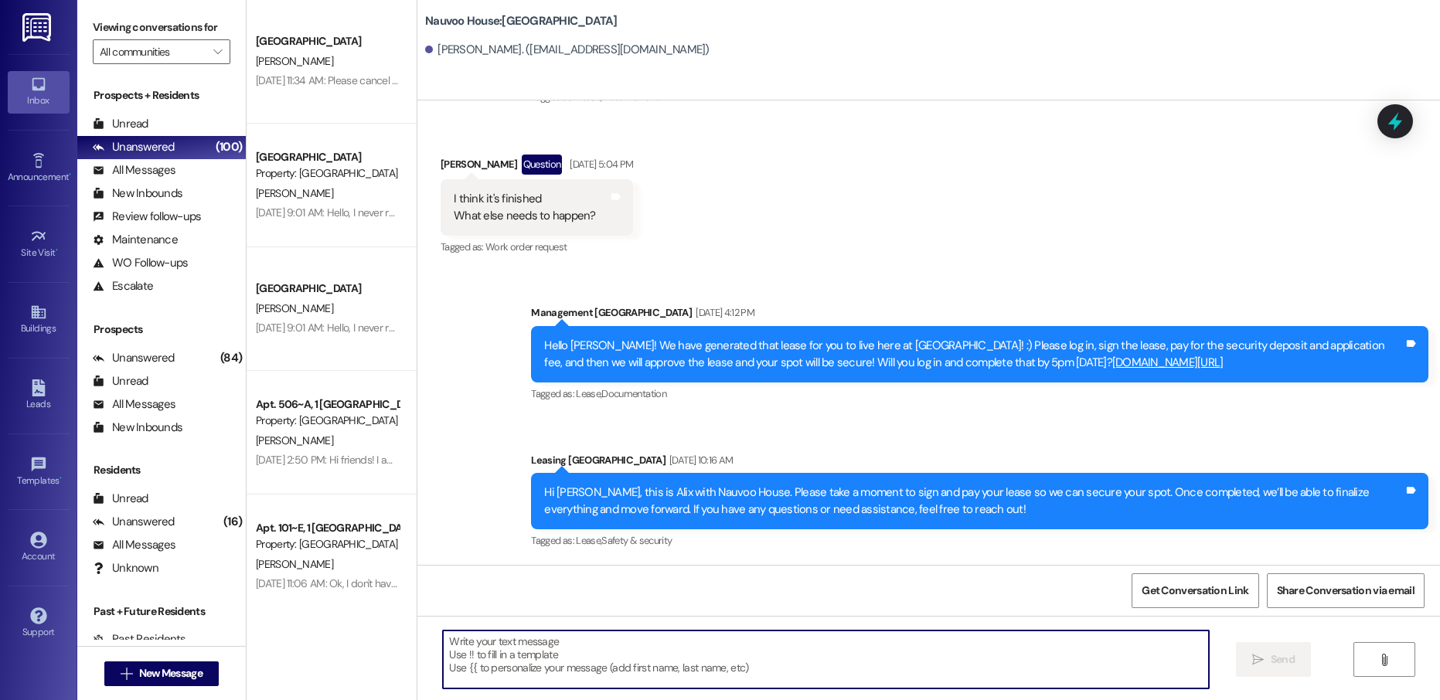
paste textarea "Hello [PERSON_NAME]! This is [PERSON_NAME] with Nauvoo House! We just generated…"
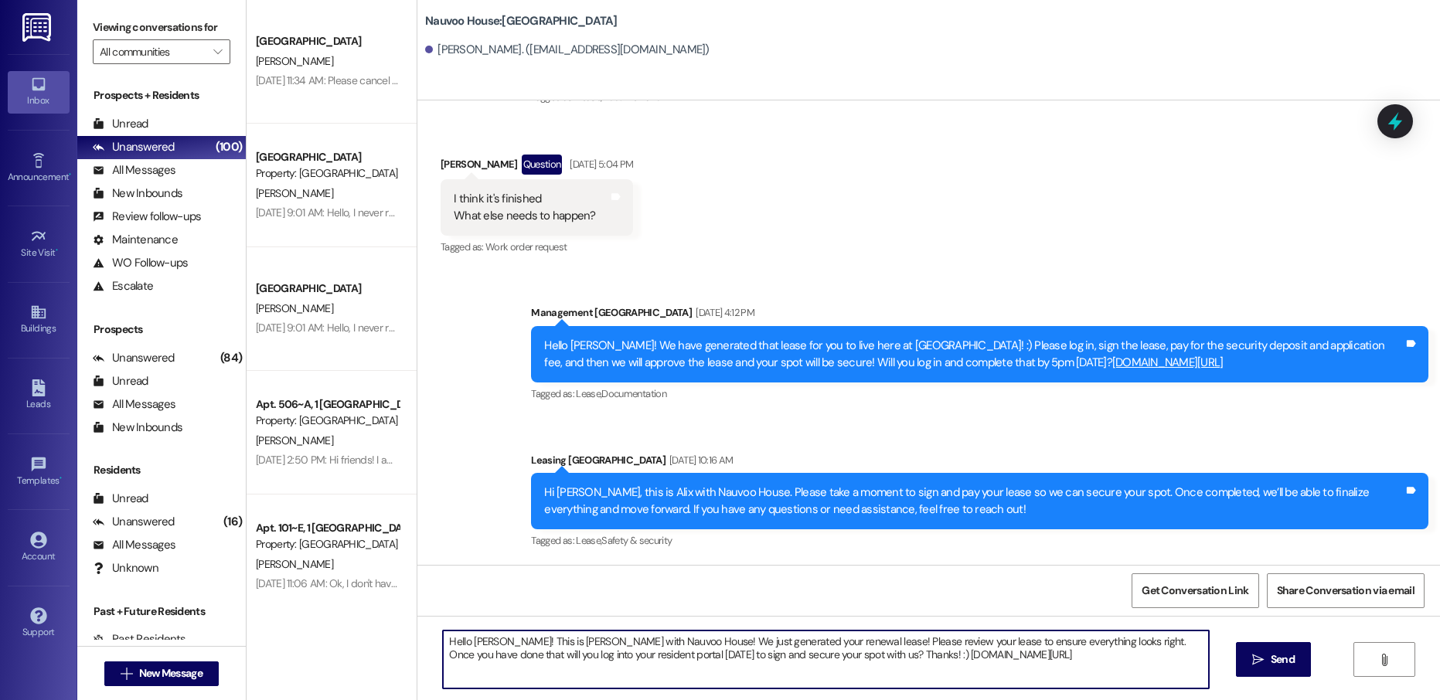
click at [475, 641] on textarea "Hello [PERSON_NAME]! This is [PERSON_NAME] with Nauvoo House! We just generated…" at bounding box center [825, 660] width 765 height 58
type textarea "Hello [PERSON_NAME]! This is [PERSON_NAME] with Nauvoo House! We just generated…"
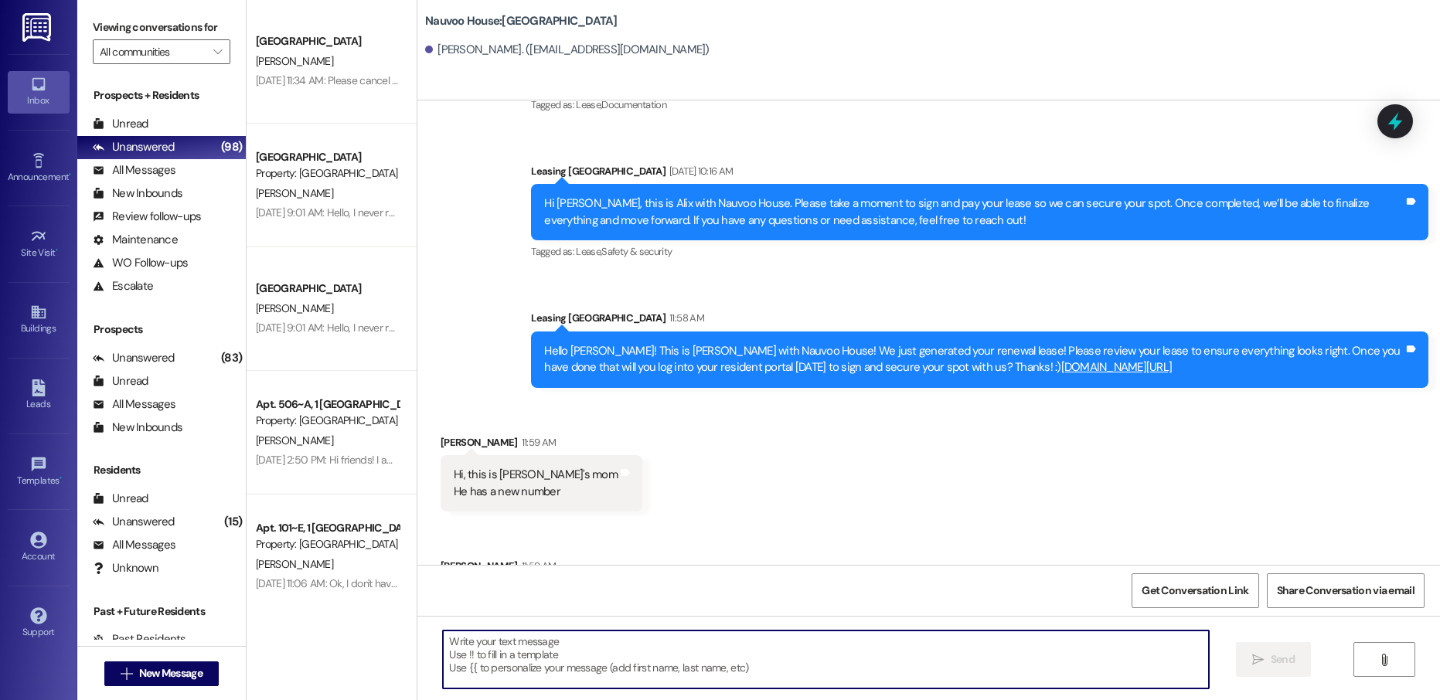
scroll to position [496, 0]
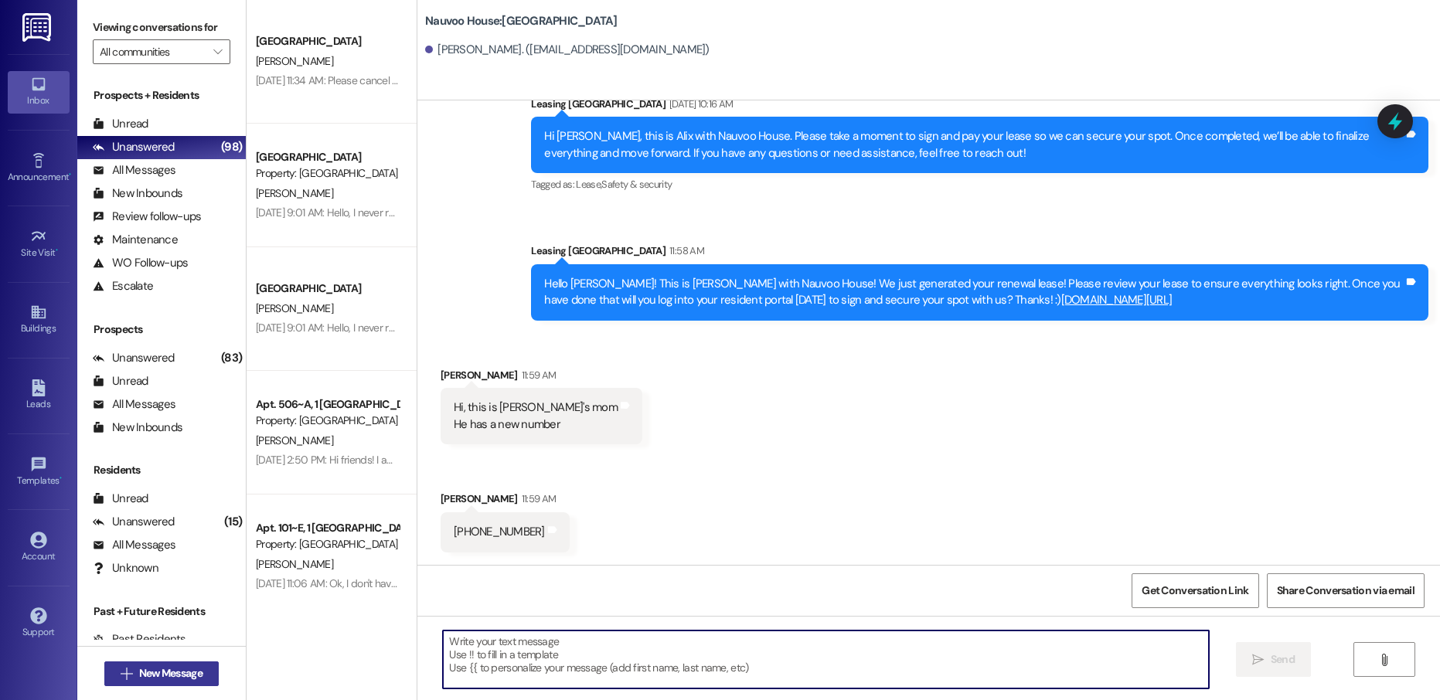
click at [175, 669] on span "New Message" at bounding box center [170, 674] width 63 height 16
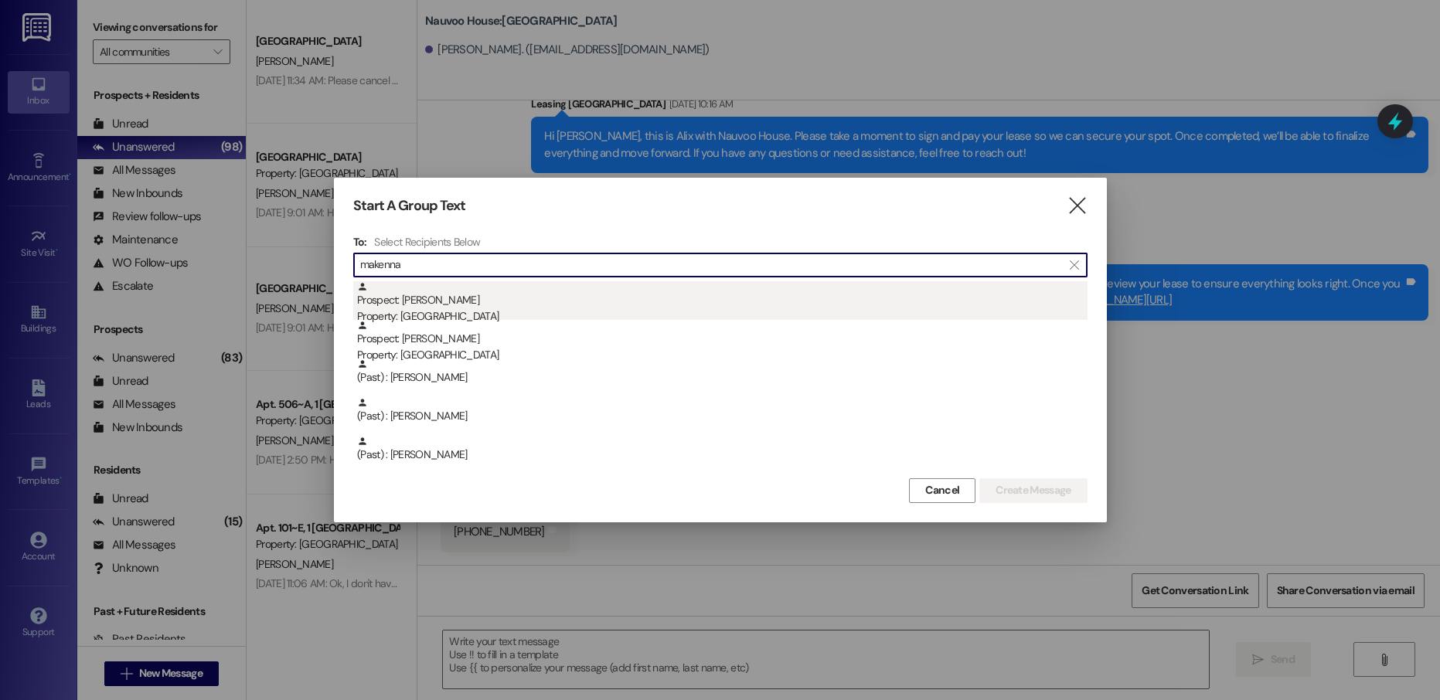
type input "makenna"
click at [578, 309] on div "Property: [GEOGRAPHIC_DATA]" at bounding box center [722, 316] width 731 height 16
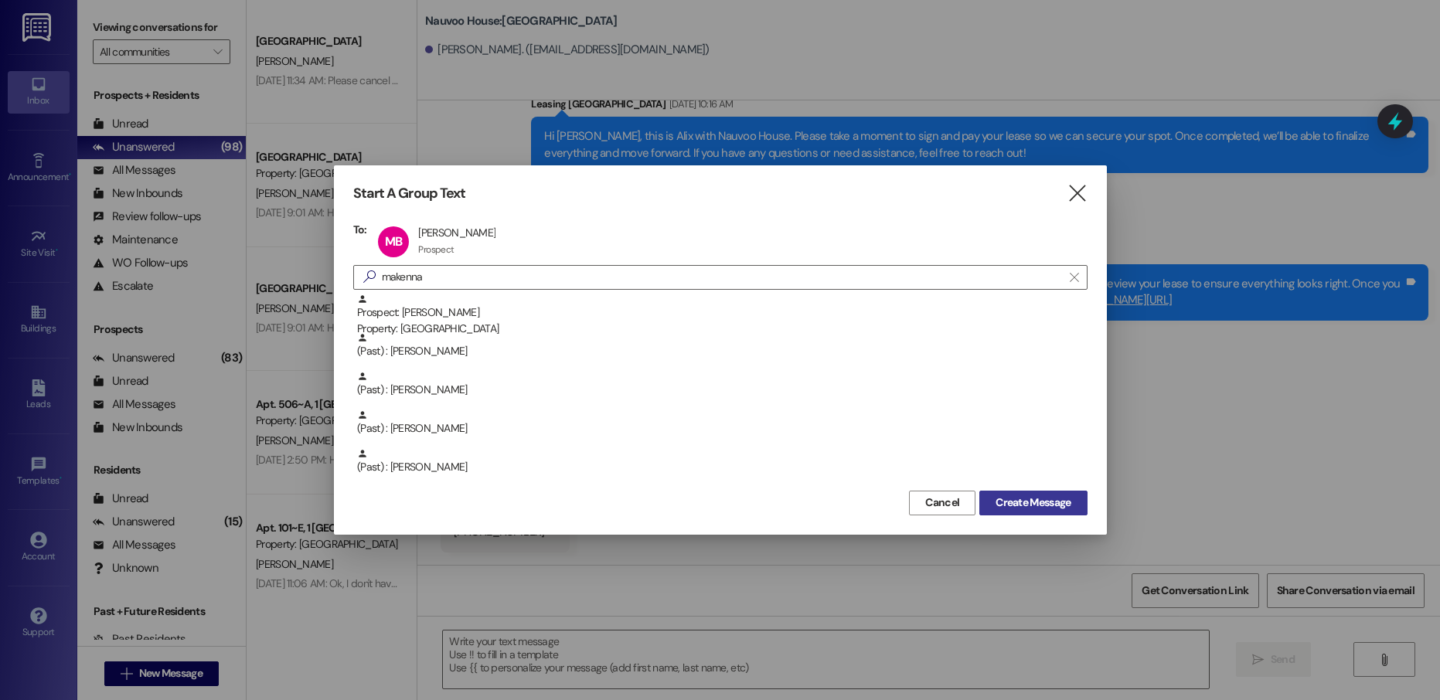
click at [982, 498] on button "Create Message" at bounding box center [1032, 503] width 107 height 25
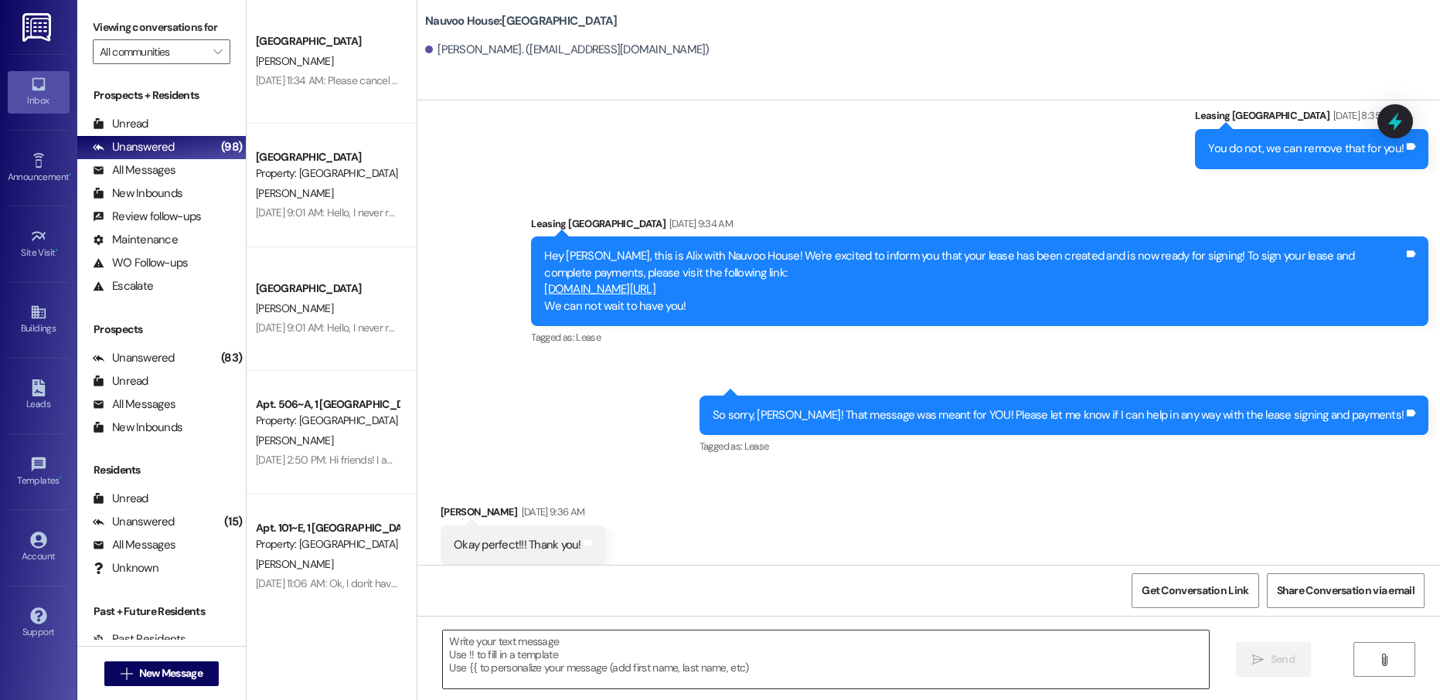
scroll to position [659, 0]
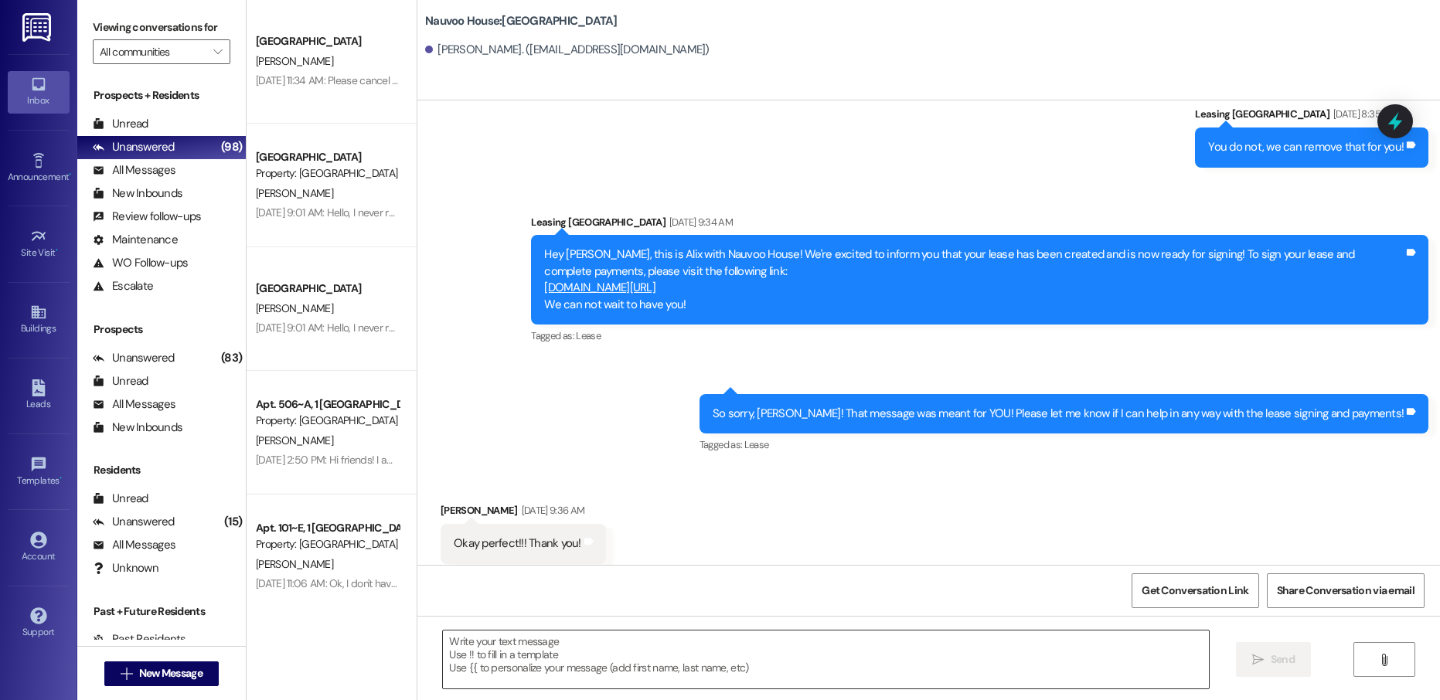
click at [658, 657] on textarea at bounding box center [825, 660] width 765 height 58
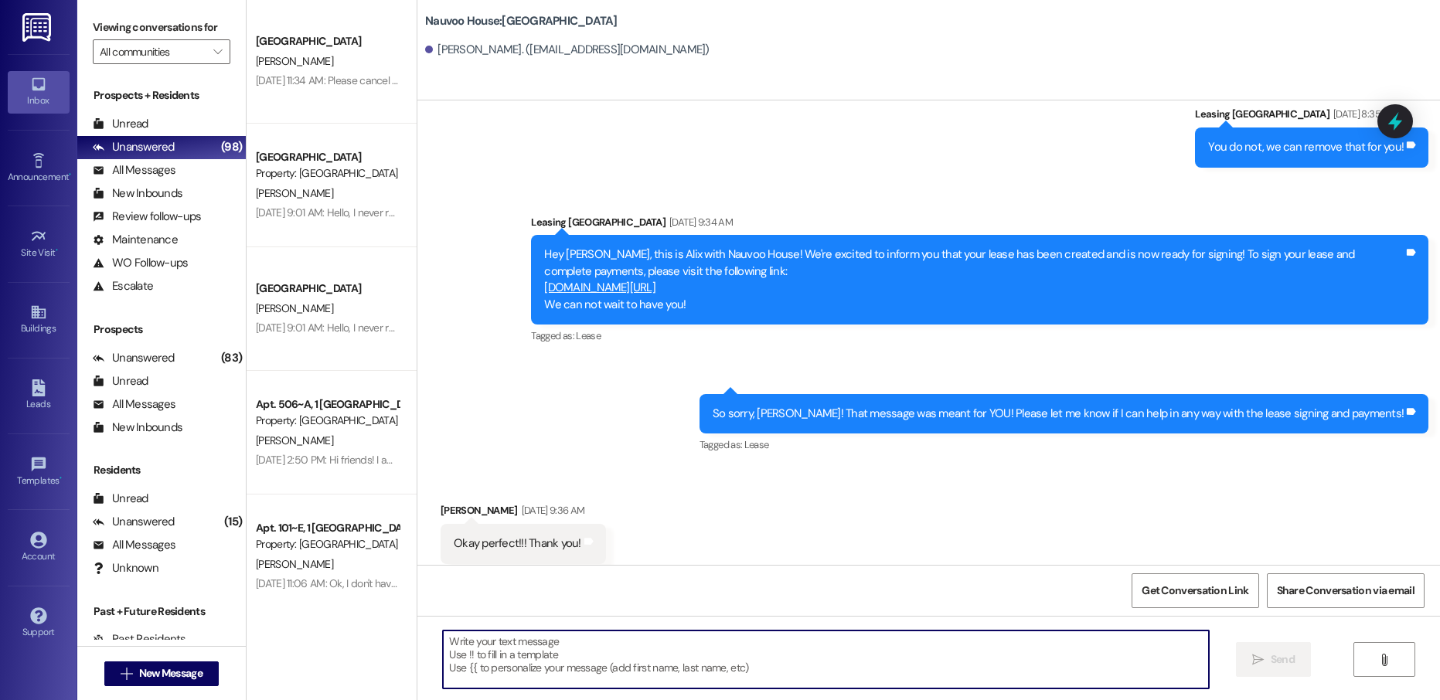
paste textarea "Hello [PERSON_NAME]! This is [PERSON_NAME] with Nauvoo House! We just generated…"
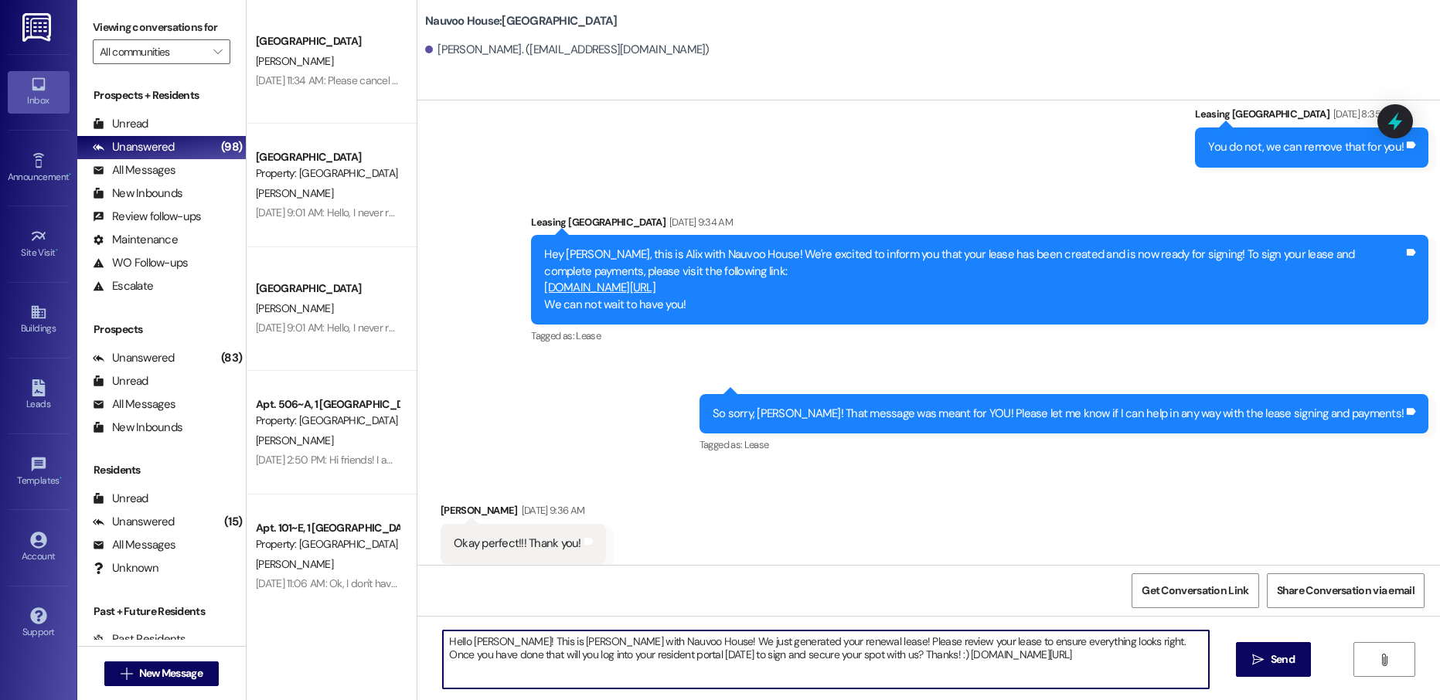
click at [469, 643] on textarea "Hello [PERSON_NAME]! This is [PERSON_NAME] with Nauvoo House! We just generated…" at bounding box center [825, 660] width 765 height 58
type textarea "Hello [PERSON_NAME]! This is [PERSON_NAME] with Nauvoo House! We just generated…"
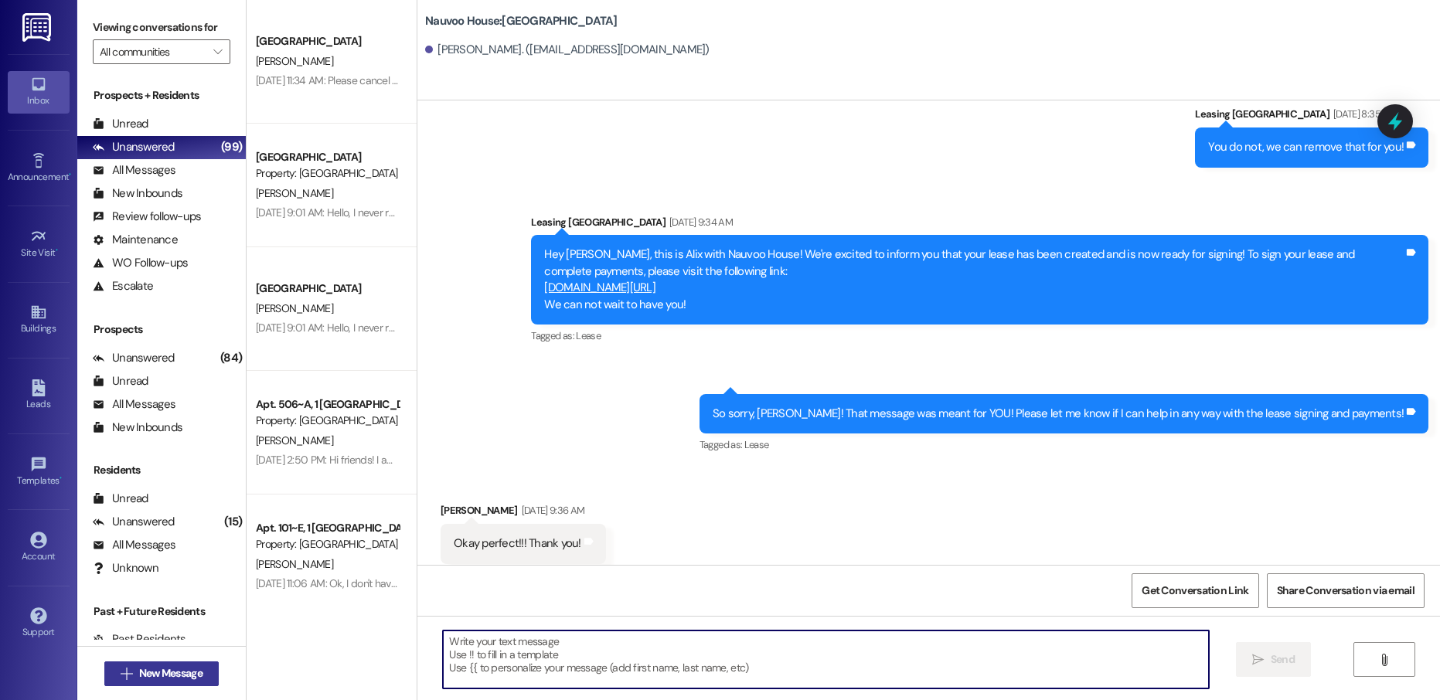
click at [196, 669] on span "New Message" at bounding box center [170, 674] width 63 height 16
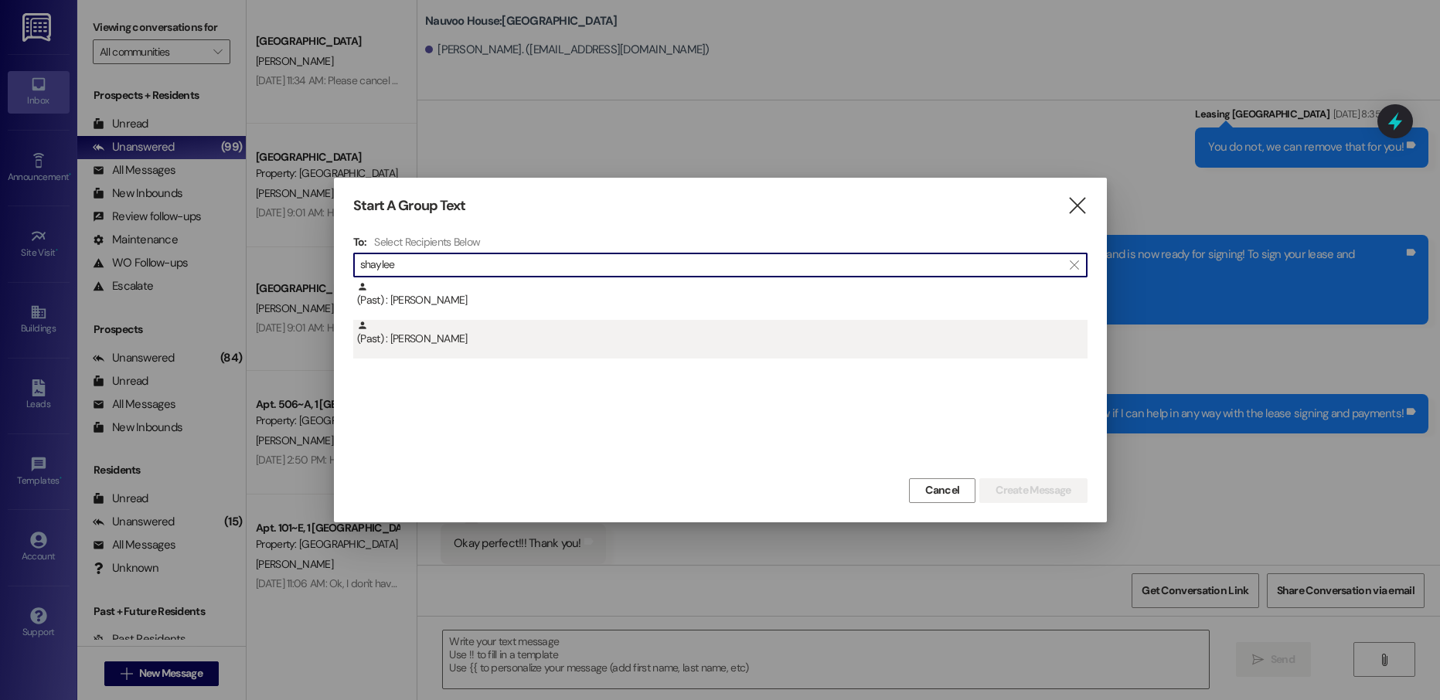
type input "shaylee"
click at [485, 342] on div "(Past) : [PERSON_NAME]" at bounding box center [722, 333] width 731 height 27
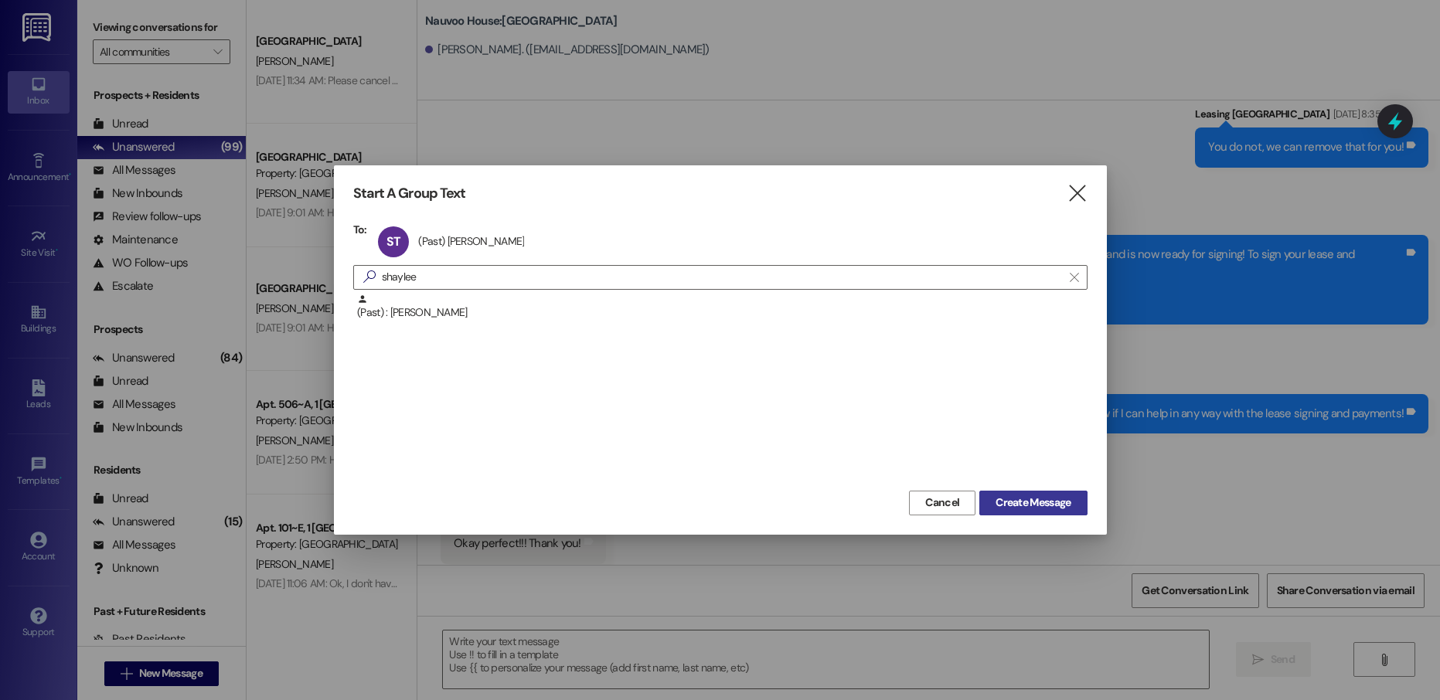
click at [1033, 509] on span "Create Message" at bounding box center [1033, 503] width 75 height 16
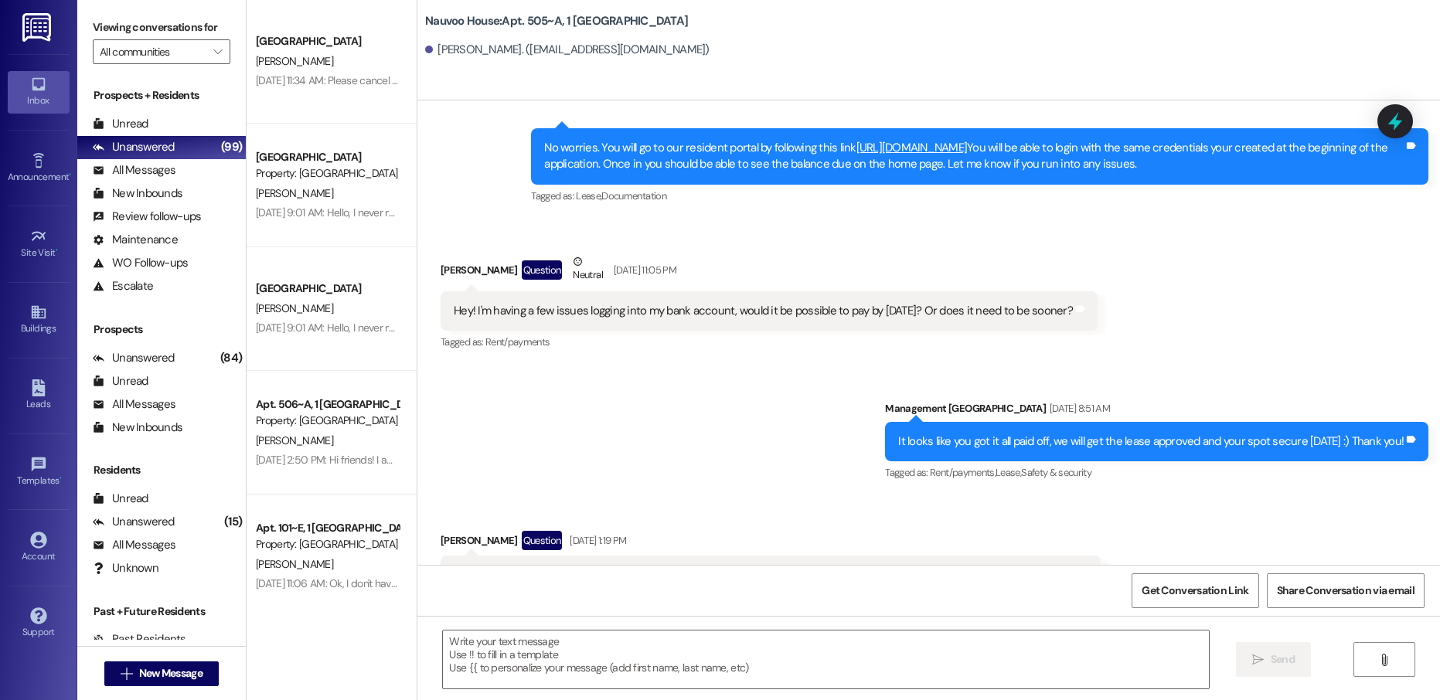
scroll to position [23562, 0]
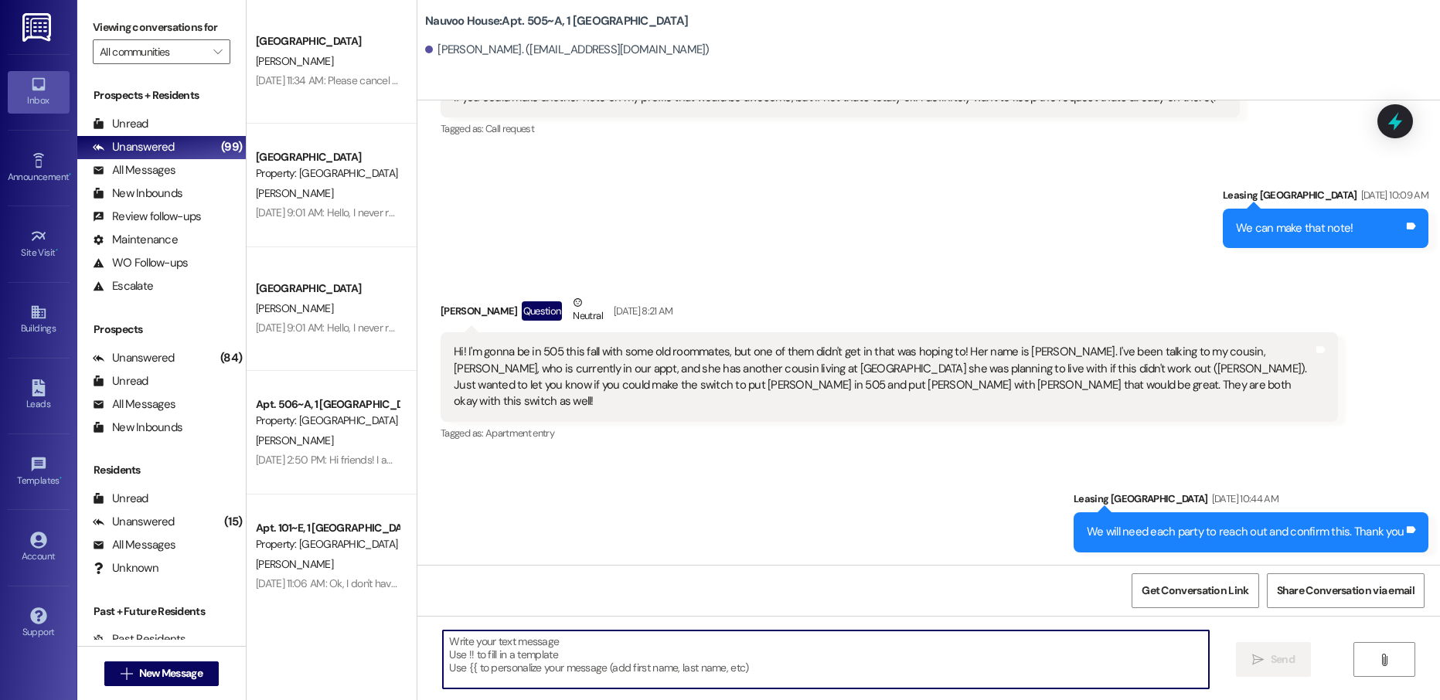
click at [533, 662] on textarea at bounding box center [825, 660] width 765 height 58
paste textarea "Hello [PERSON_NAME]! This is [PERSON_NAME] with Nauvoo House! We just generated…"
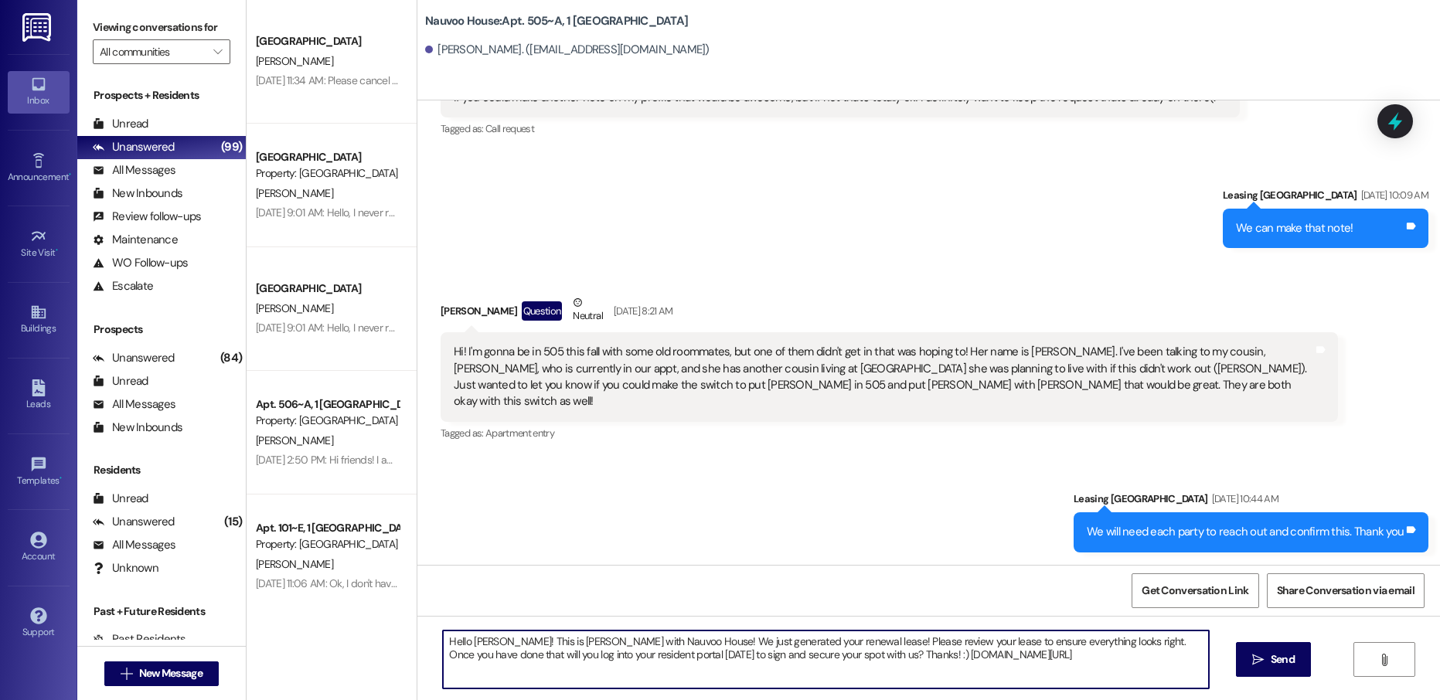
click at [471, 642] on textarea "Hello [PERSON_NAME]! This is [PERSON_NAME] with Nauvoo House! We just generated…" at bounding box center [825, 660] width 765 height 58
type textarea "Hello [PERSON_NAME]! This is [PERSON_NAME] with Nauvoo House! We just generated…"
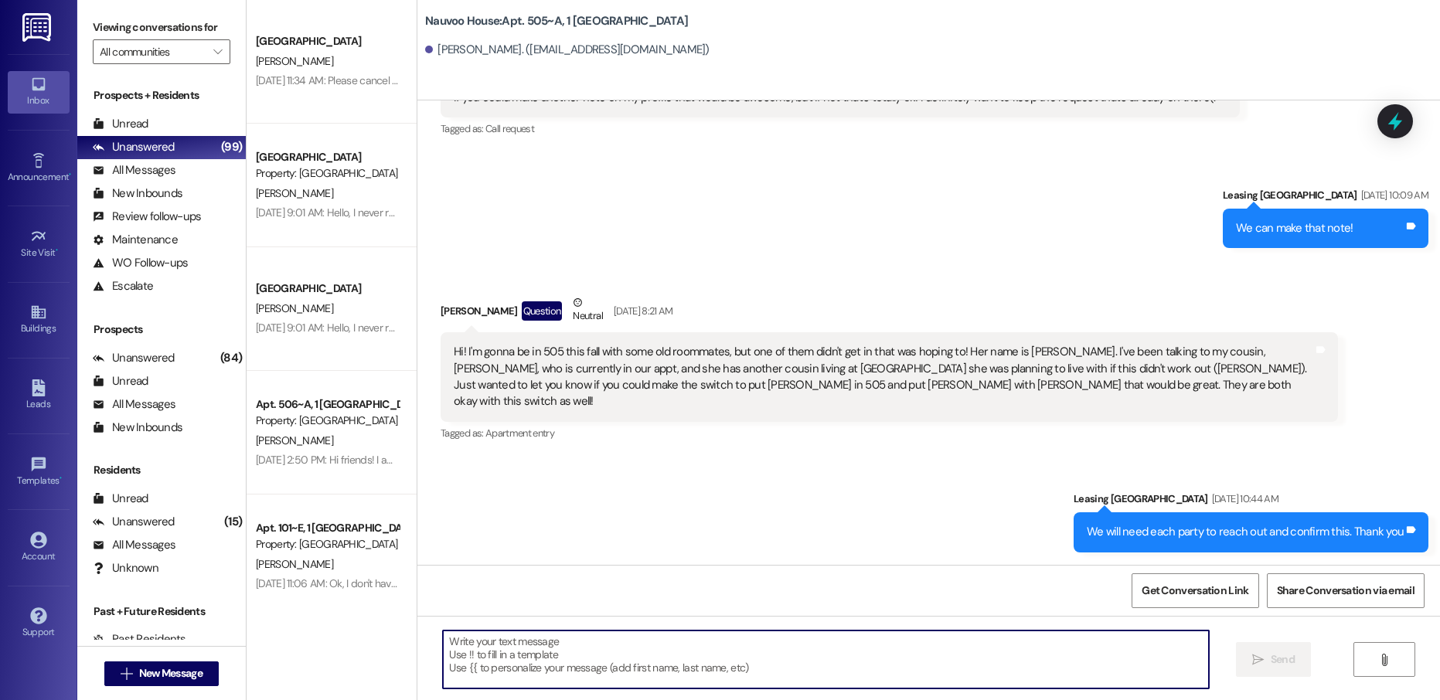
scroll to position [23453, 0]
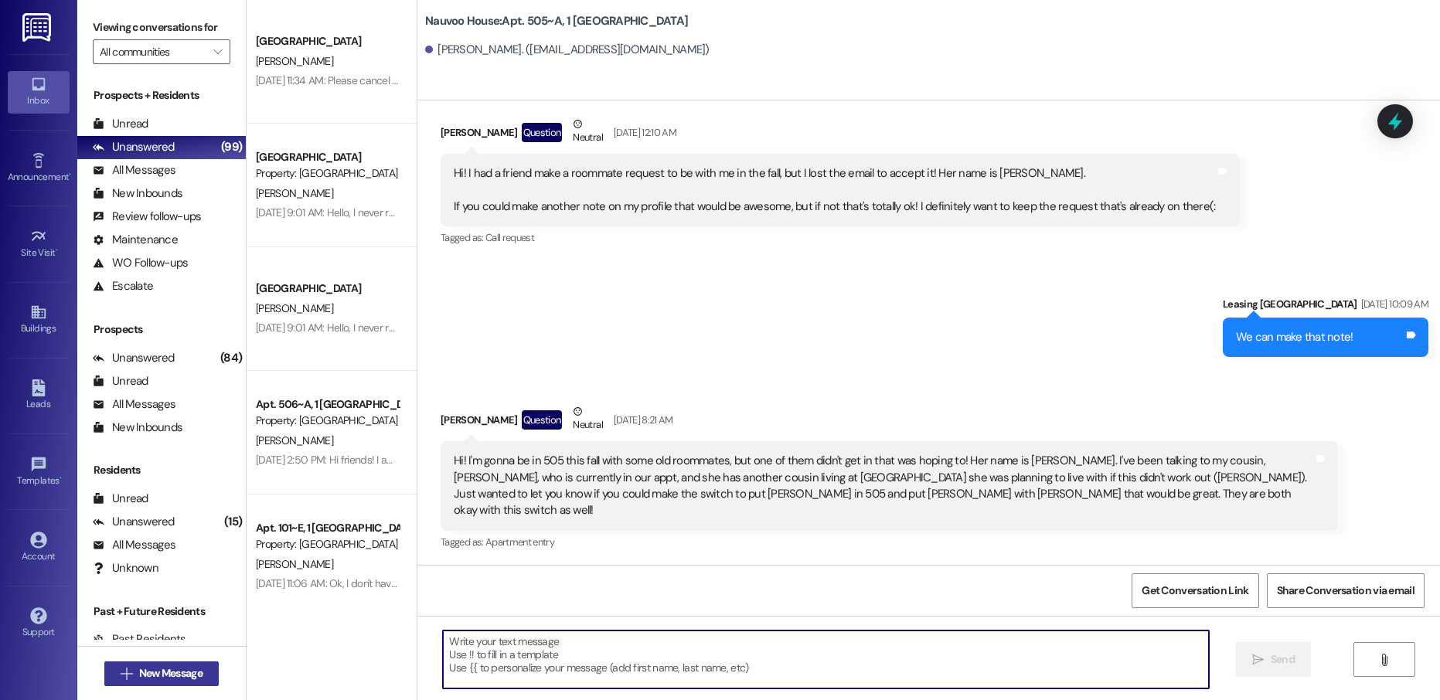
click at [176, 672] on span "New Message" at bounding box center [170, 674] width 63 height 16
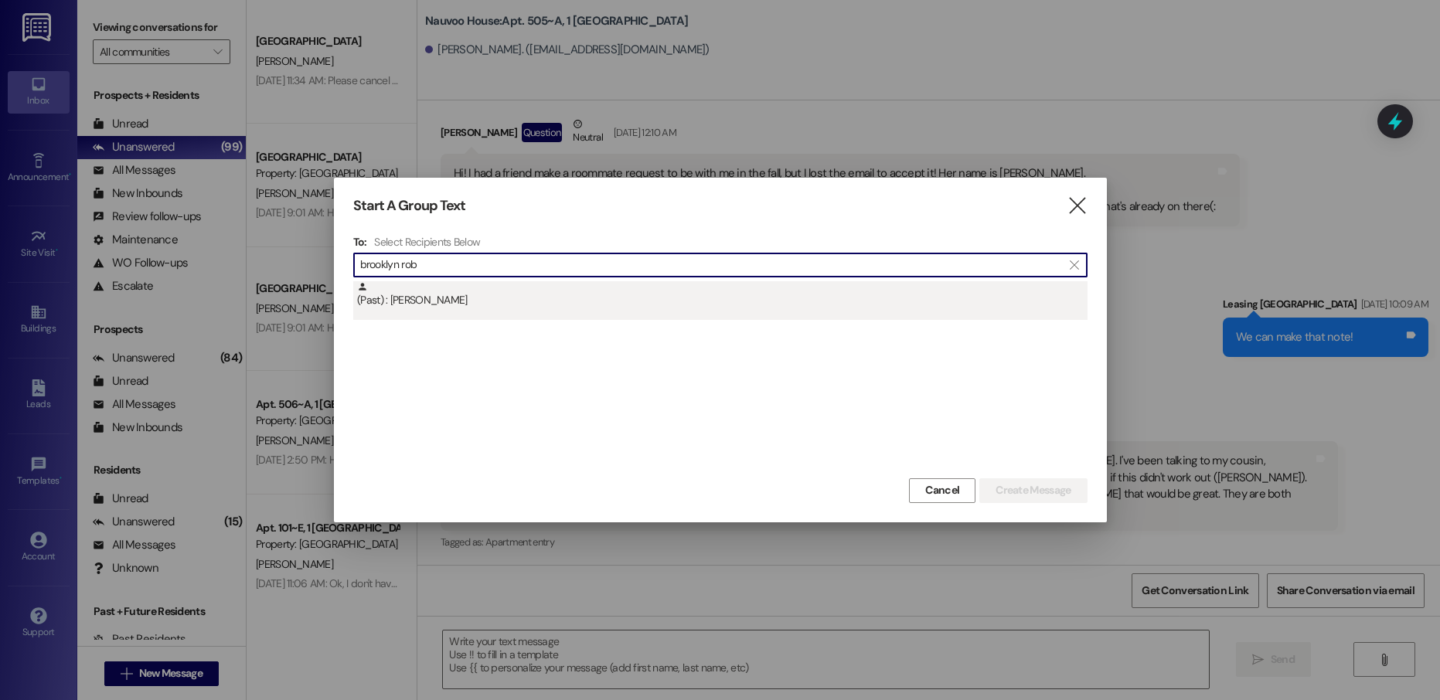
type input "brooklyn rob"
click at [448, 297] on div "(Past) : [PERSON_NAME]" at bounding box center [722, 294] width 731 height 27
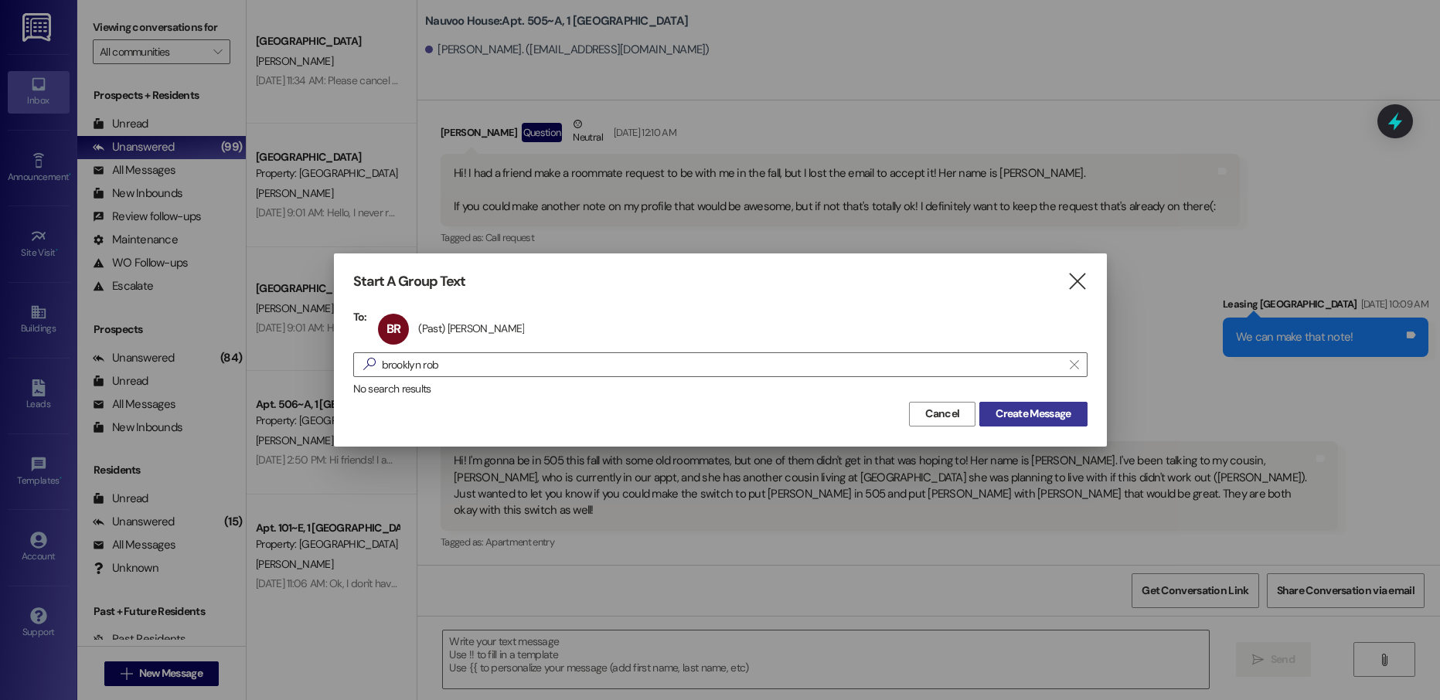
click at [1003, 408] on span "Create Message" at bounding box center [1033, 414] width 75 height 16
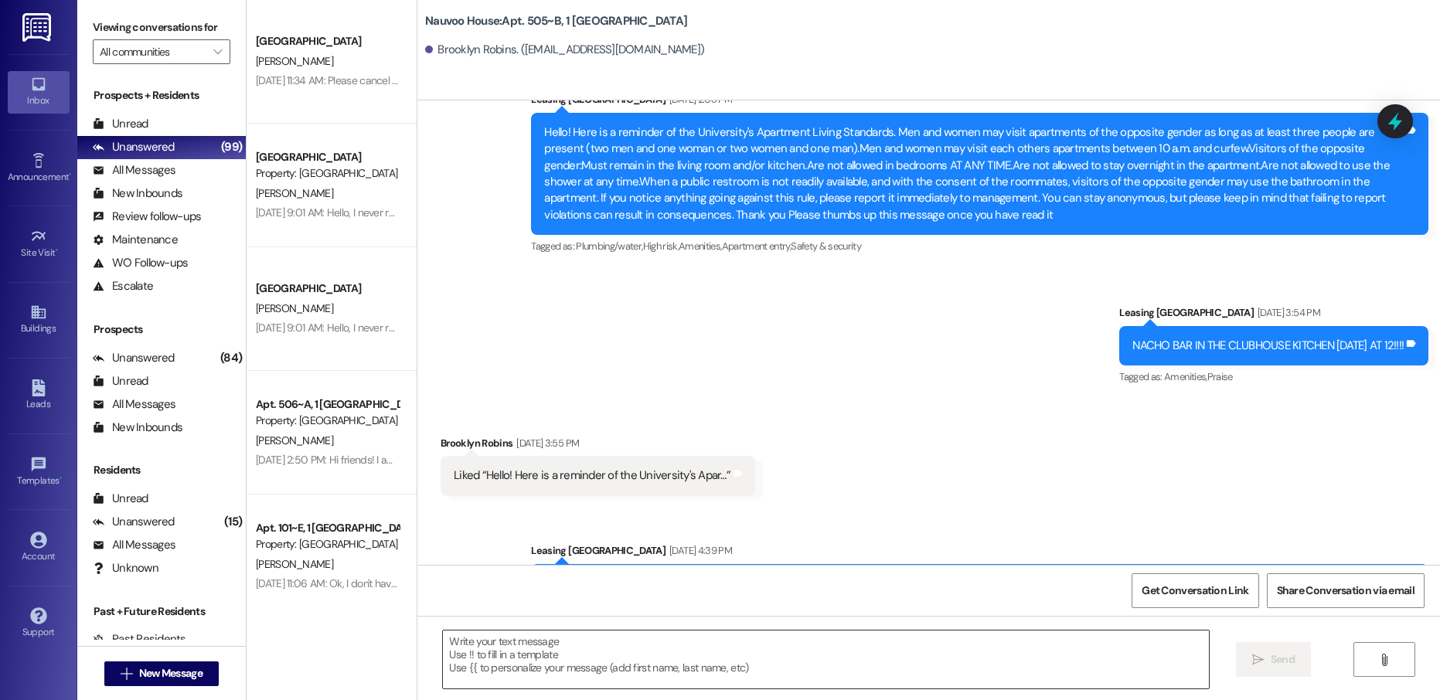
scroll to position [10978, 0]
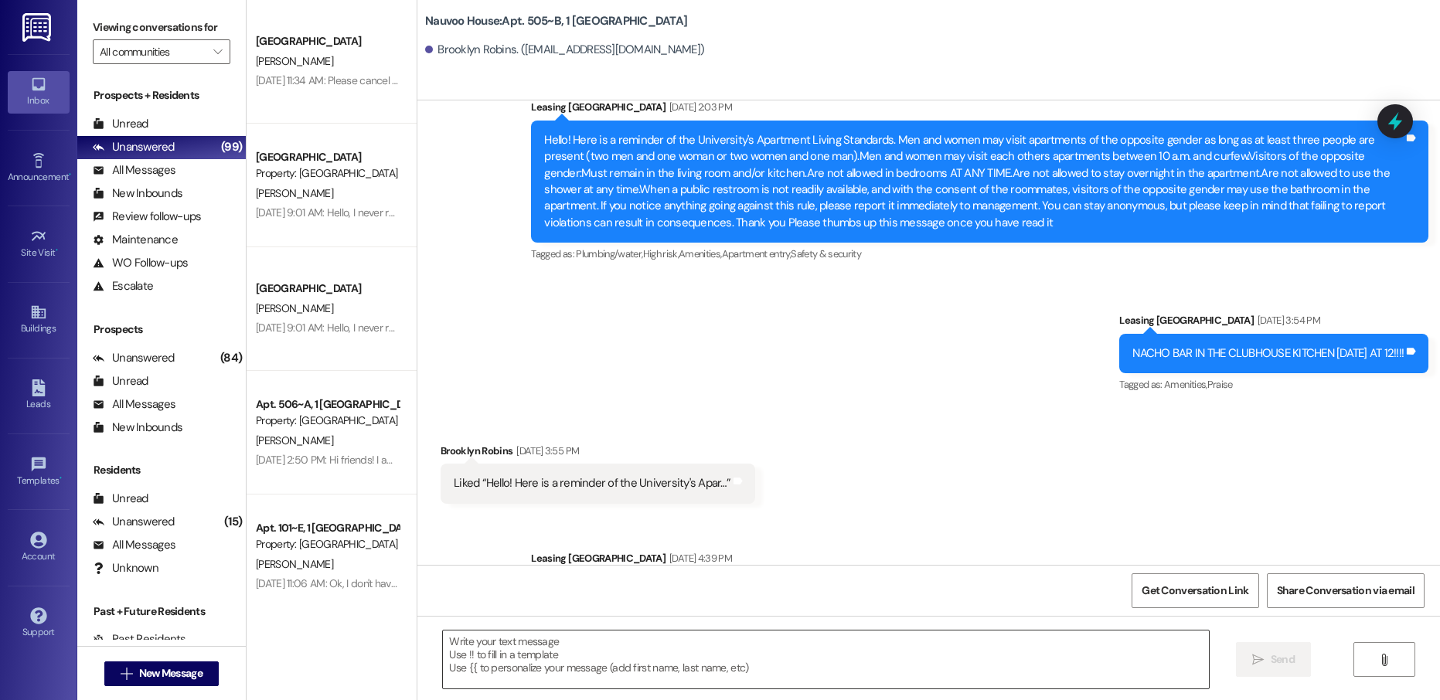
click at [497, 658] on textarea at bounding box center [825, 660] width 765 height 58
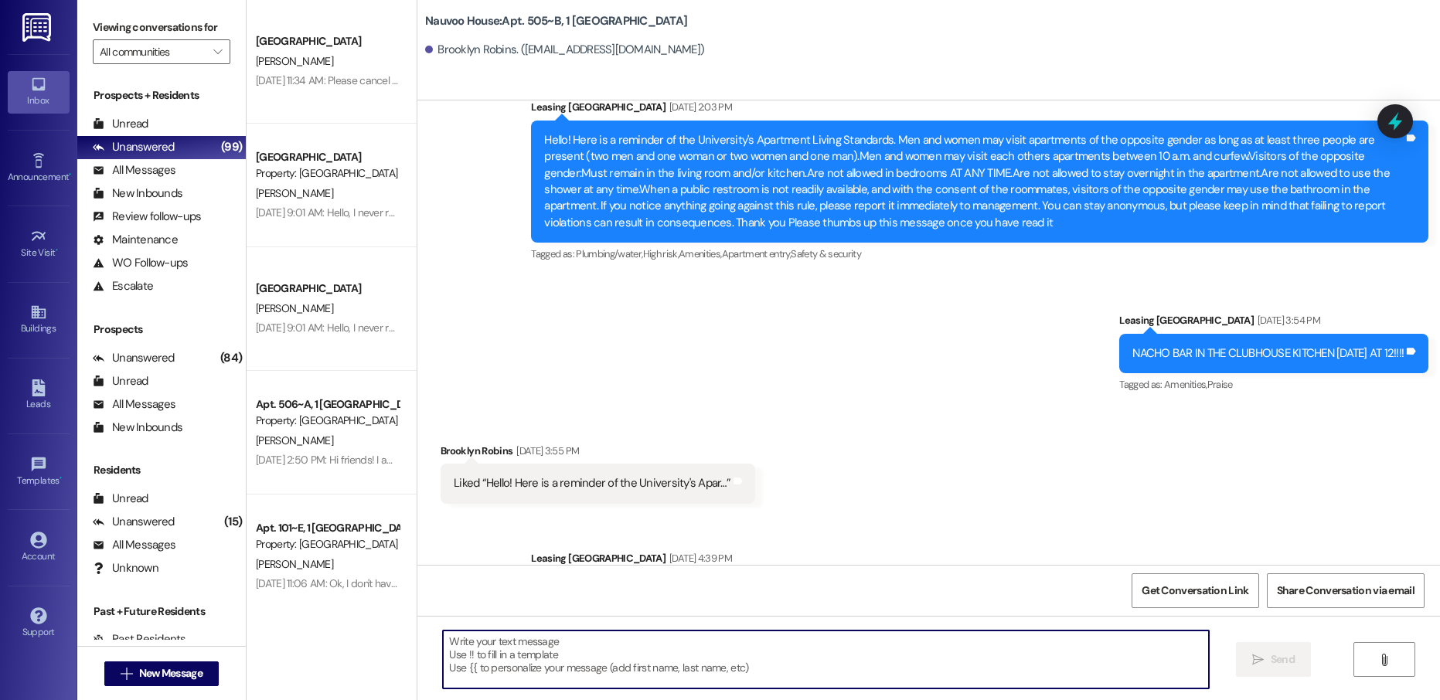
paste textarea "Hello [PERSON_NAME]! This is [PERSON_NAME] with Nauvoo House! We just generated…"
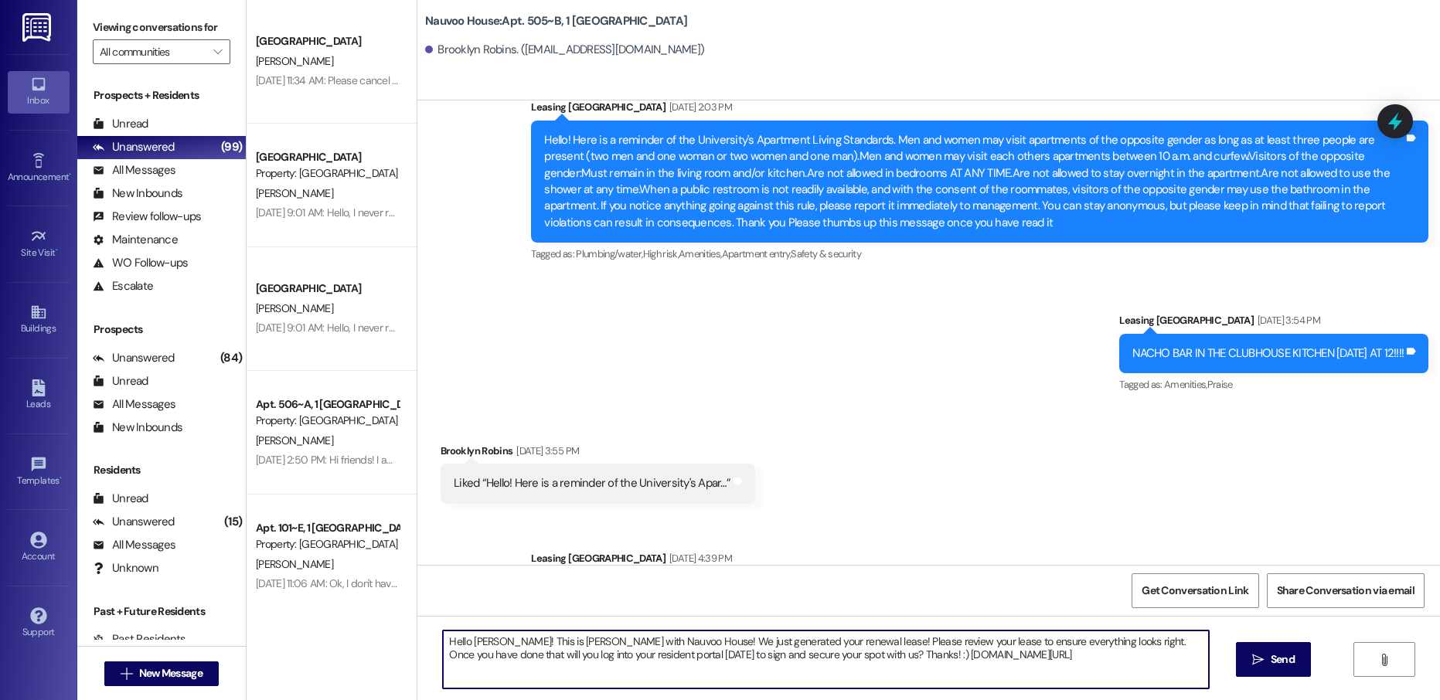
click at [474, 646] on textarea "Hello [PERSON_NAME]! This is [PERSON_NAME] with Nauvoo House! We just generated…" at bounding box center [825, 660] width 765 height 58
type textarea "Hello [GEOGRAPHIC_DATA]! This is [PERSON_NAME] with Nauvoo House! We just gener…"
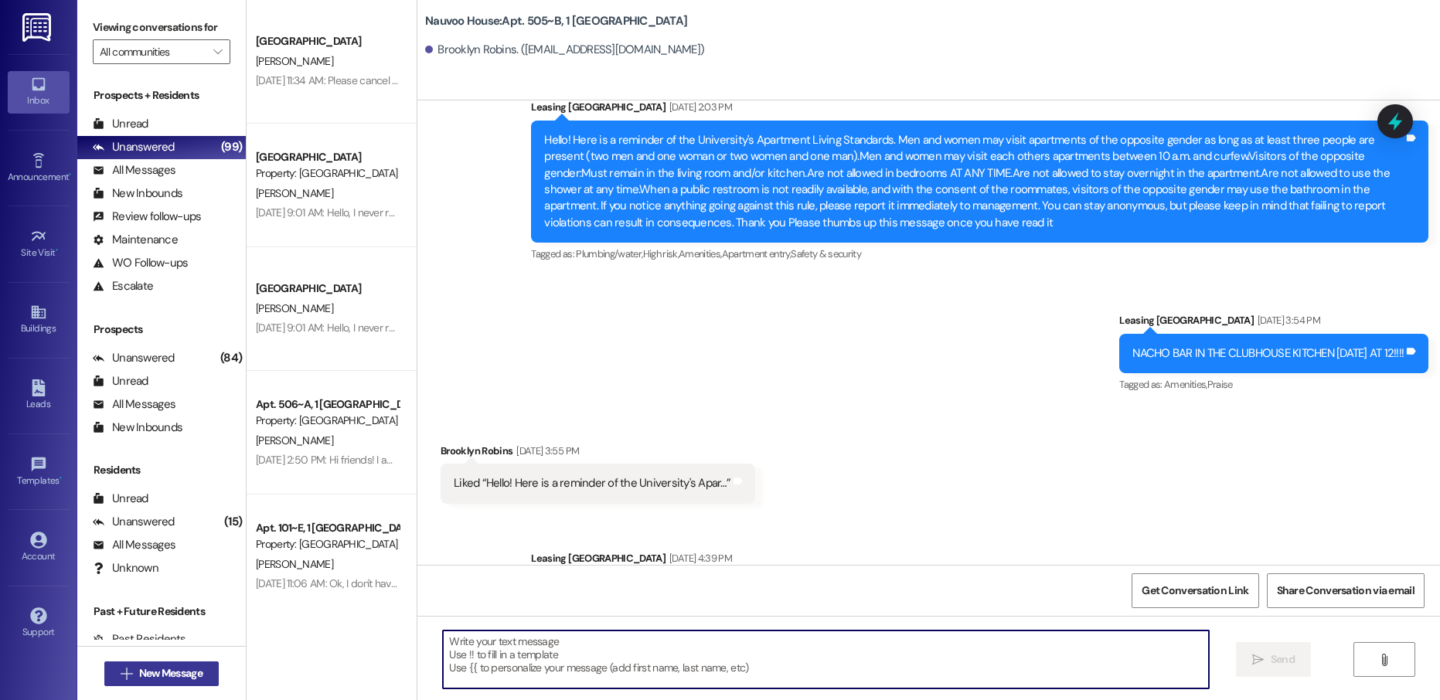
click at [182, 674] on span "New Message" at bounding box center [170, 674] width 63 height 16
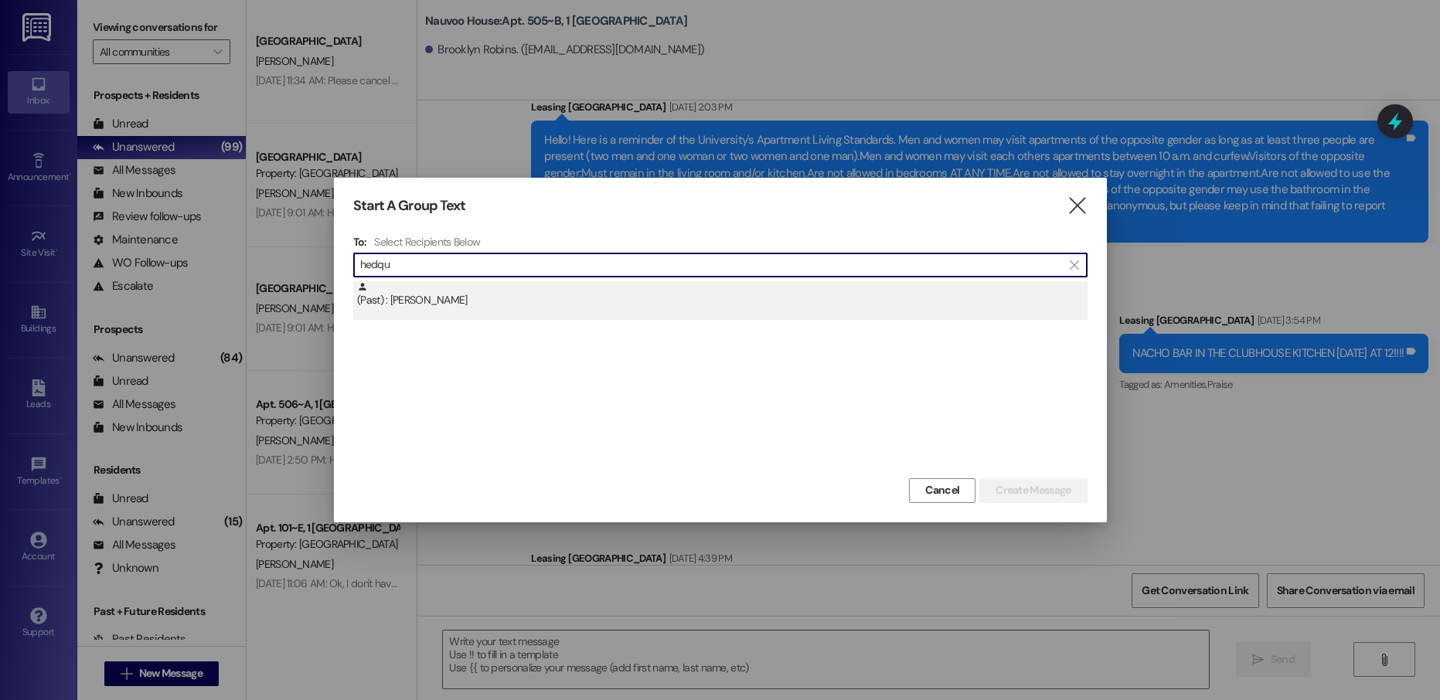
type input "hedqu"
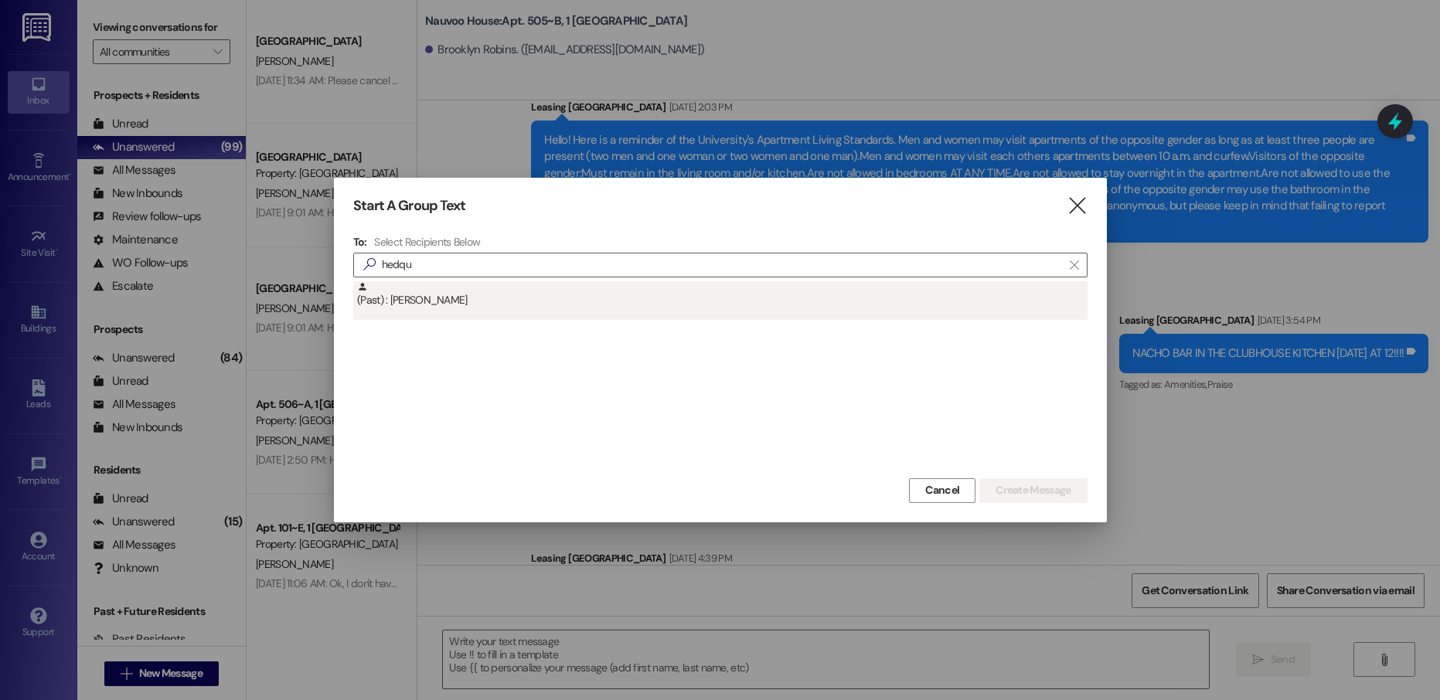
click at [514, 299] on div "(Past) : [PERSON_NAME]" at bounding box center [722, 294] width 731 height 27
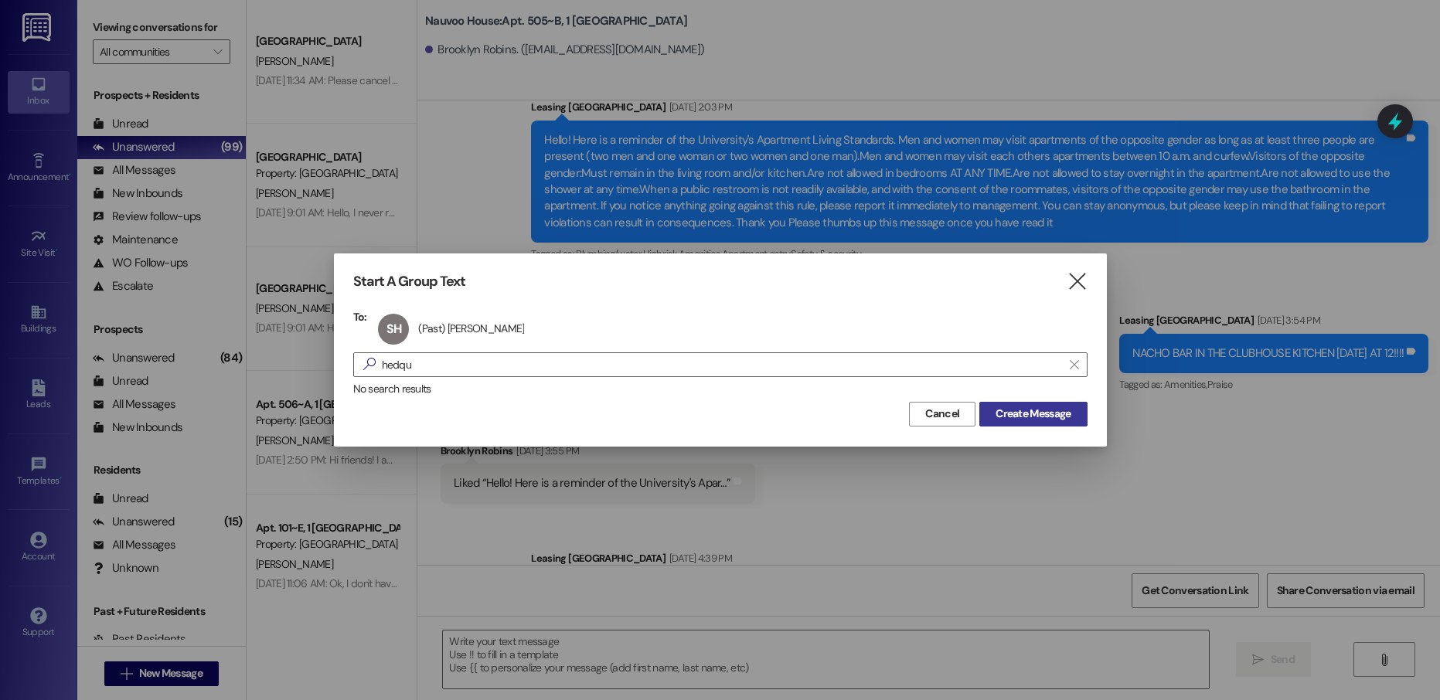
click at [1031, 415] on span "Create Message" at bounding box center [1033, 414] width 75 height 16
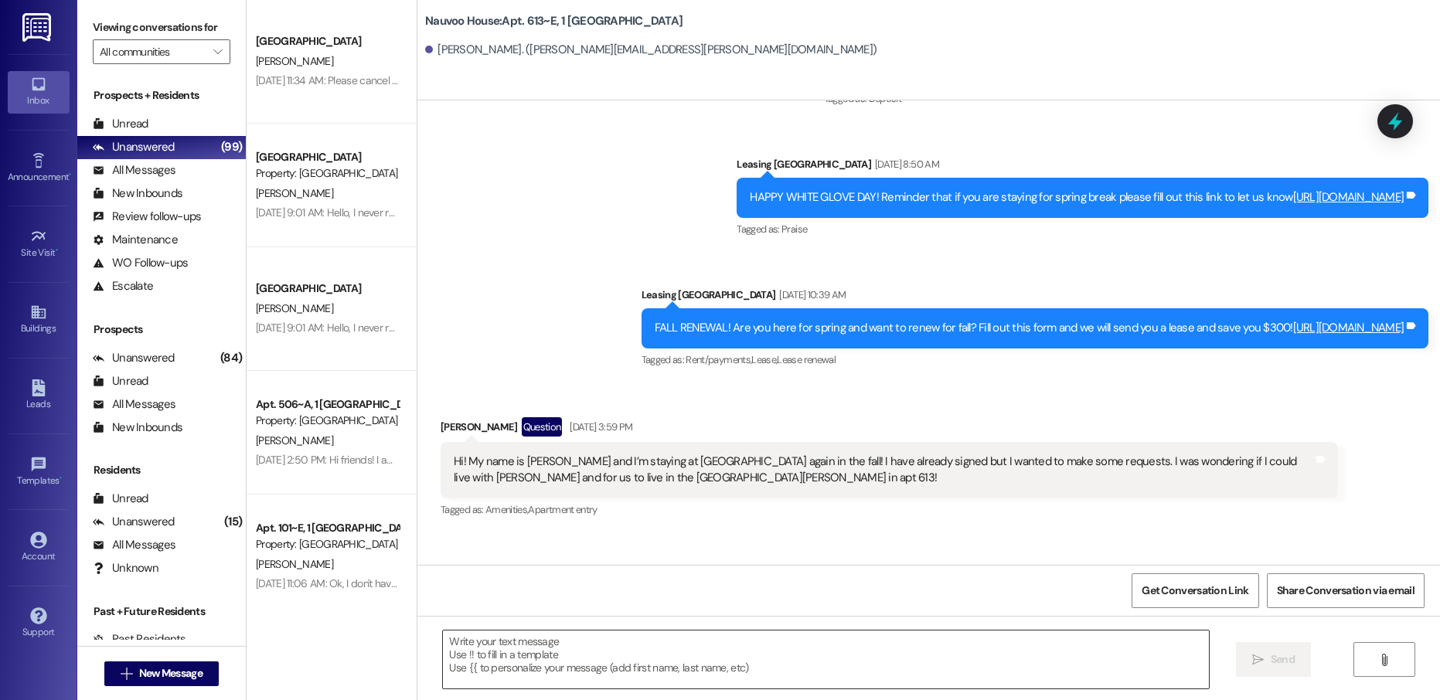
scroll to position [16823, 0]
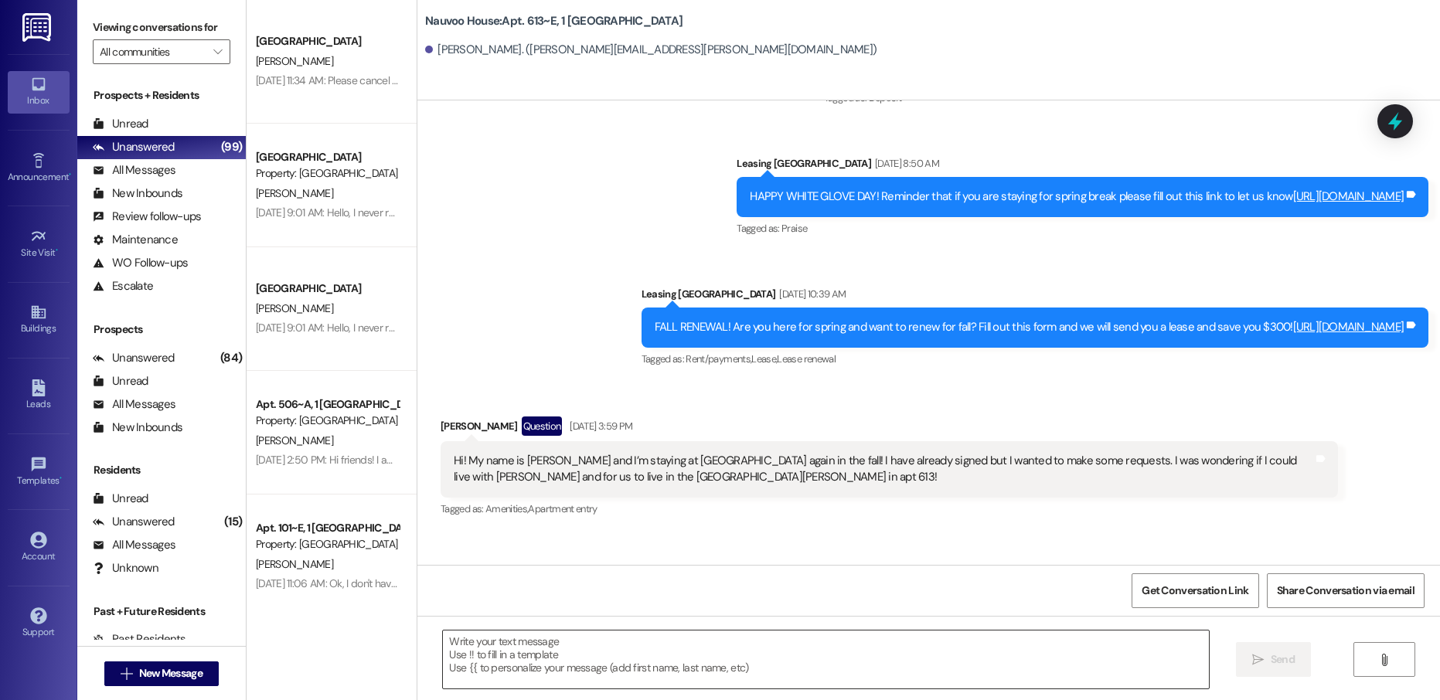
click at [538, 662] on textarea at bounding box center [825, 660] width 765 height 58
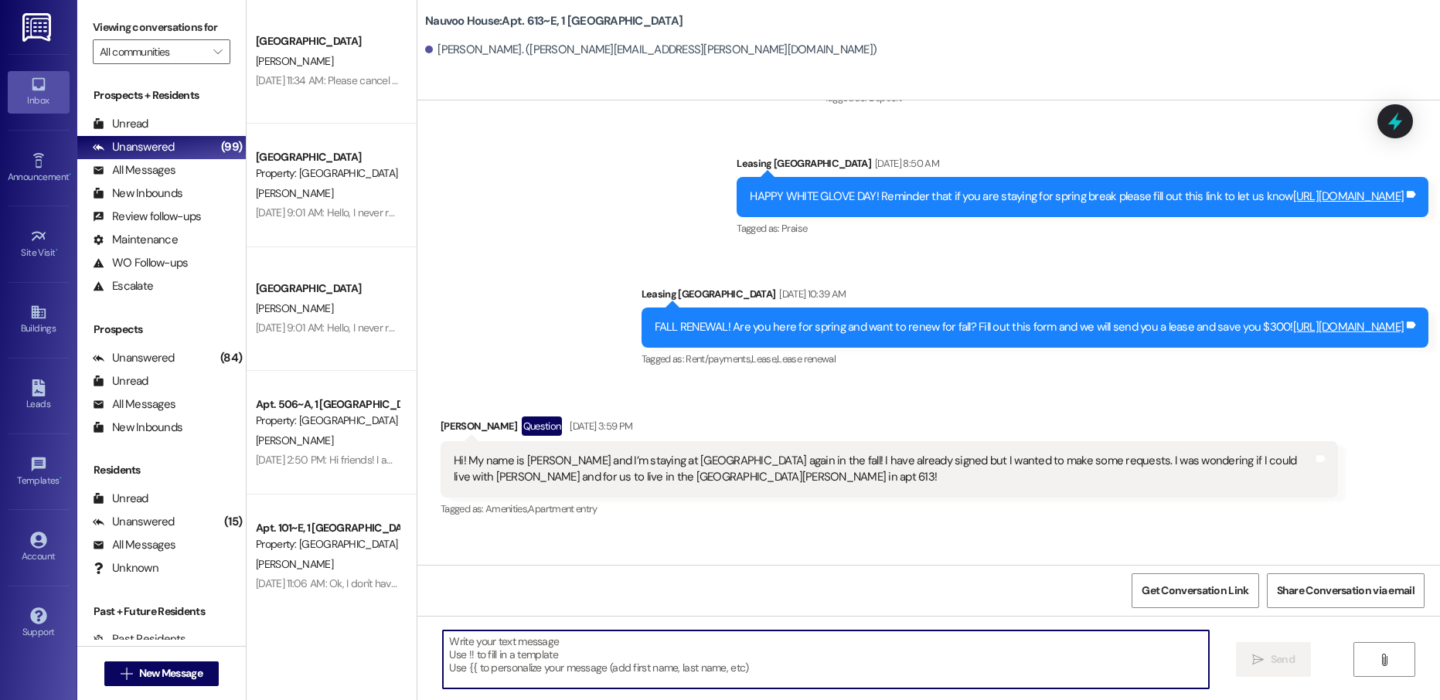
paste textarea "Hello [GEOGRAPHIC_DATA]! This is [PERSON_NAME] with Nauvoo House! We just gener…"
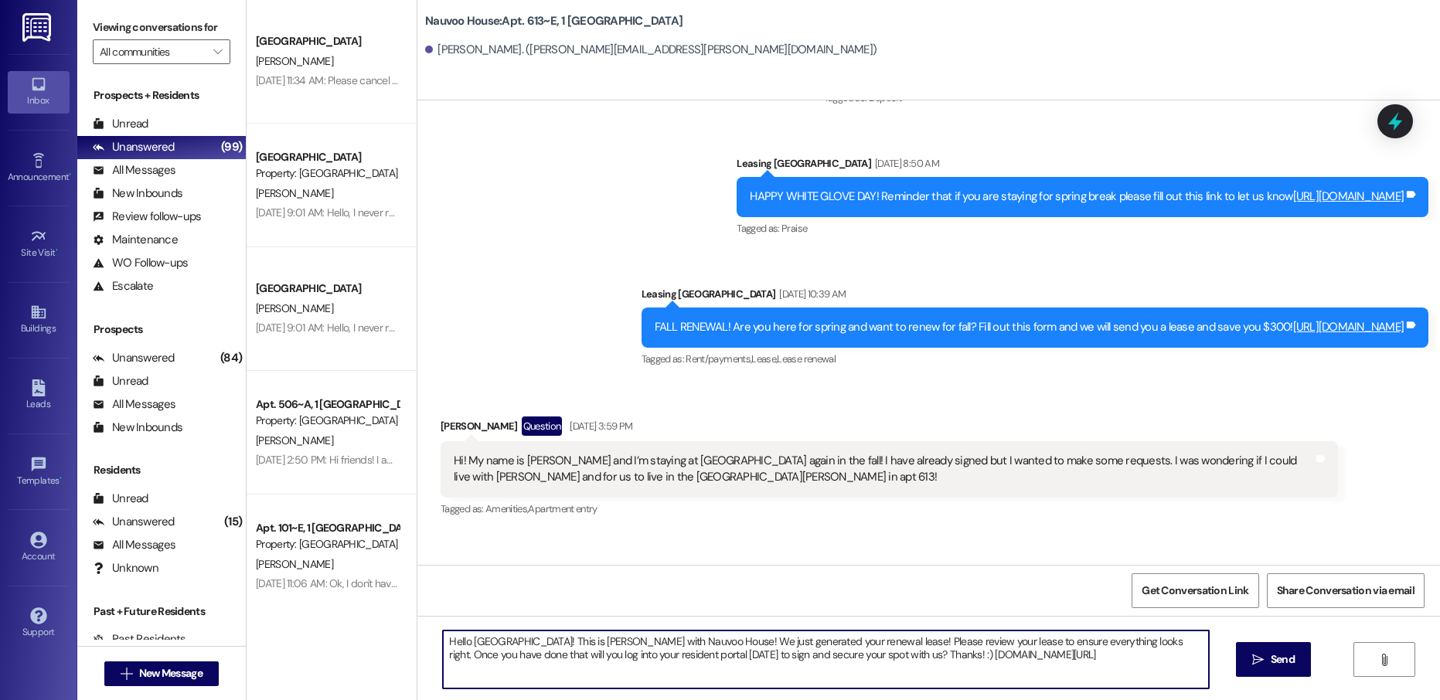
click at [487, 644] on textarea "Hello [GEOGRAPHIC_DATA]! This is [PERSON_NAME] with Nauvoo House! We just gener…" at bounding box center [825, 660] width 765 height 58
type textarea "Hello [PERSON_NAME]! This is [PERSON_NAME] with Nauvoo House! We just generated…"
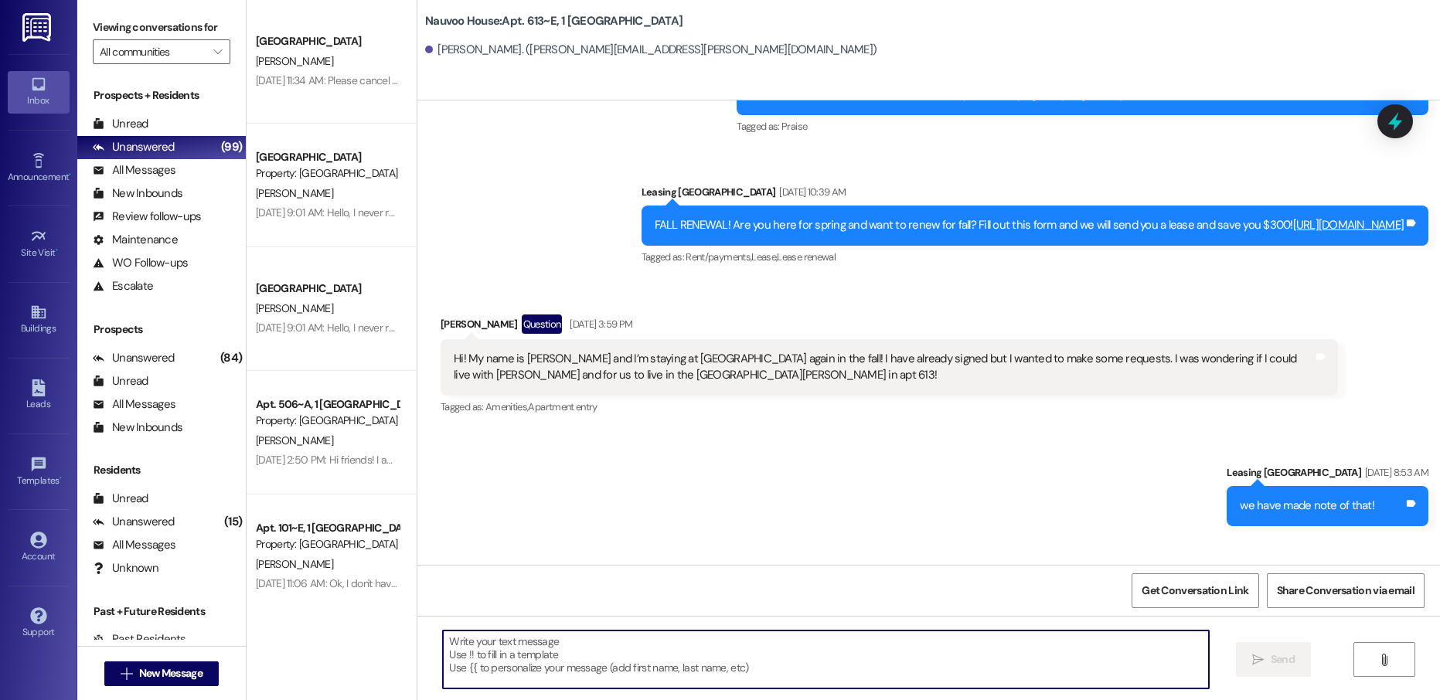
scroll to position [17056, 0]
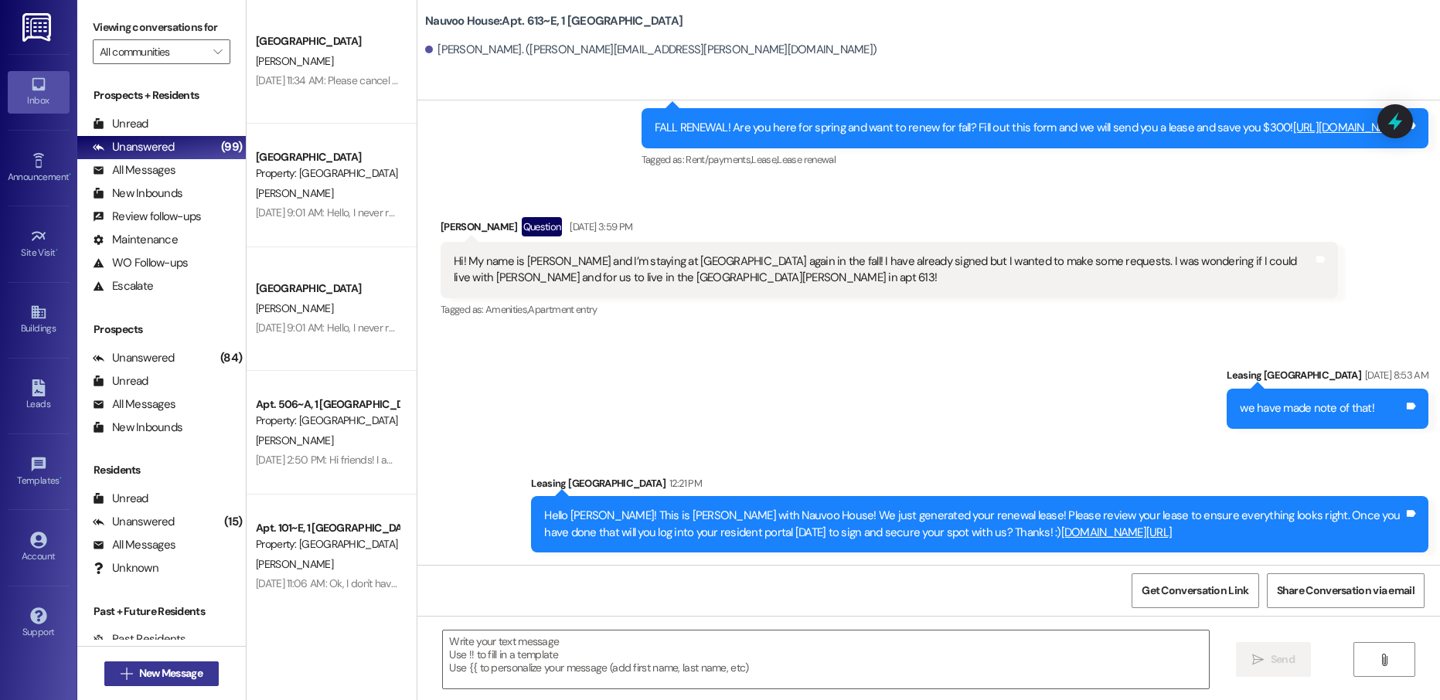
click at [157, 666] on span "New Message" at bounding box center [170, 674] width 63 height 16
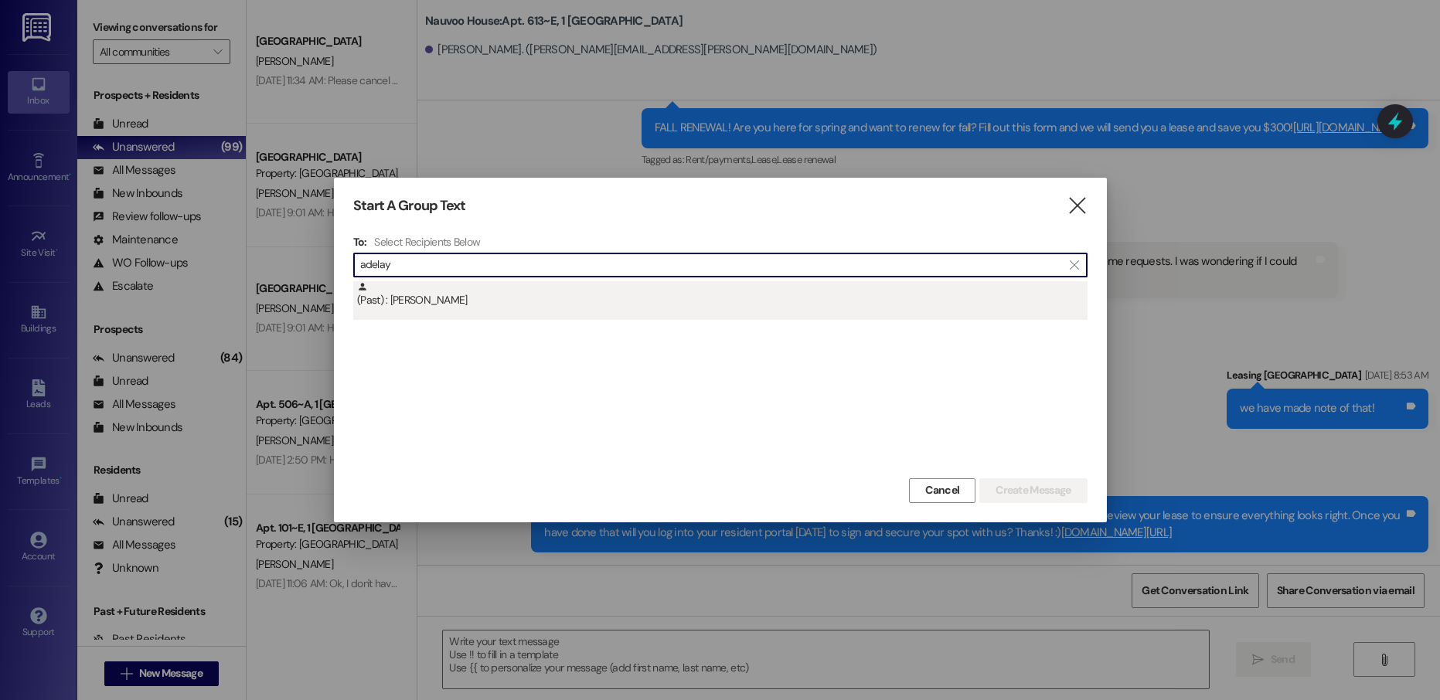
type input "adelay"
click at [495, 305] on div "(Past) : [PERSON_NAME]" at bounding box center [722, 294] width 731 height 27
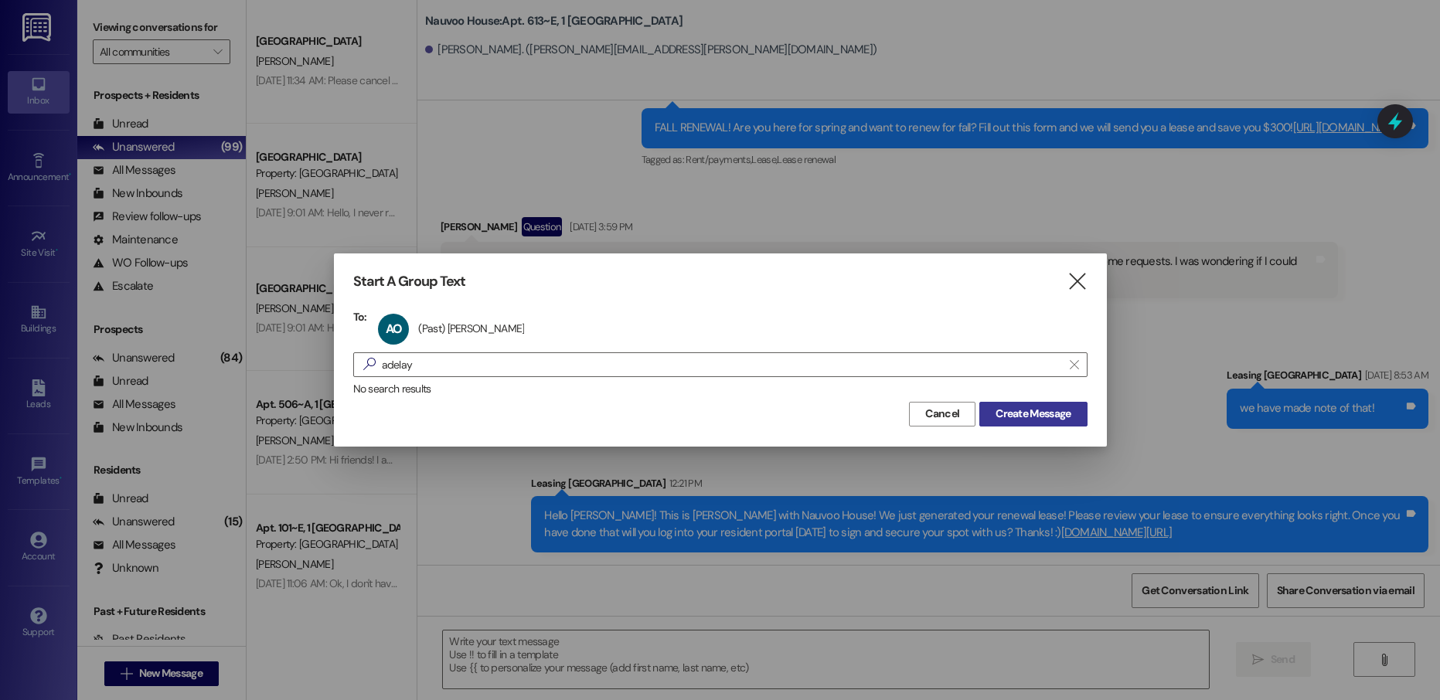
click at [1034, 417] on span "Create Message" at bounding box center [1033, 414] width 75 height 16
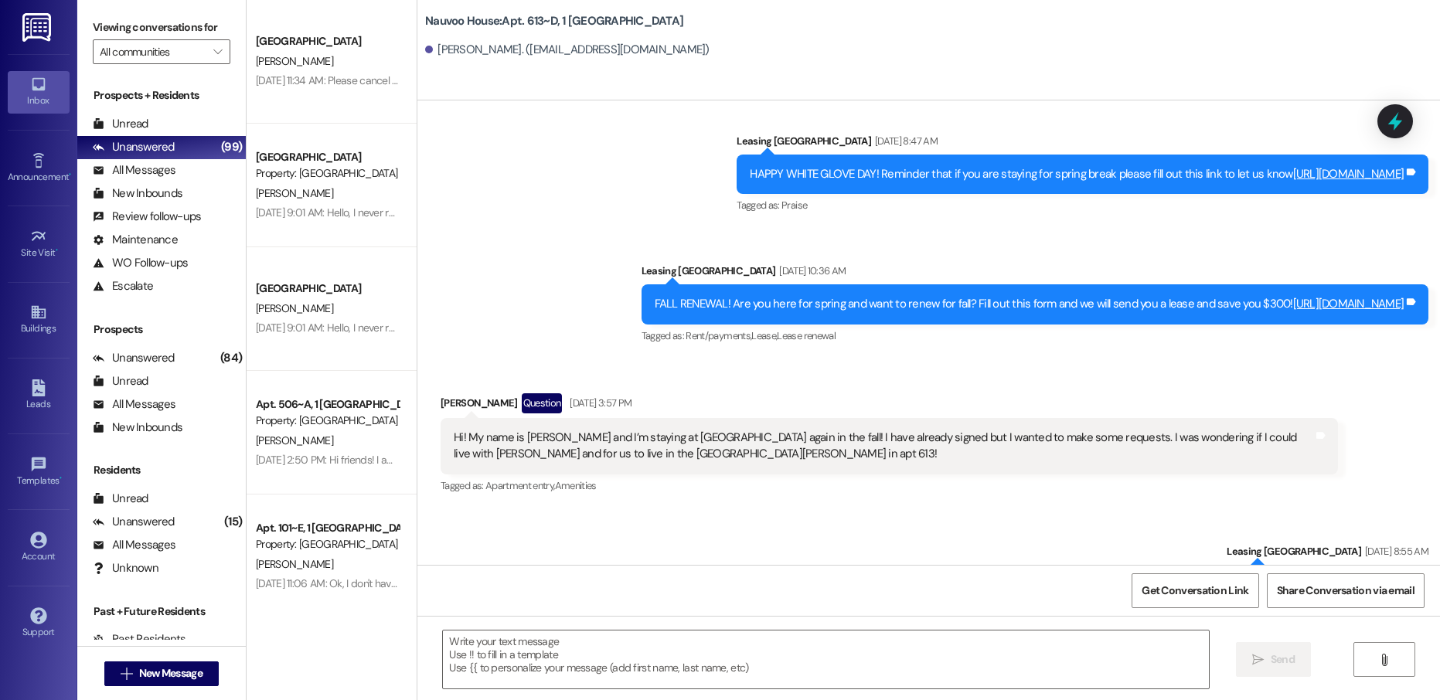
scroll to position [27196, 0]
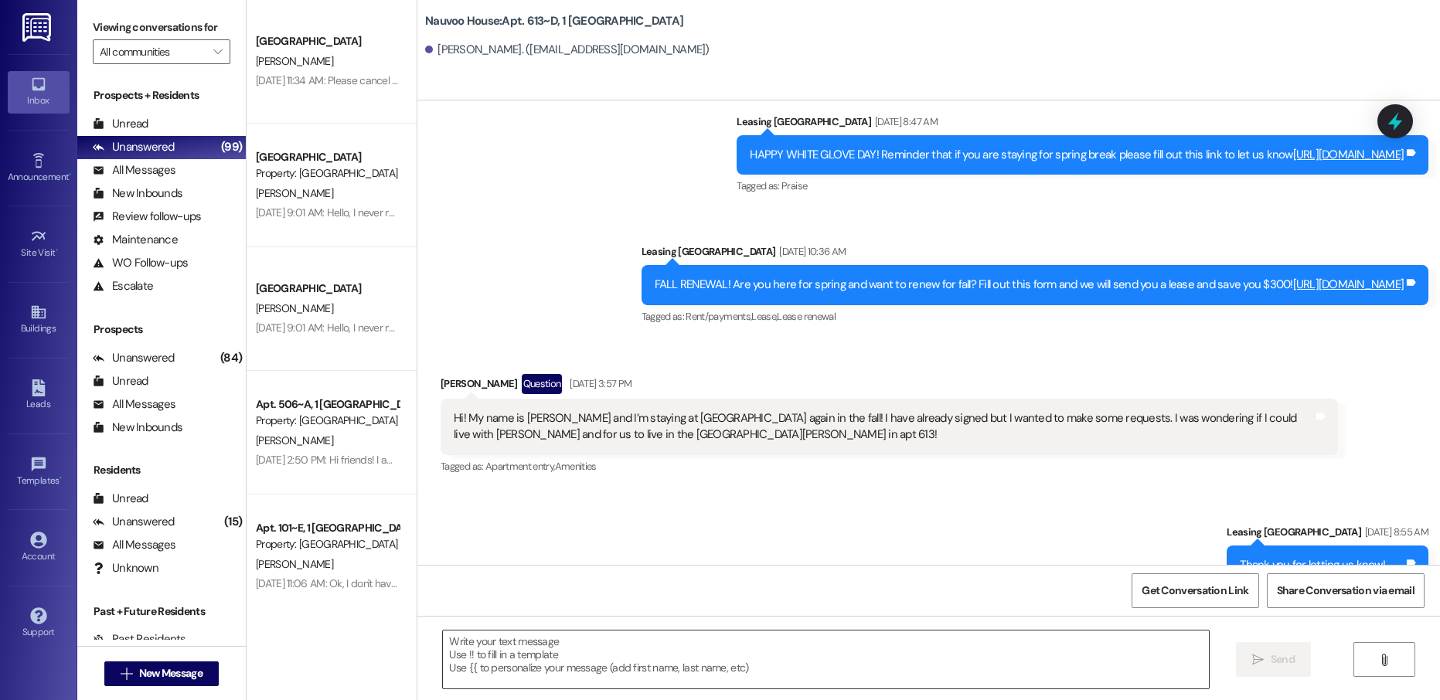
click at [532, 655] on textarea at bounding box center [825, 660] width 765 height 58
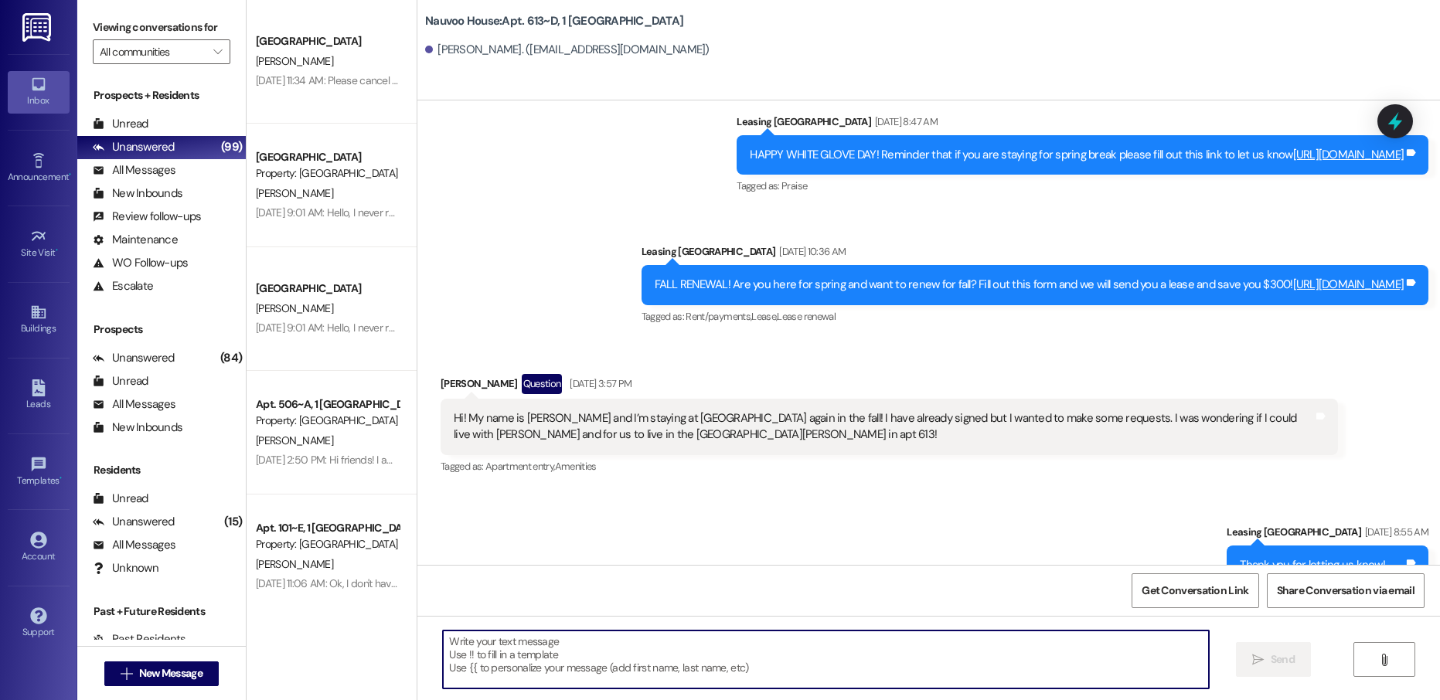
paste textarea "Hello [PERSON_NAME]! This is [PERSON_NAME] with Nauvoo House! We just generated…"
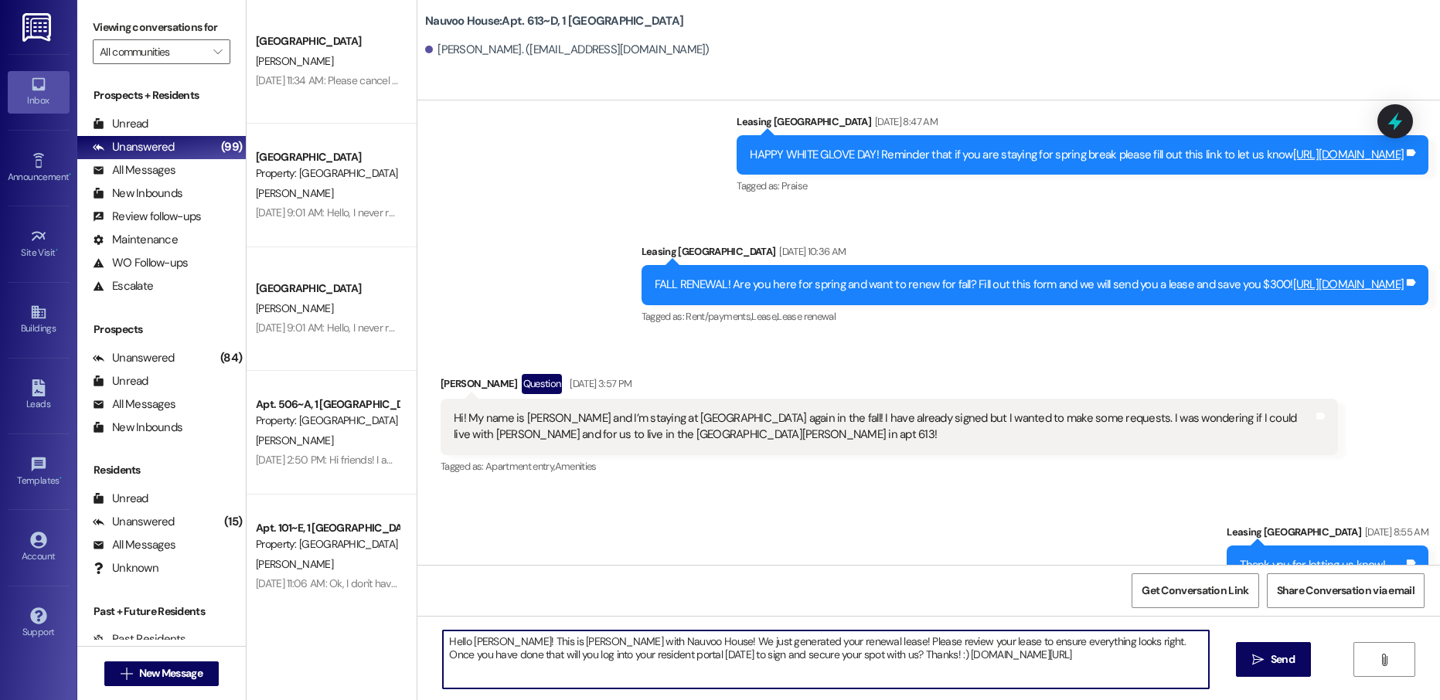
click at [479, 642] on textarea "Hello [PERSON_NAME]! This is [PERSON_NAME] with Nauvoo House! We just generated…" at bounding box center [825, 660] width 765 height 58
type textarea "Hello [PERSON_NAME]! This is [PERSON_NAME] with Nauvoo House! We just generated…"
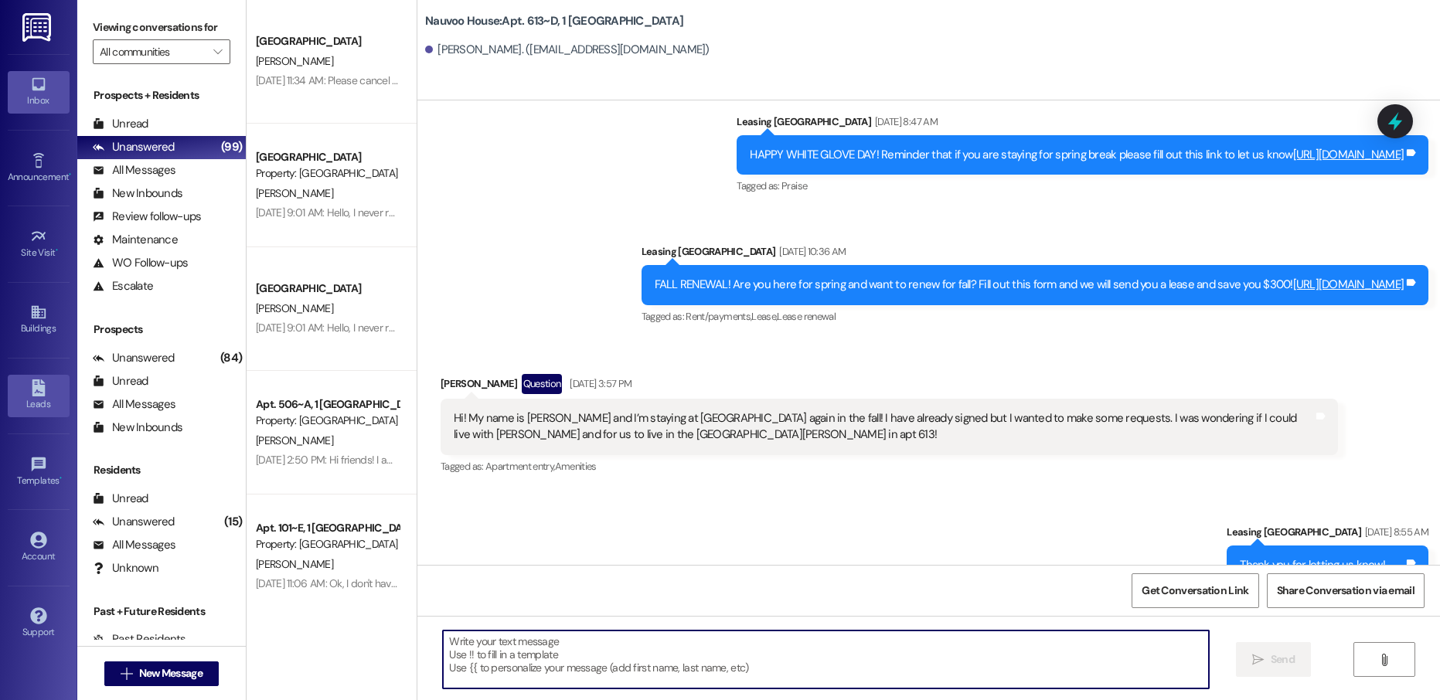
scroll to position [27087, 0]
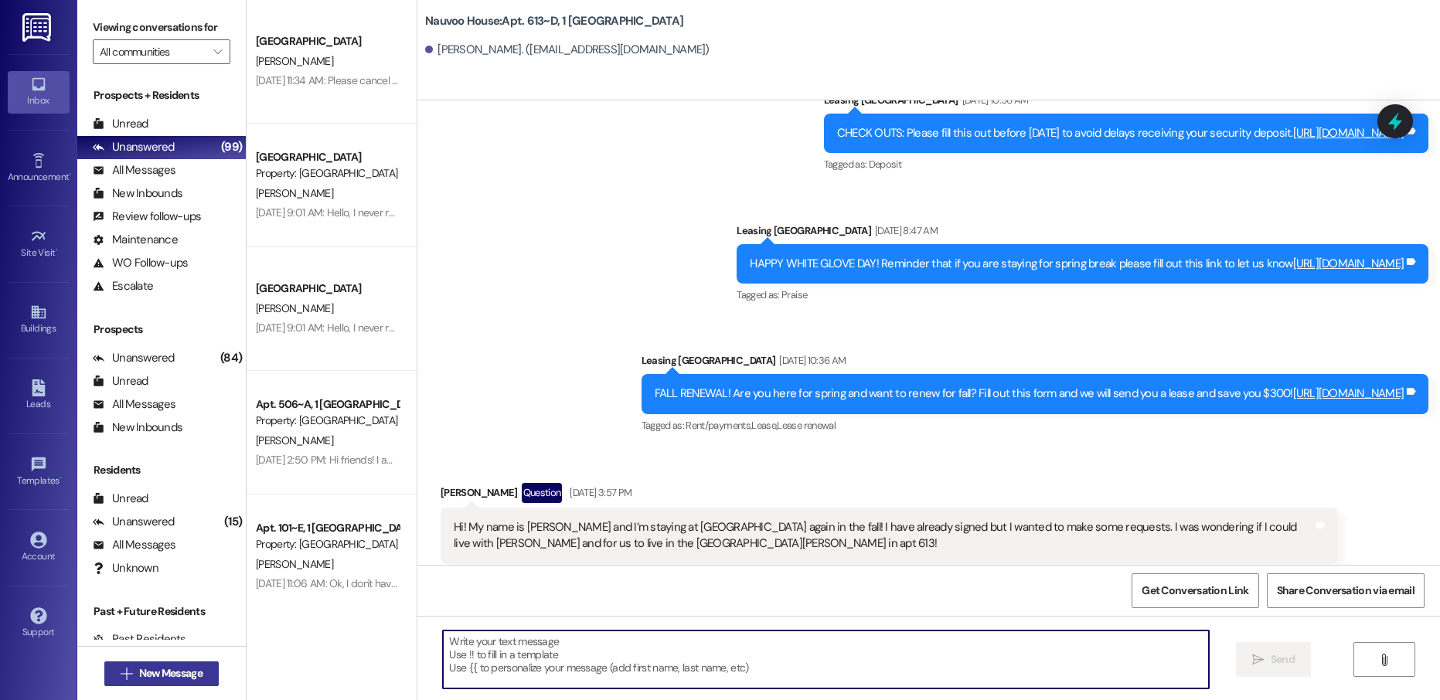
click at [158, 670] on span "New Message" at bounding box center [170, 674] width 63 height 16
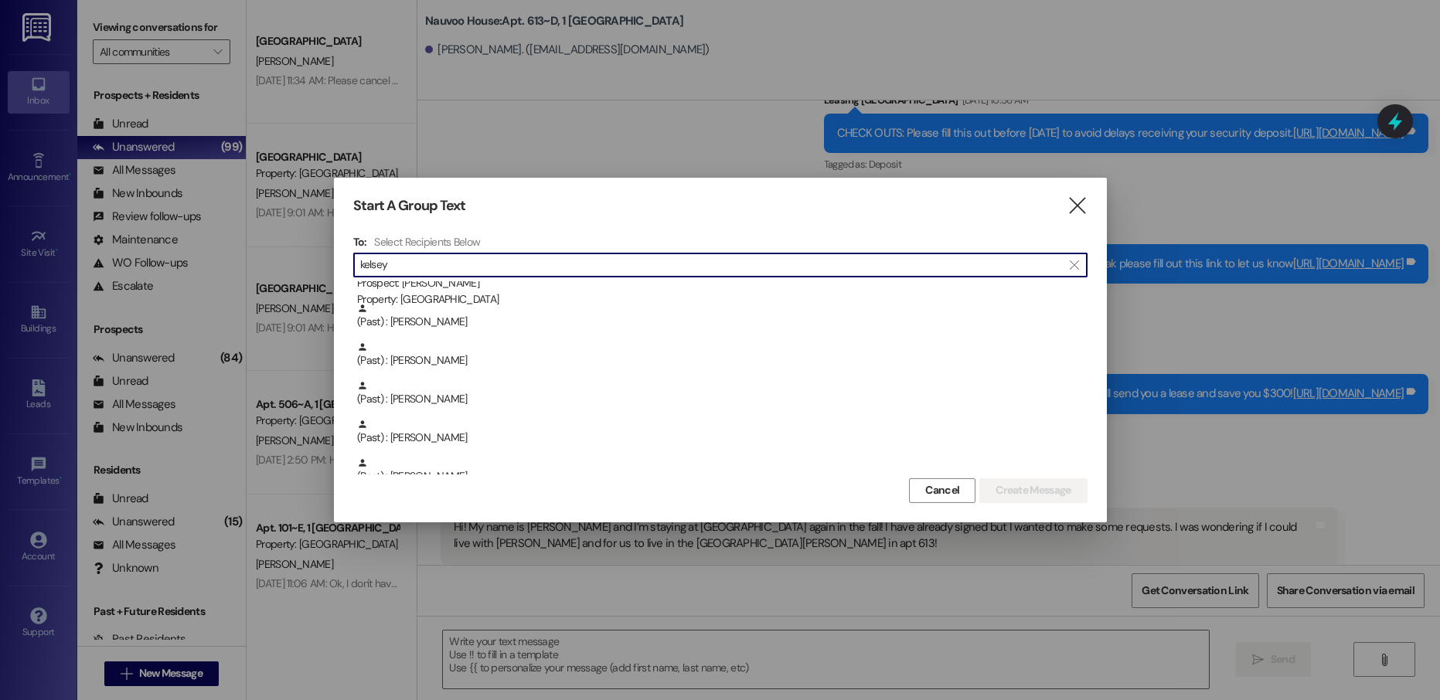
scroll to position [232, 0]
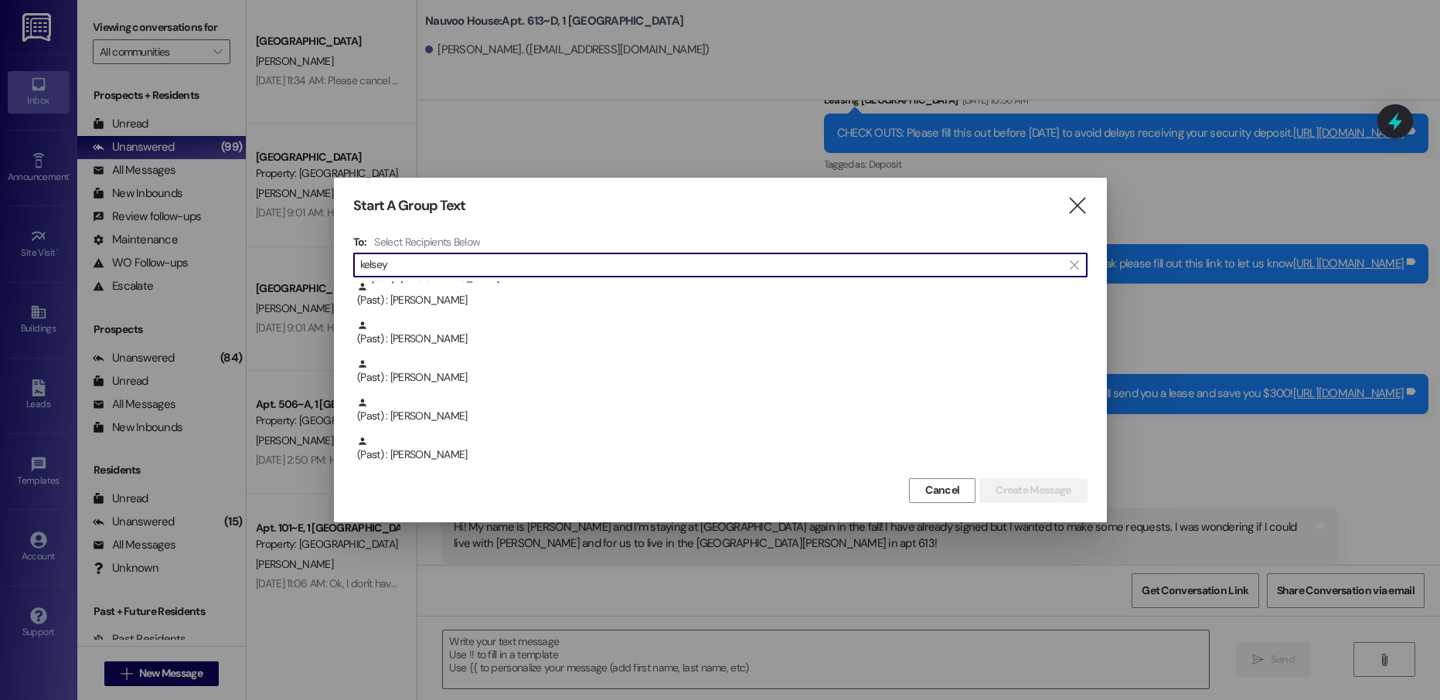
click at [480, 268] on input "kelsey" at bounding box center [711, 265] width 702 height 22
type input "[PERSON_NAME]"
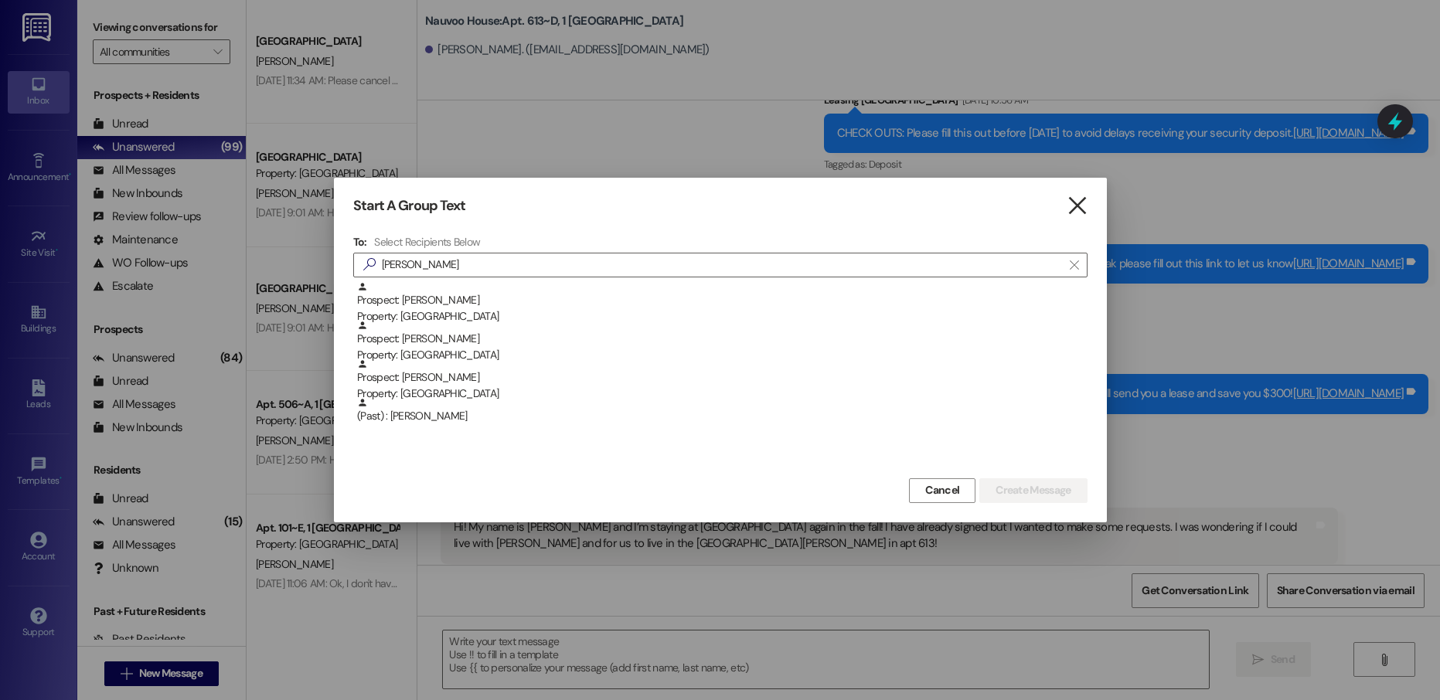
click at [1069, 199] on icon "" at bounding box center [1077, 206] width 21 height 16
